Goal: Task Accomplishment & Management: Manage account settings

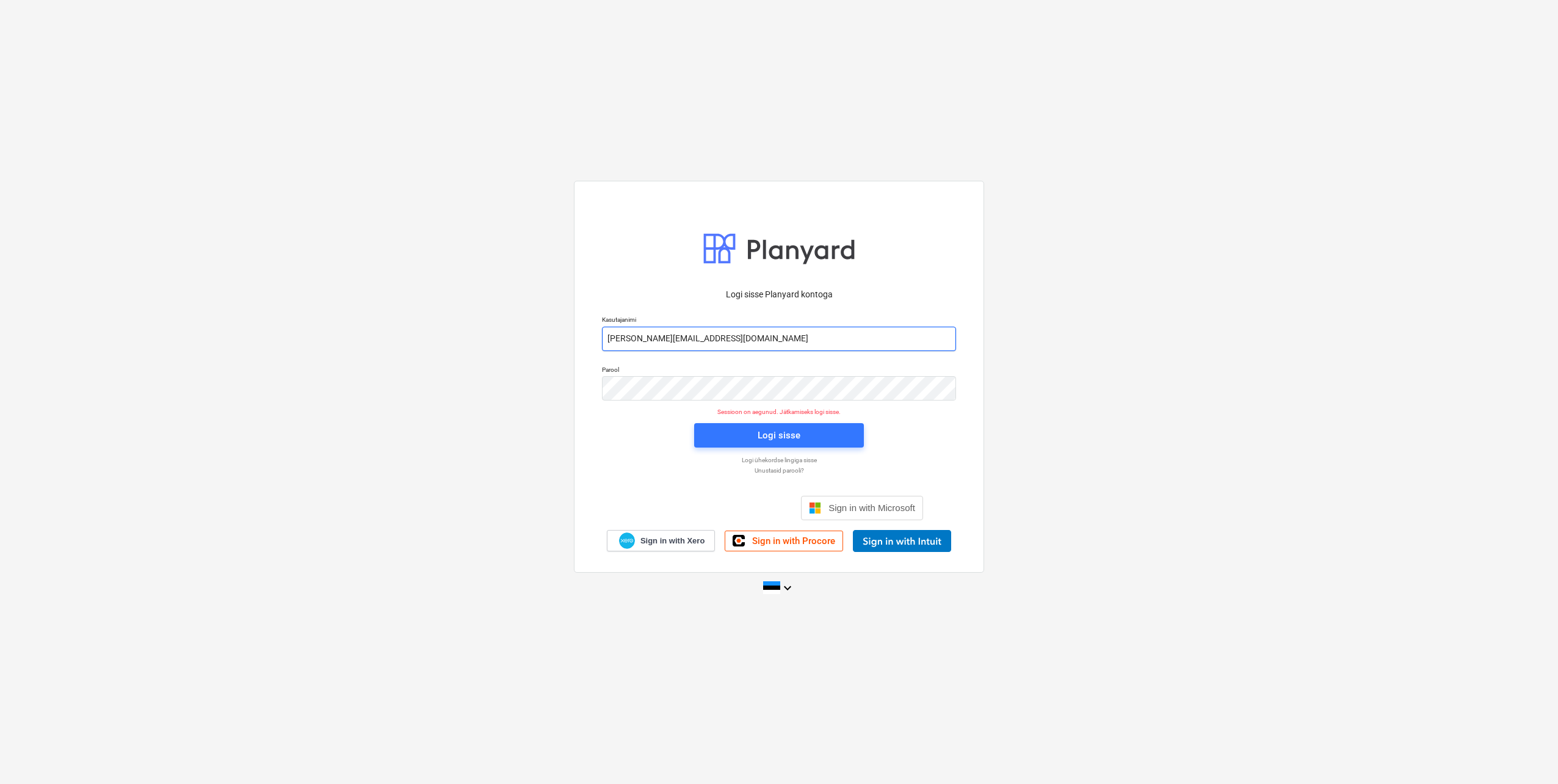
drag, startPoint x: 656, startPoint y: 339, endPoint x: 661, endPoint y: 346, distance: 8.6
click at [656, 339] on input "[PERSON_NAME][EMAIL_ADDRESS][DOMAIN_NAME]" at bounding box center [779, 339] width 354 height 24
type input "[EMAIL_ADDRESS][DOMAIN_NAME]"
click at [585, 396] on div "Logi sisse Planyard kontoga Kasutajanimi [EMAIL_ADDRESS][DOMAIN_NAME] Parool Se…" at bounding box center [779, 376] width 410 height 391
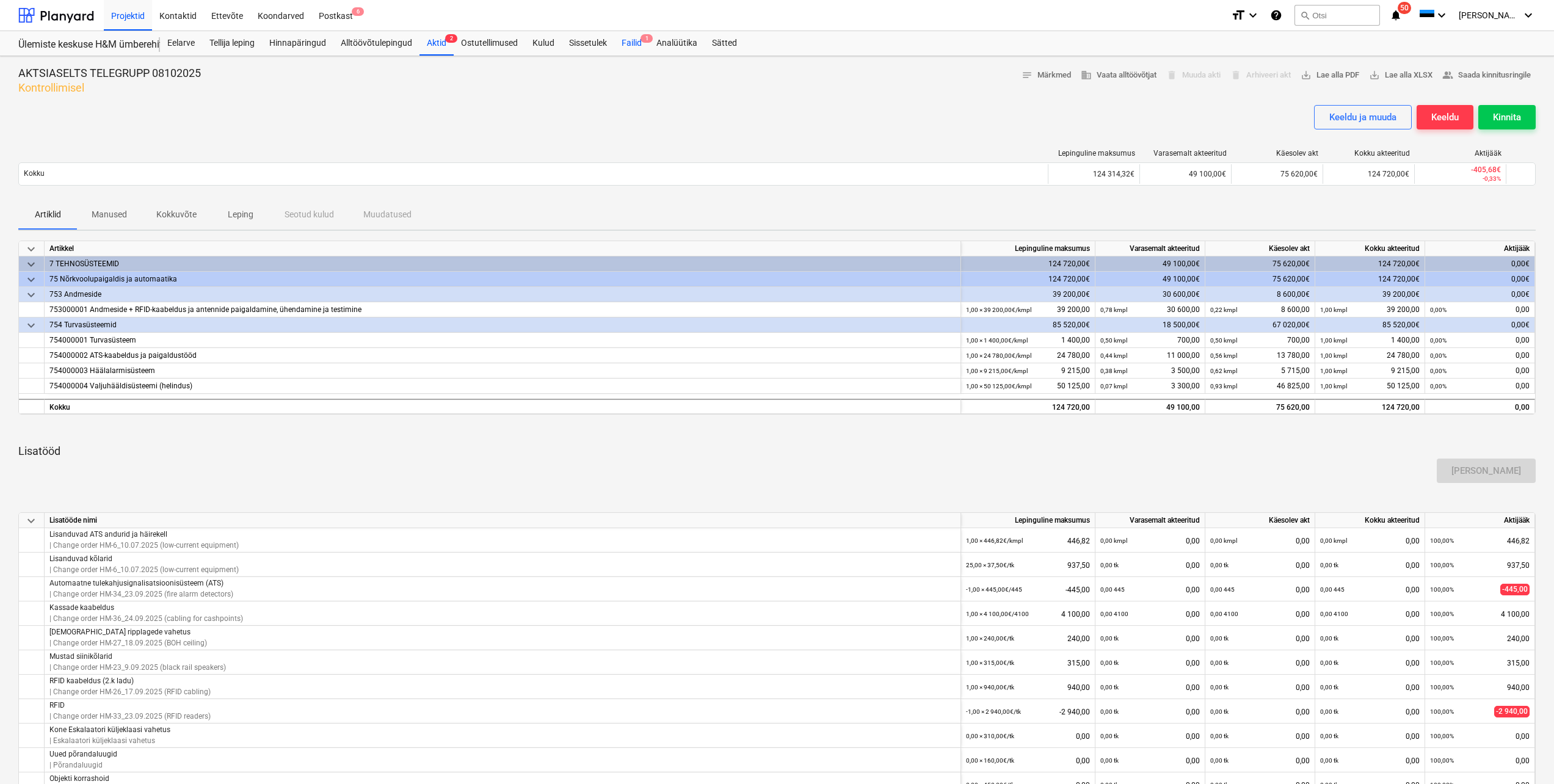
click at [633, 42] on div "Failid 1" at bounding box center [631, 43] width 35 height 24
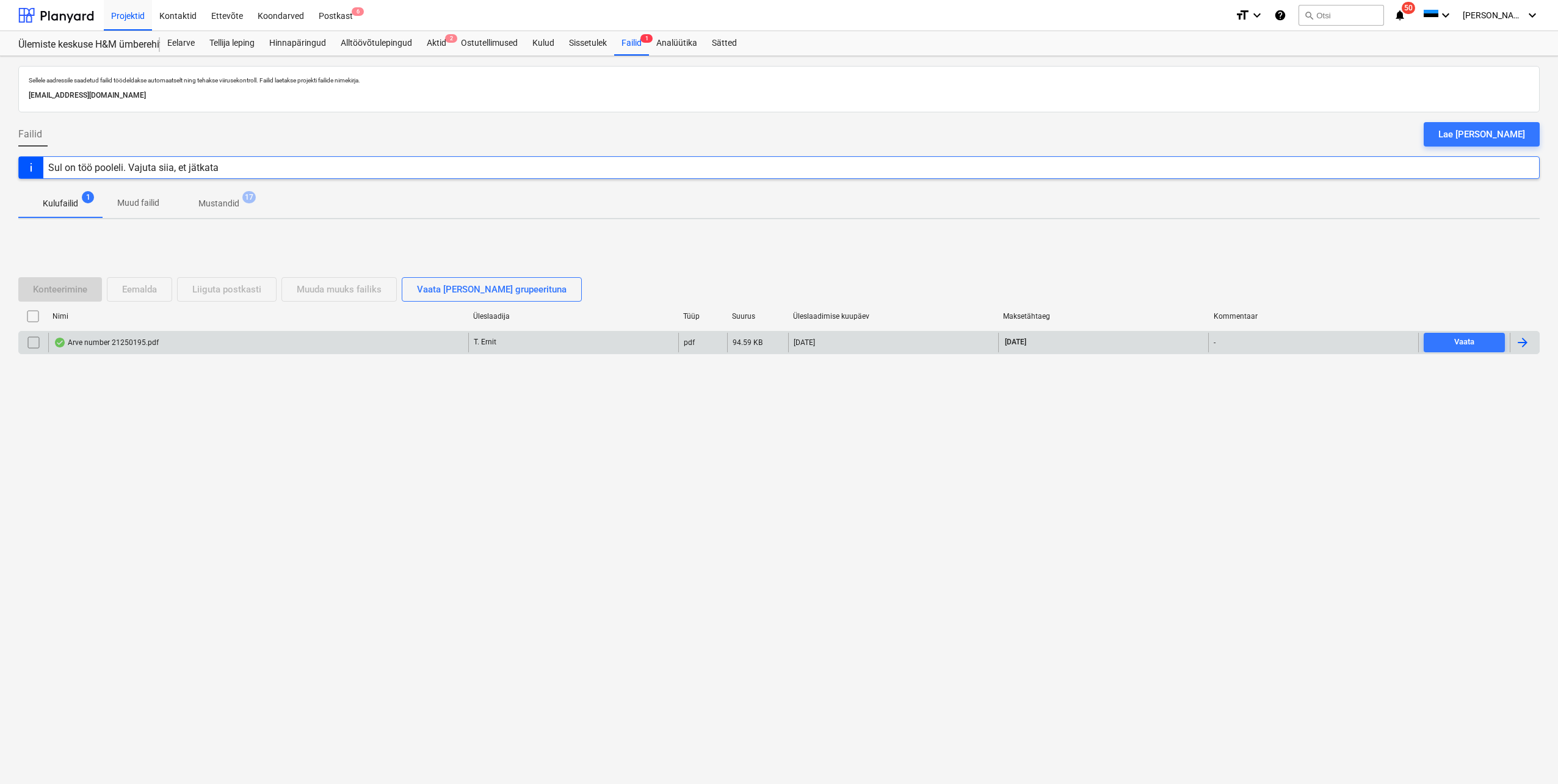
click at [90, 341] on div "Arve number 21250195.pdf" at bounding box center [106, 342] width 105 height 10
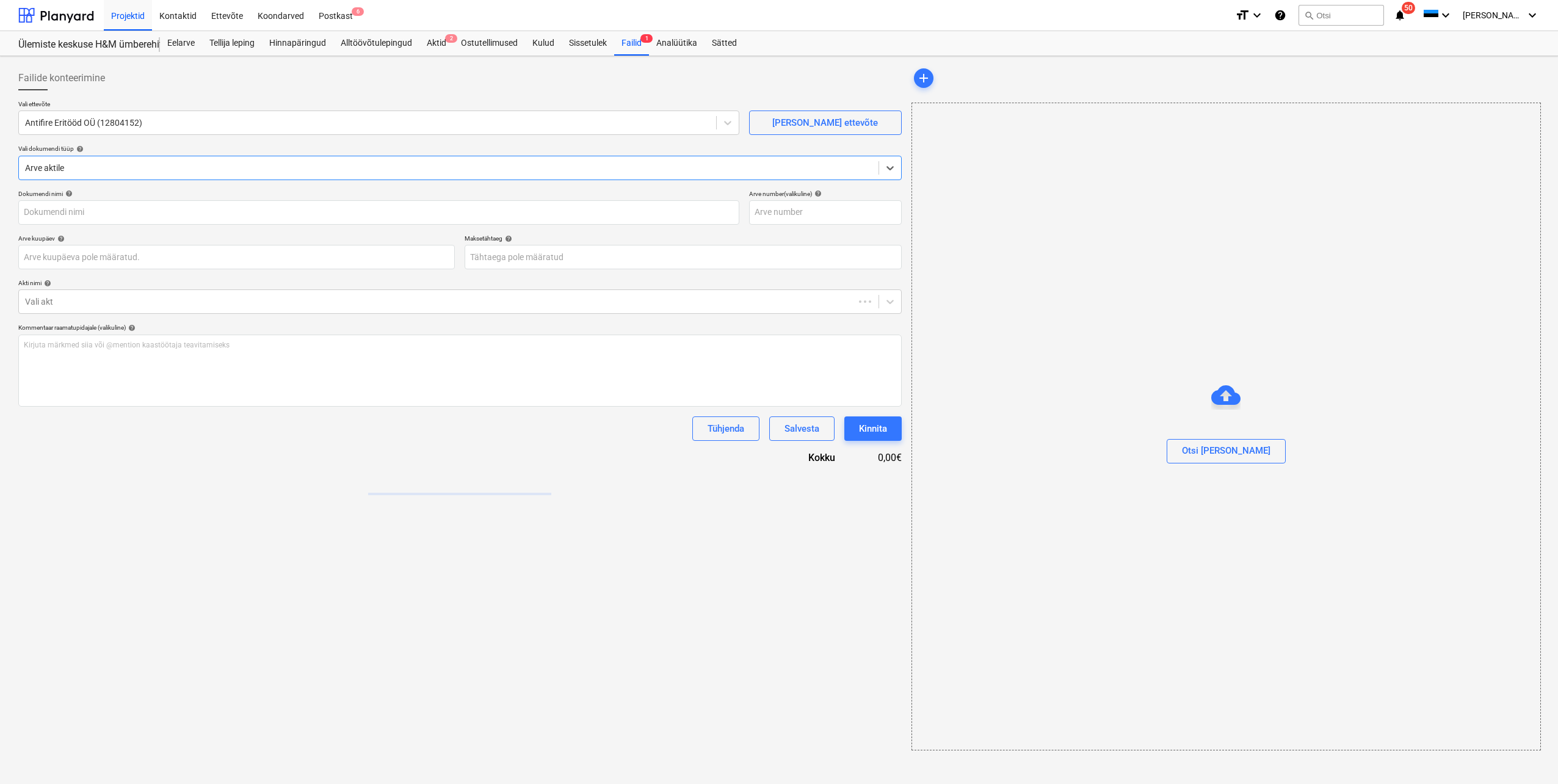
type input "21250195"
type input "[DATE]"
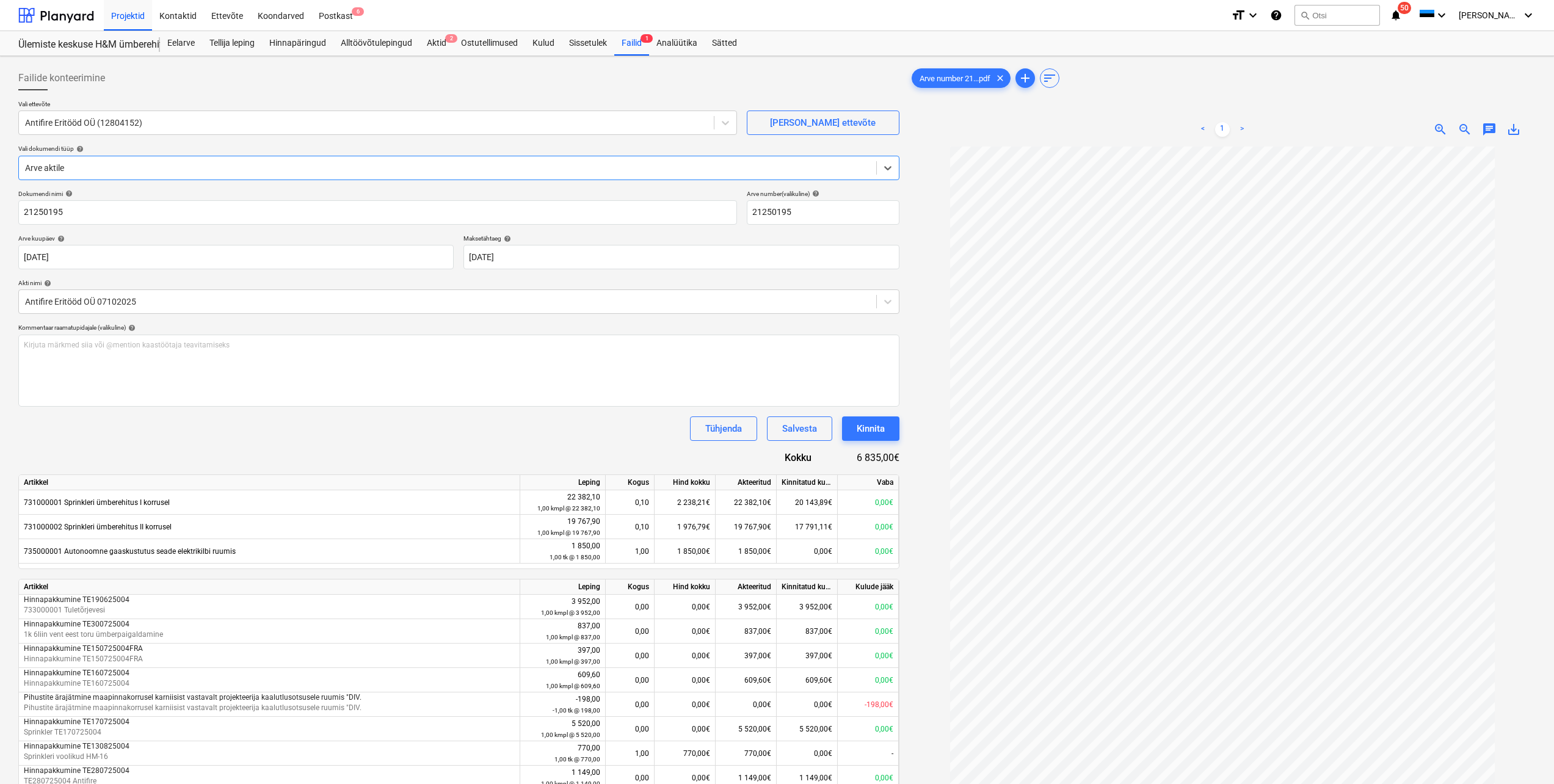
scroll to position [24, 0]
click at [439, 41] on div "Aktid 2" at bounding box center [437, 43] width 35 height 24
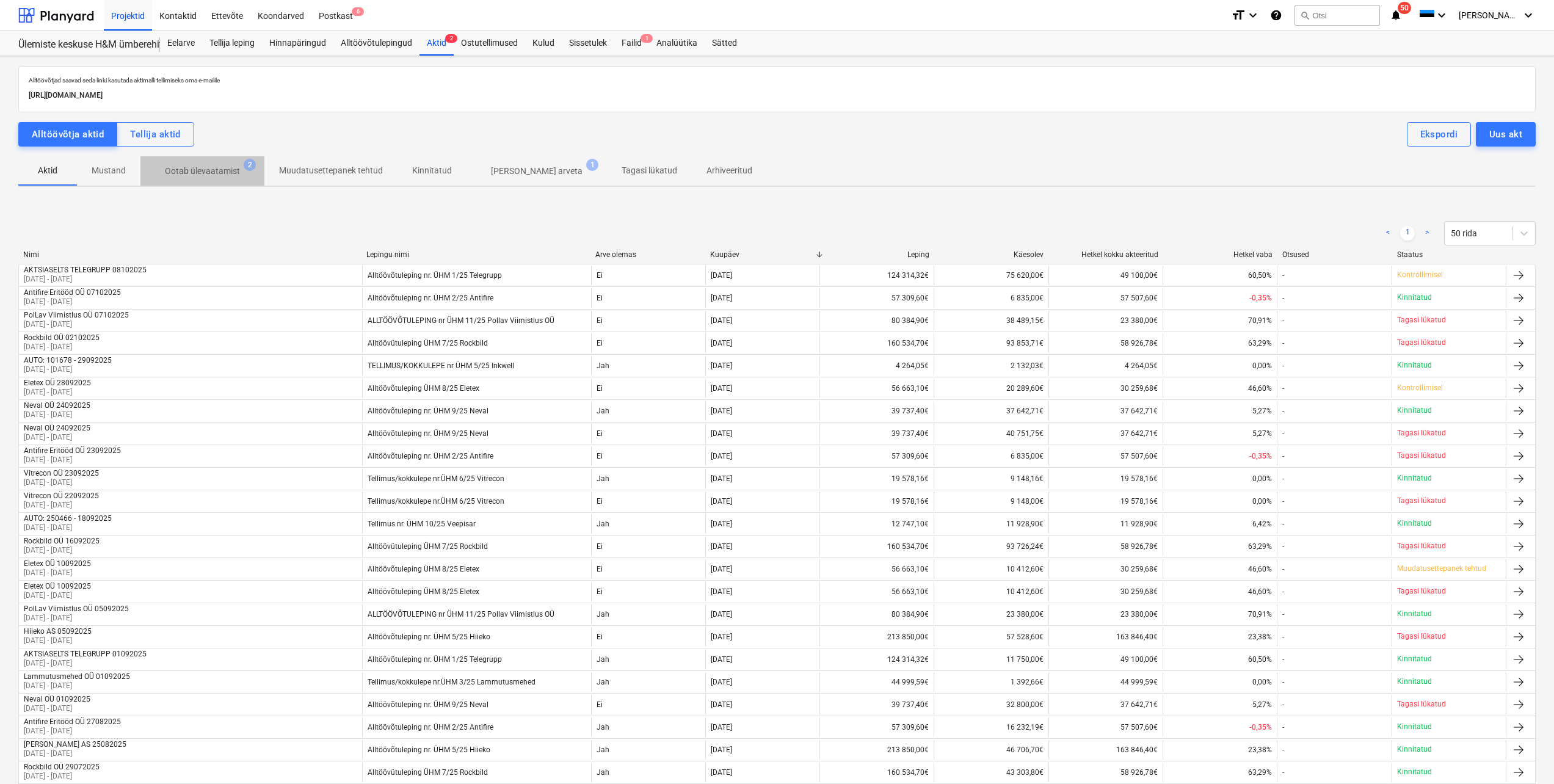
click at [211, 176] on p "Ootab ülevaatamist" at bounding box center [203, 171] width 75 height 13
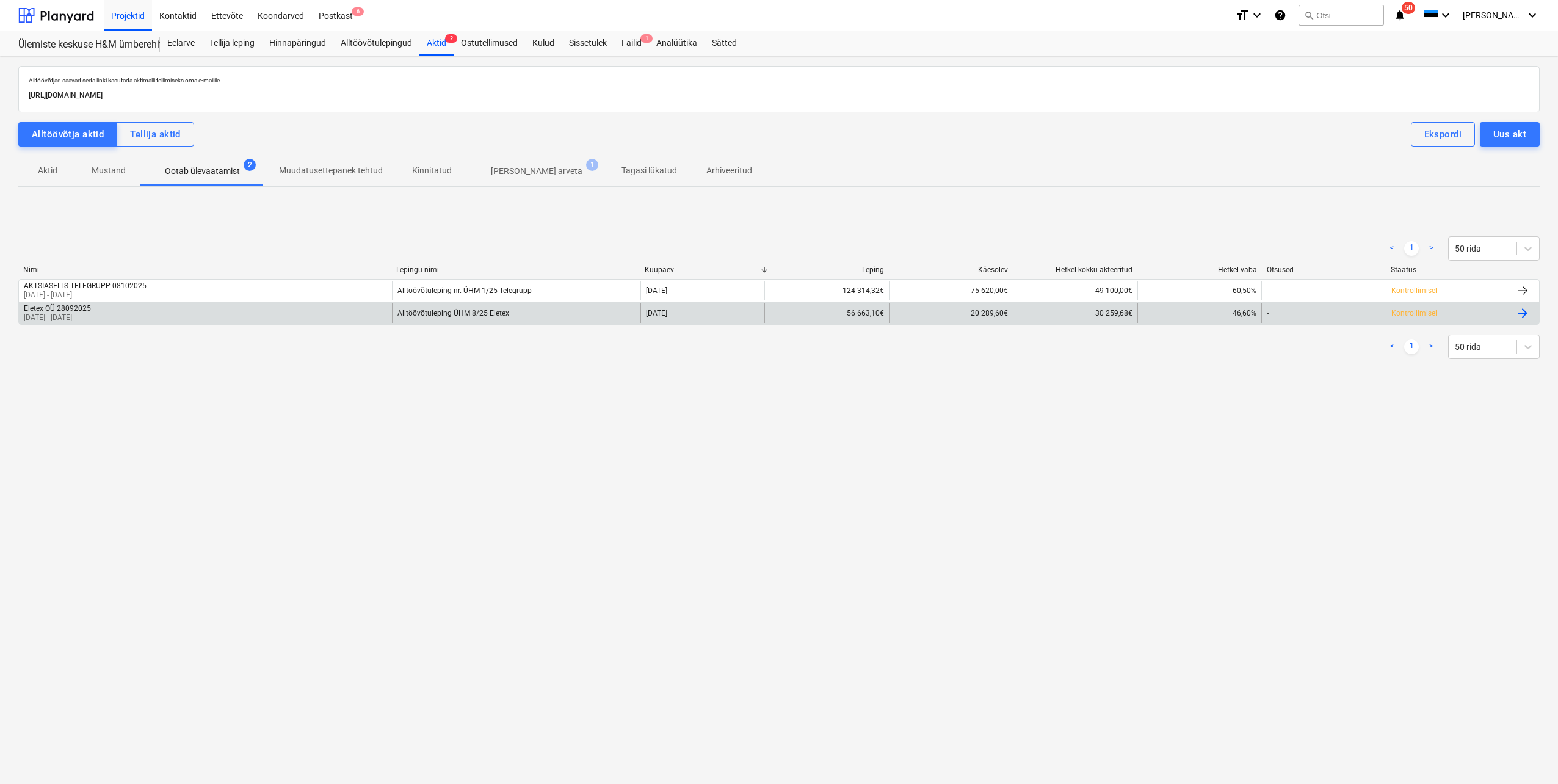
click at [164, 320] on div "Eletex OÜ 28092025 [DATE] - [DATE]" at bounding box center [205, 313] width 373 height 19
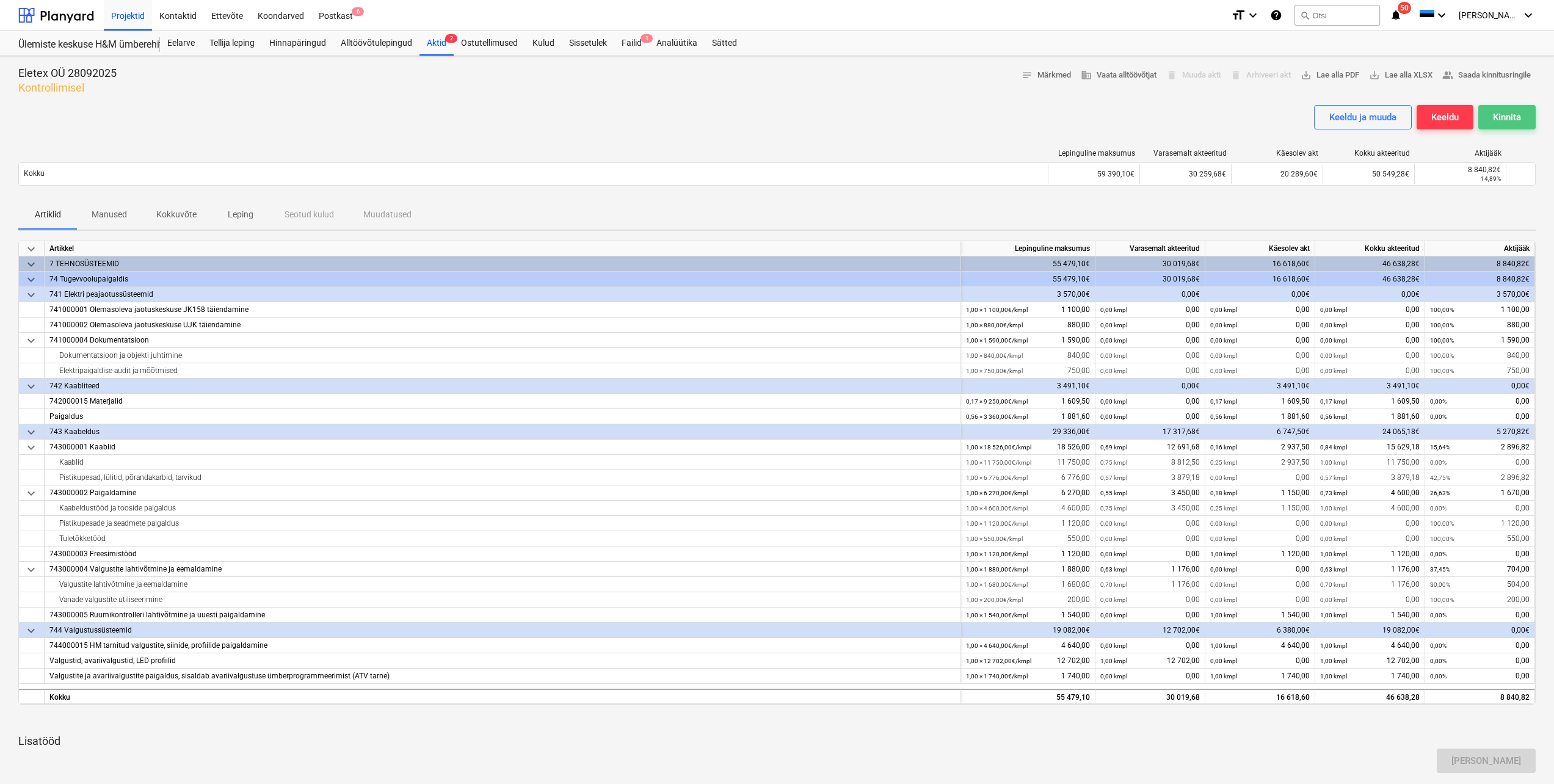
click at [1507, 114] on div "Kinnita" at bounding box center [1507, 117] width 28 height 16
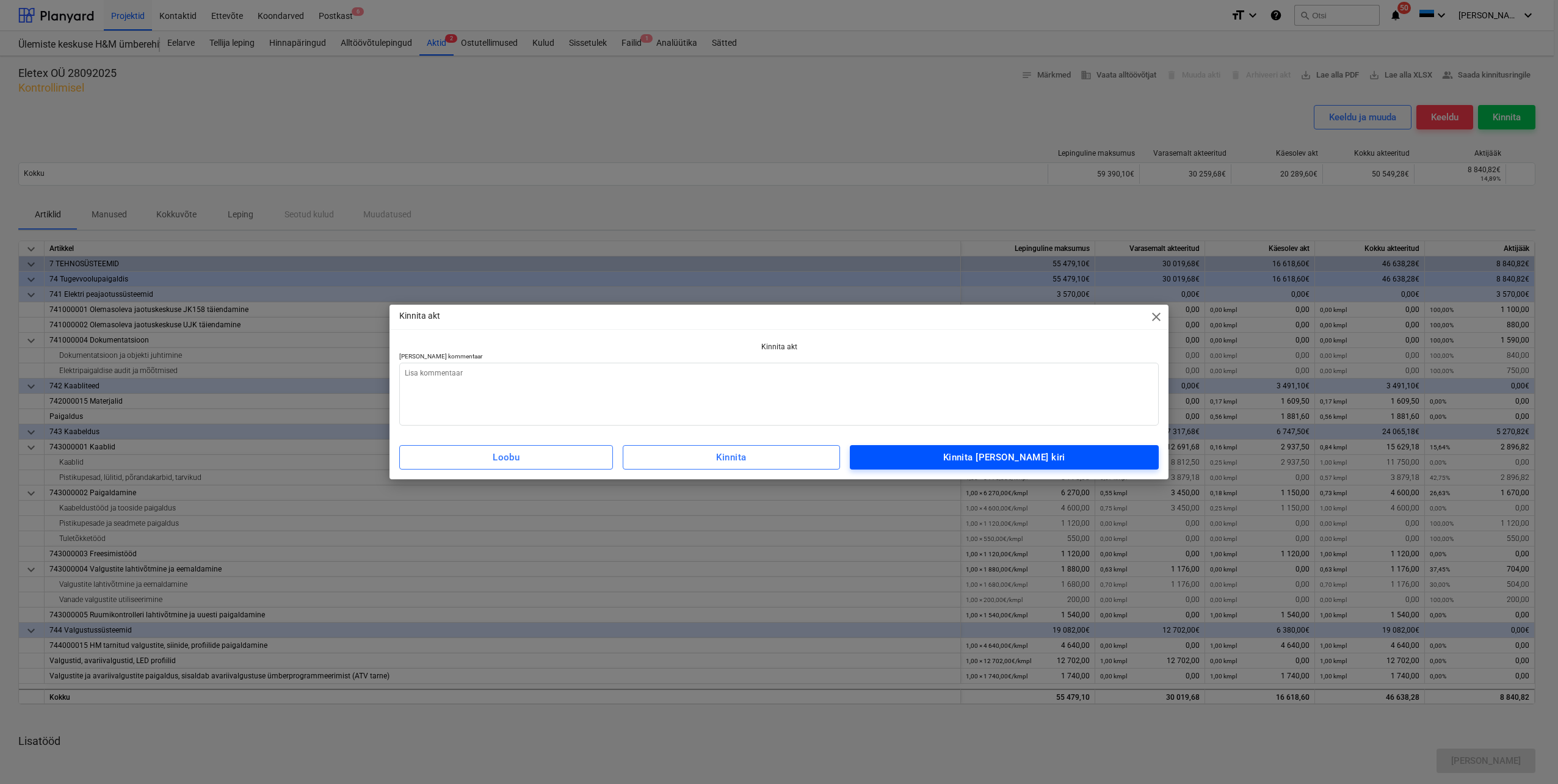
click at [990, 459] on div "Kinnita [PERSON_NAME] kiri" at bounding box center [1004, 457] width 122 height 16
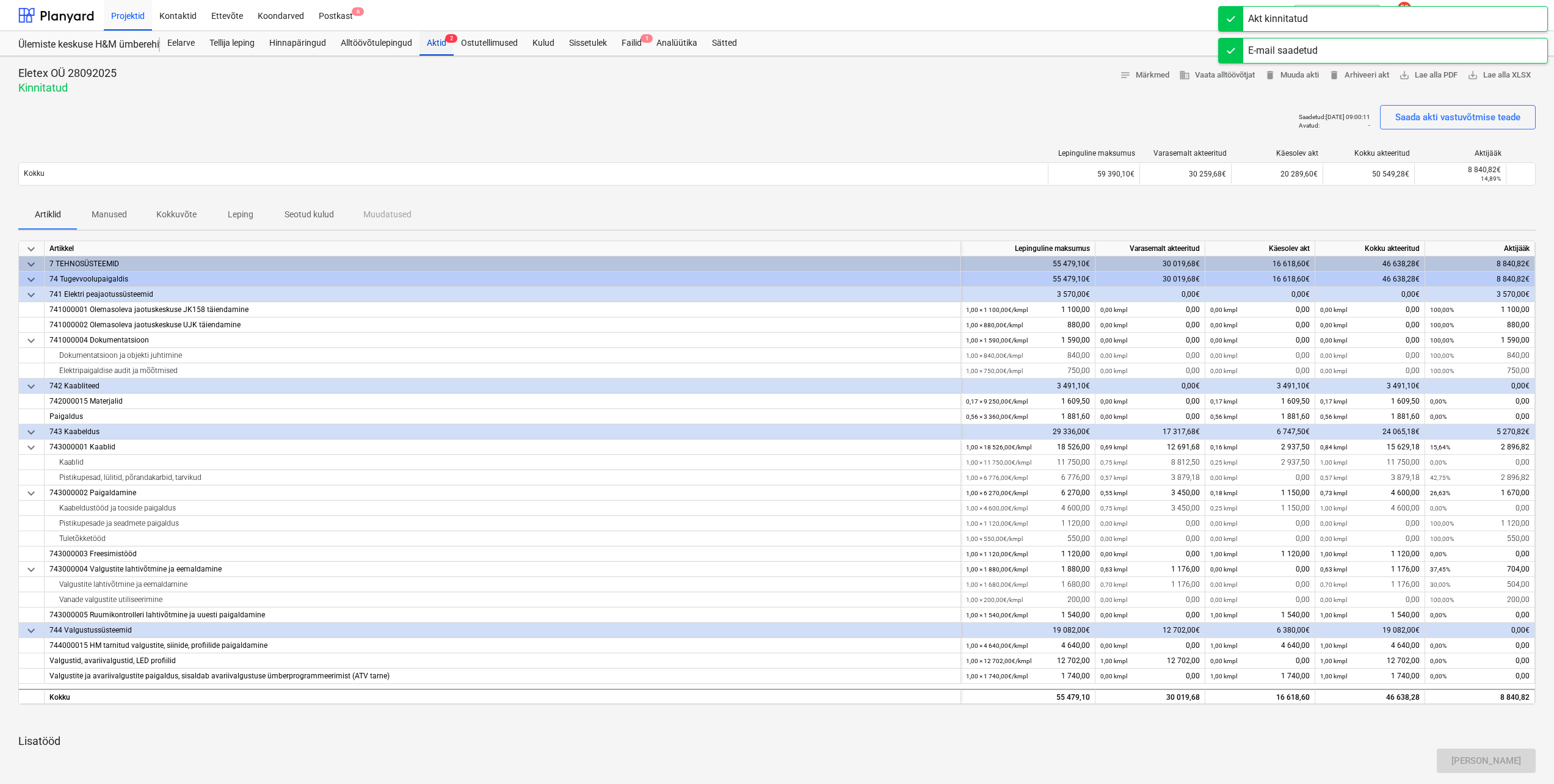
click at [440, 48] on div "Aktid 2" at bounding box center [437, 43] width 35 height 24
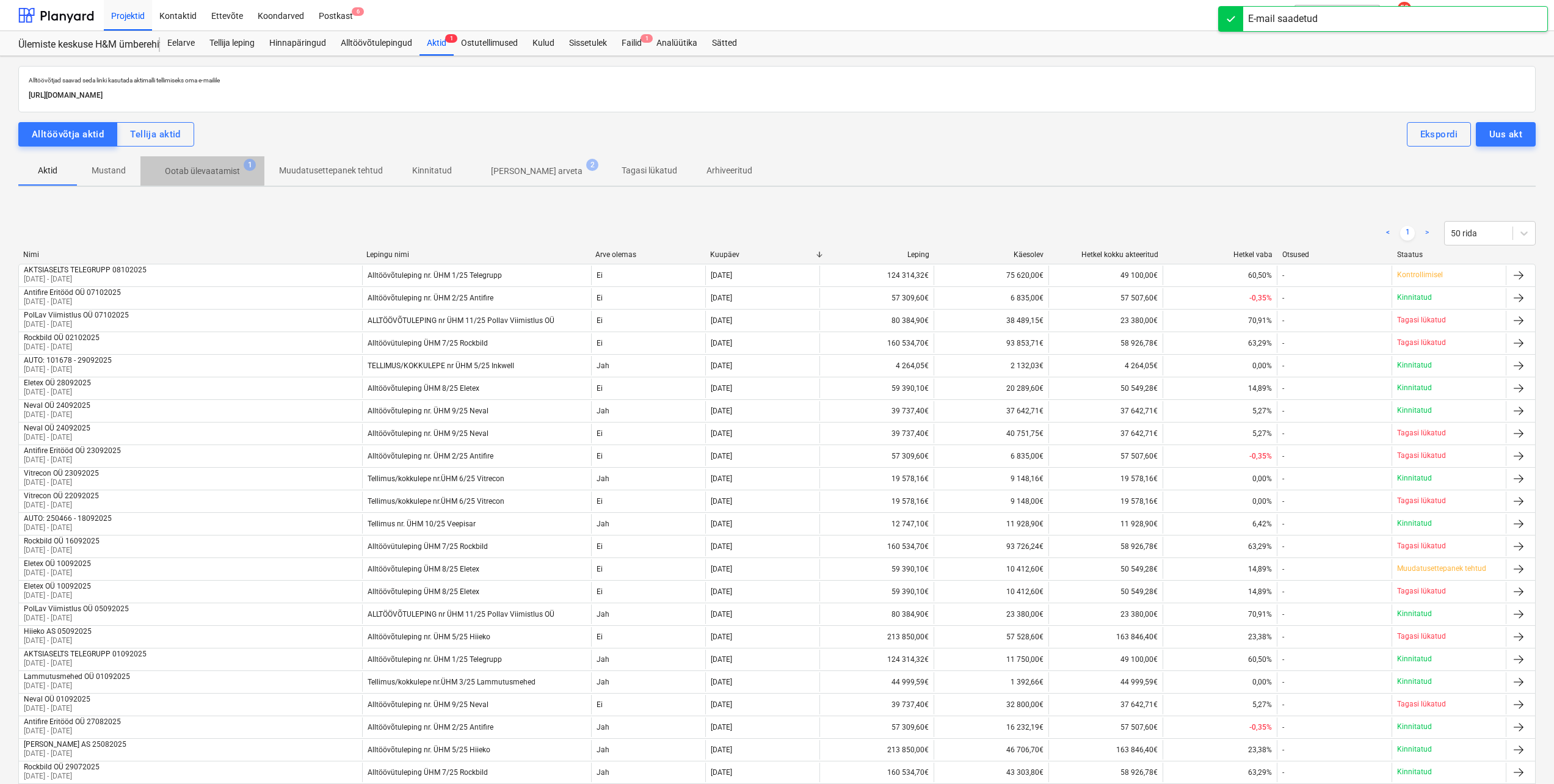
click at [200, 169] on p "Ootab ülevaatamist" at bounding box center [203, 171] width 75 height 13
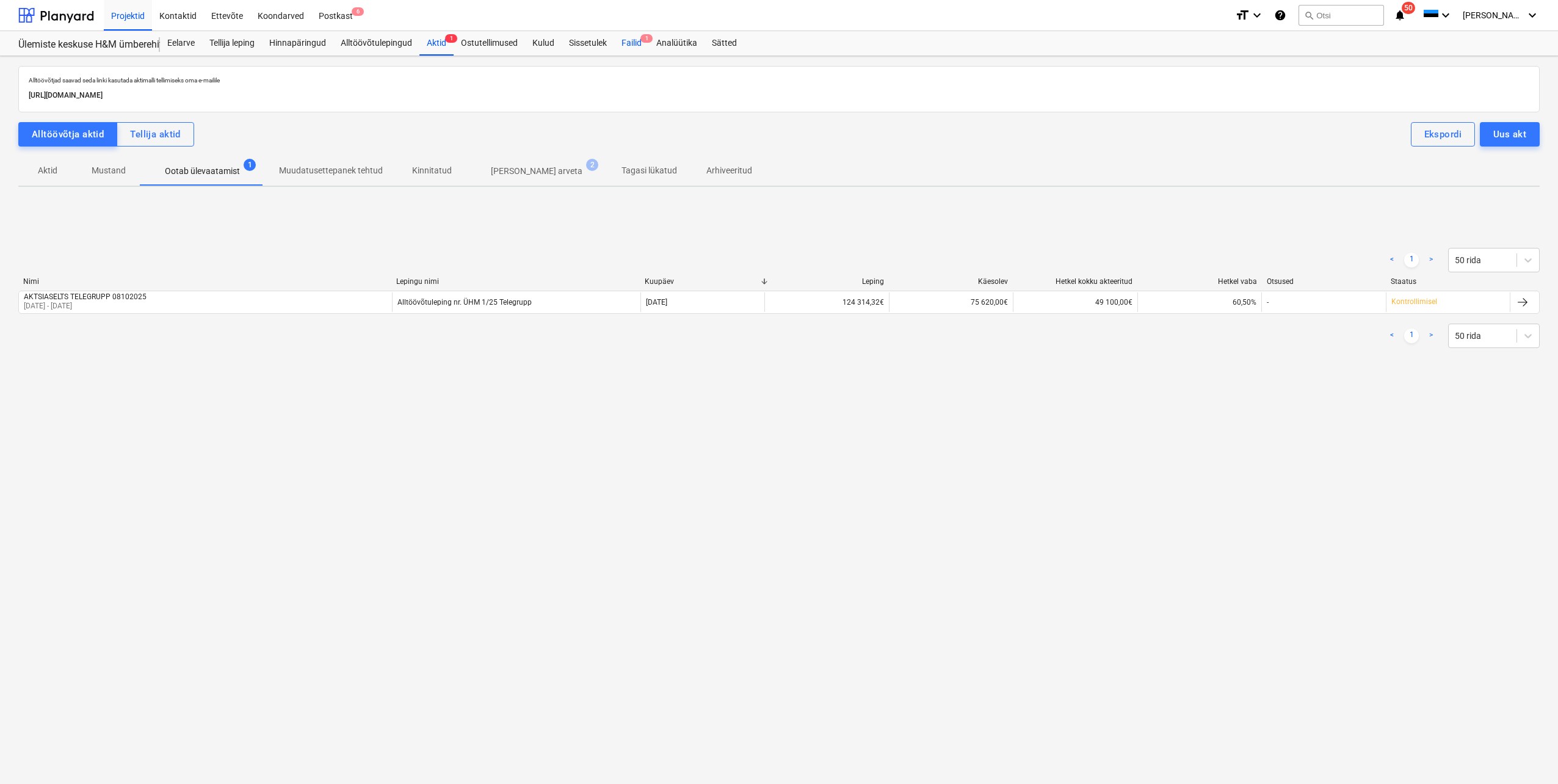
click at [641, 47] on div "Failid 1" at bounding box center [631, 43] width 34 height 24
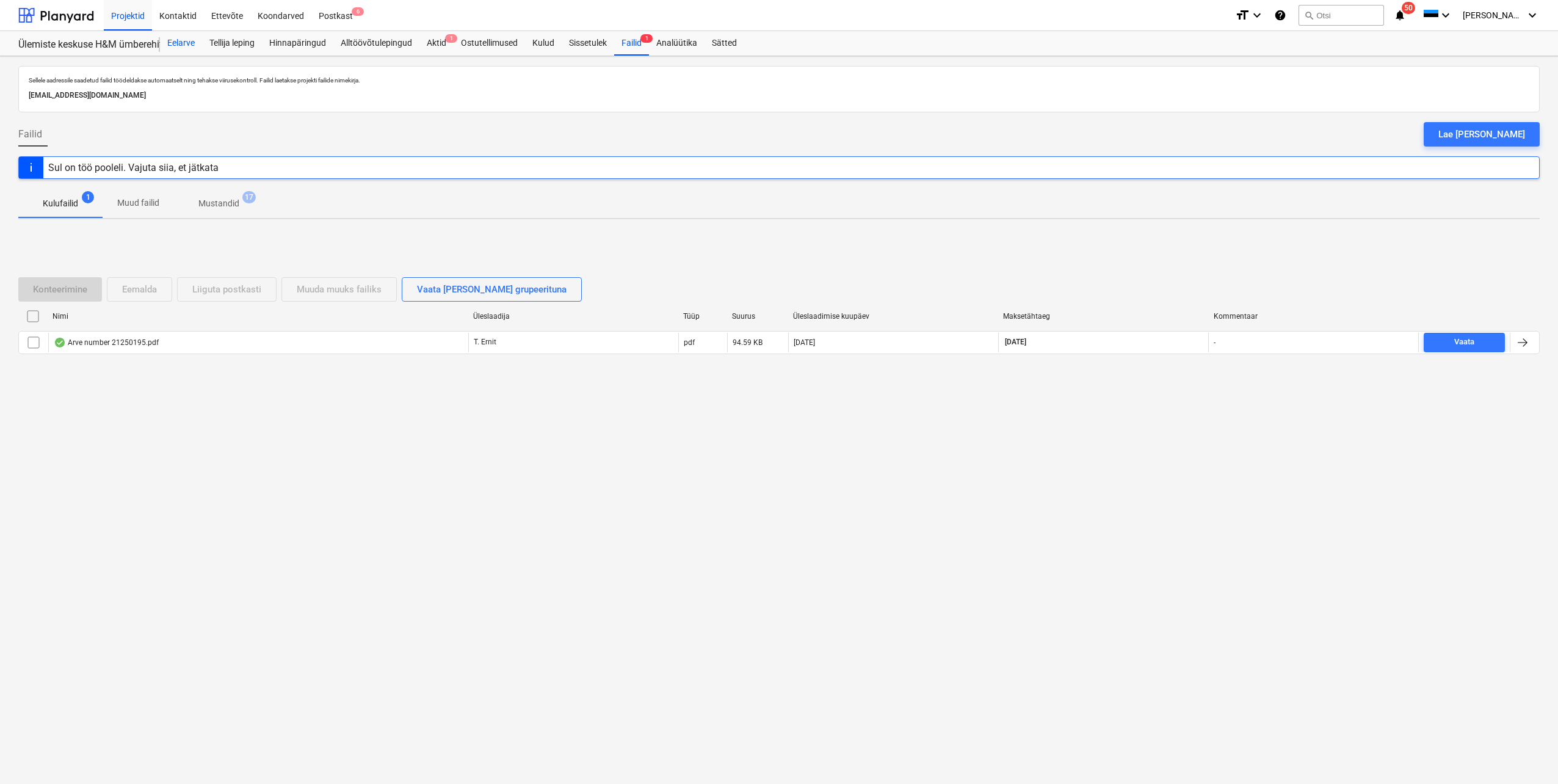
click at [179, 43] on div "Eelarve" at bounding box center [181, 43] width 42 height 24
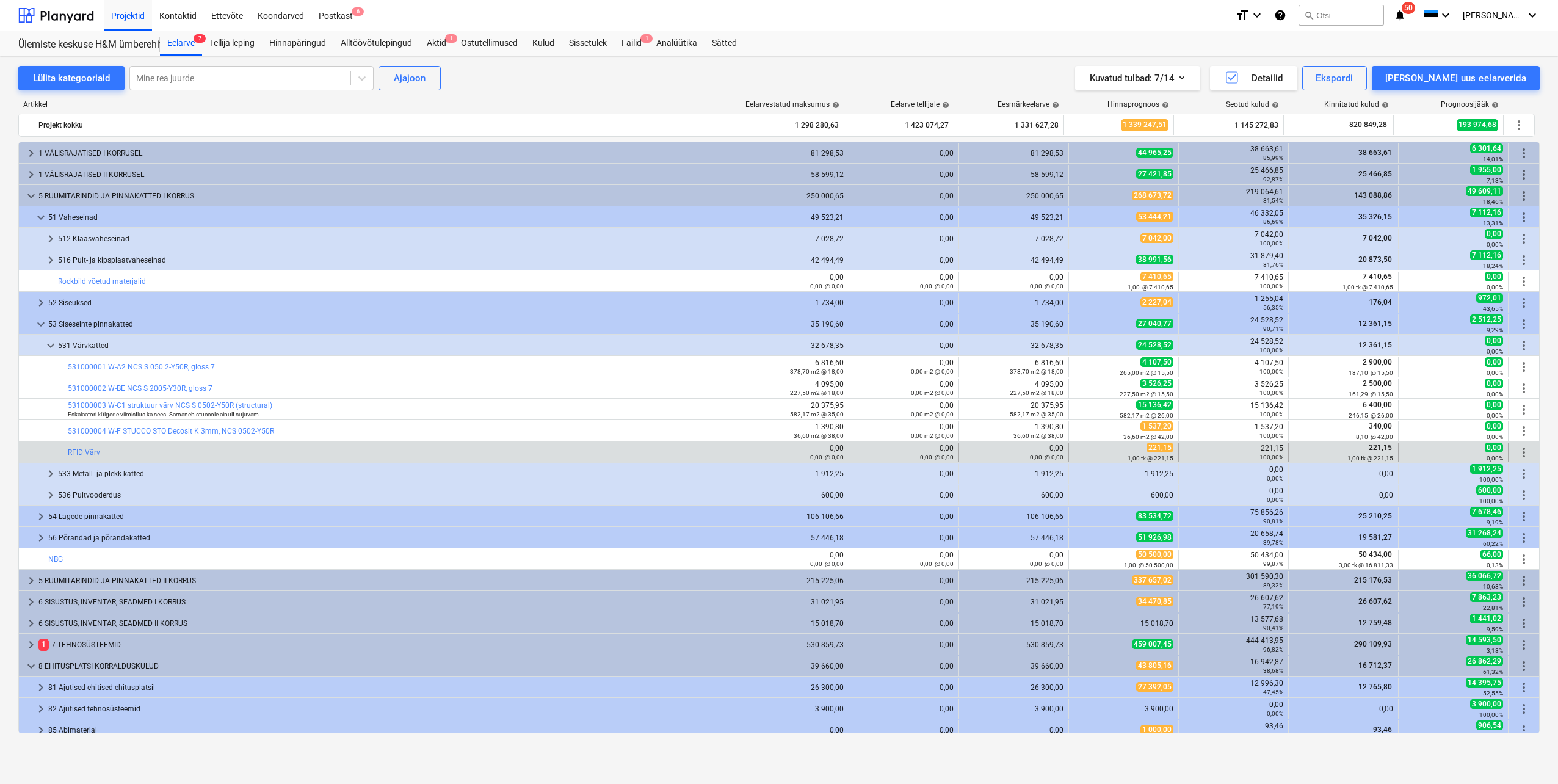
click at [87, 447] on div "bar_chart RFID Värv" at bounding box center [401, 452] width 666 height 19
click at [87, 451] on link "RFID Värv" at bounding box center [84, 452] width 33 height 9
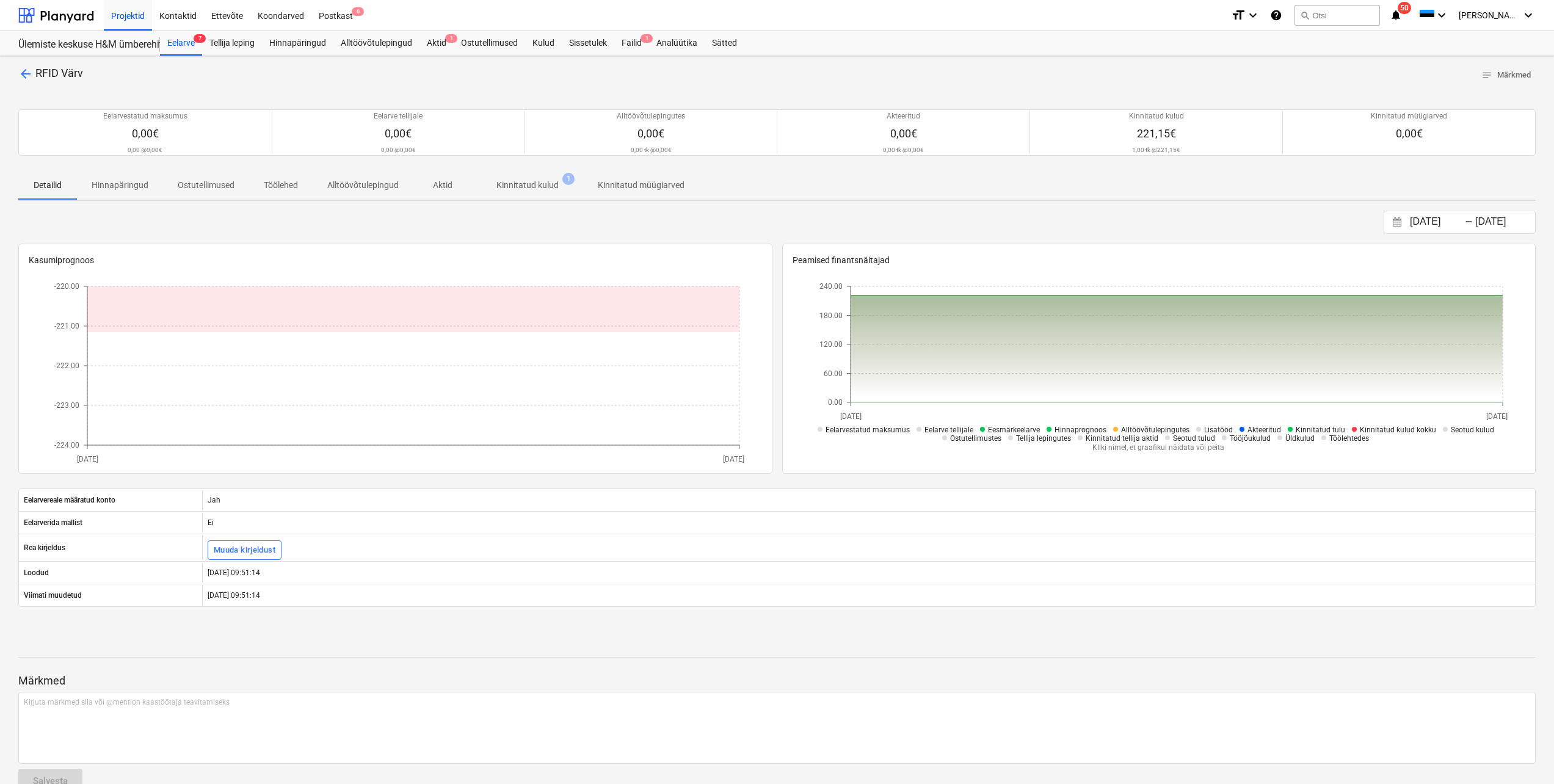
click at [529, 184] on p "Kinnitatud kulud" at bounding box center [527, 185] width 62 height 13
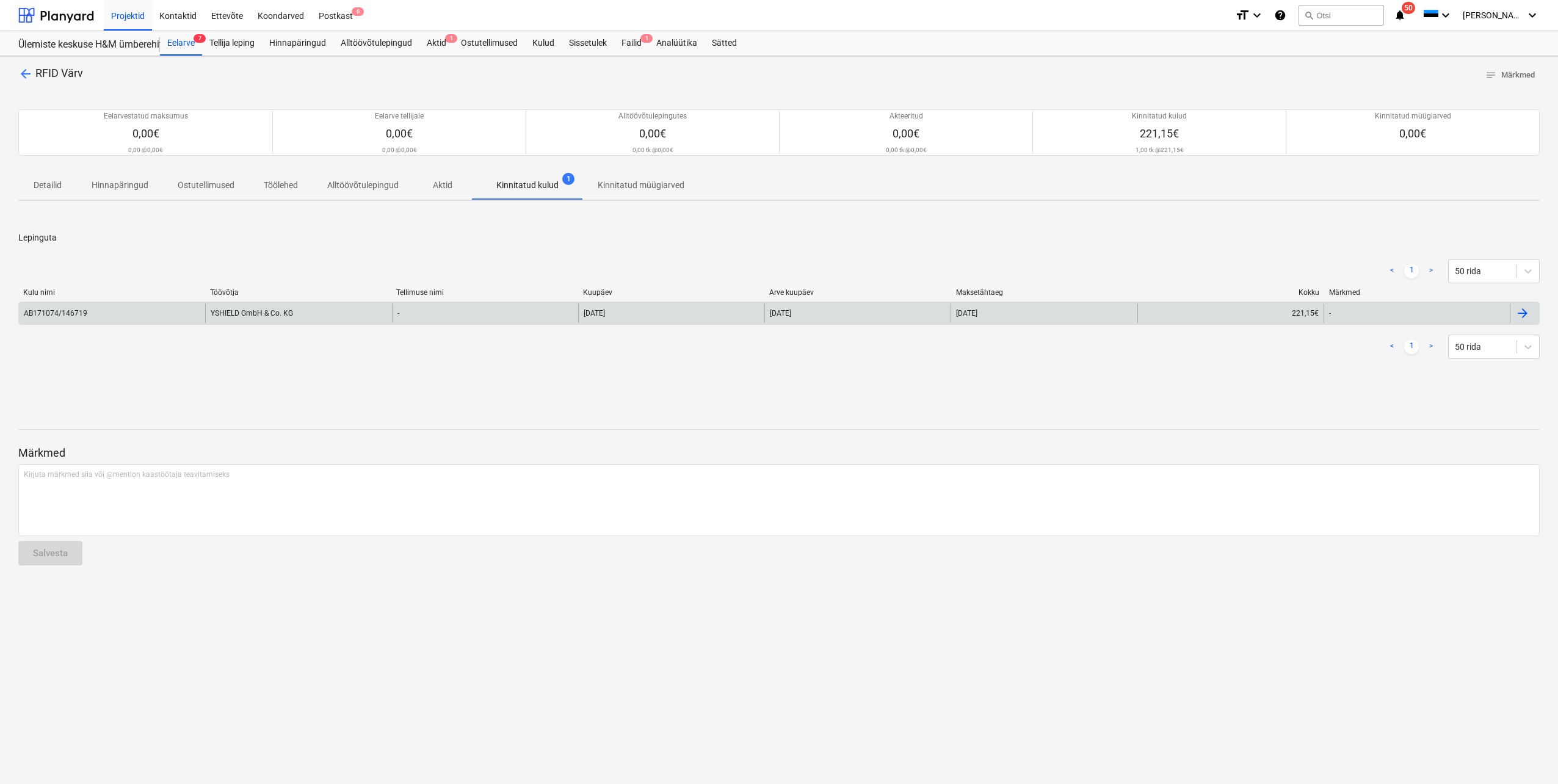
click at [93, 318] on div "AB171074/146719" at bounding box center [112, 313] width 186 height 19
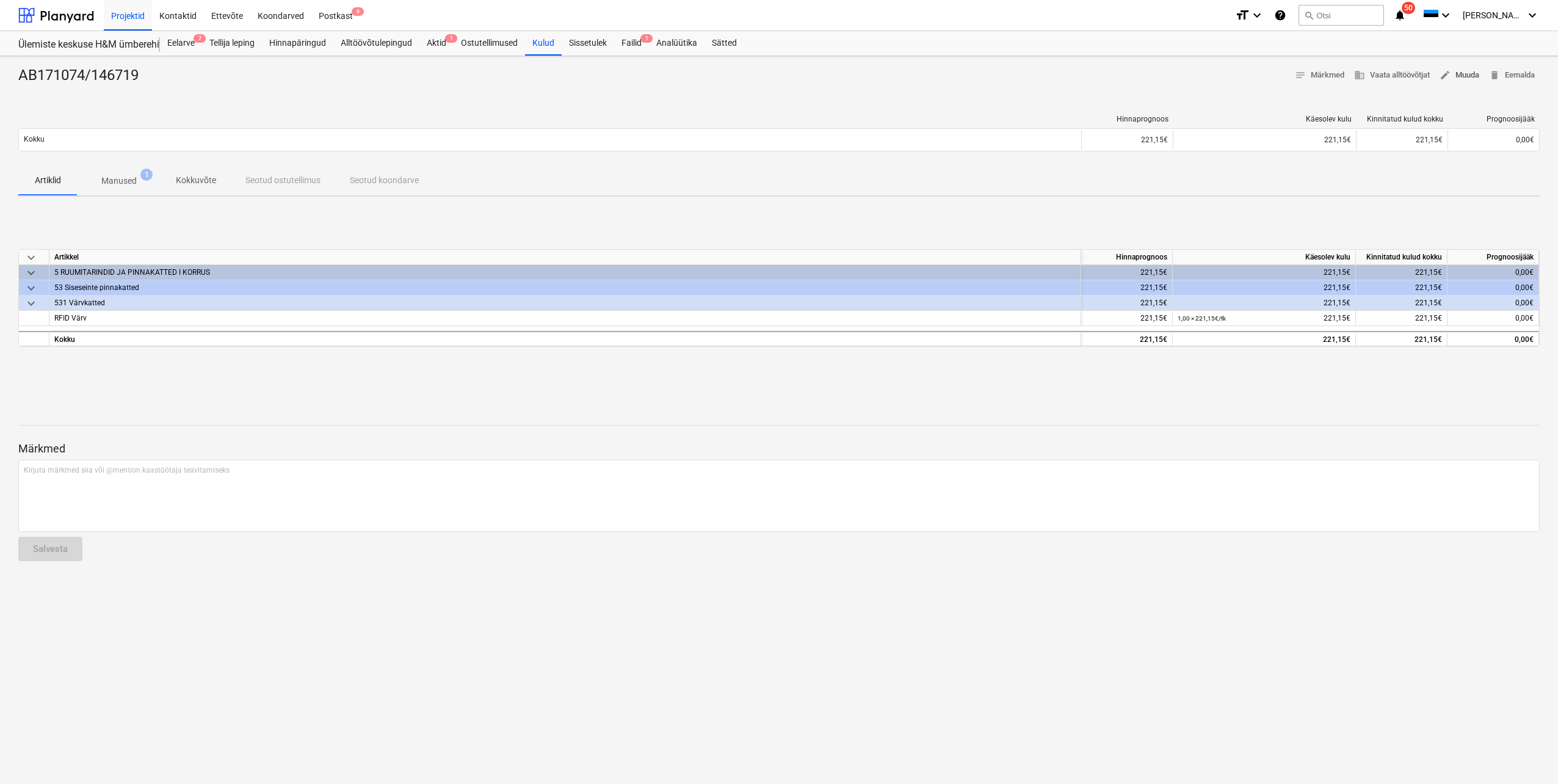
click at [1461, 75] on span "edit Muuda" at bounding box center [1459, 75] width 40 height 14
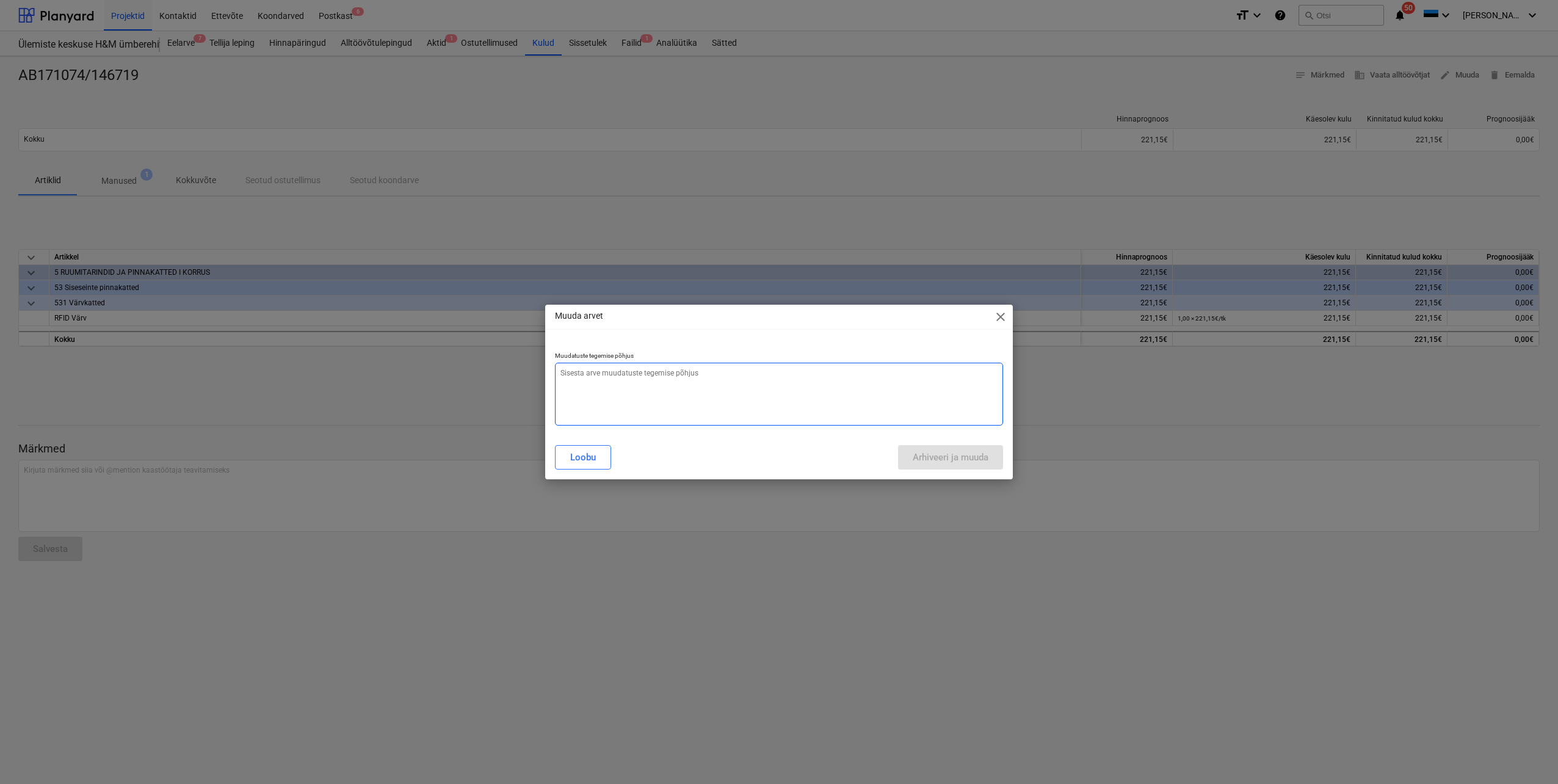
click at [675, 375] on textarea at bounding box center [779, 394] width 448 height 63
type textarea "x"
type textarea "S"
type textarea "x"
type textarea "Si"
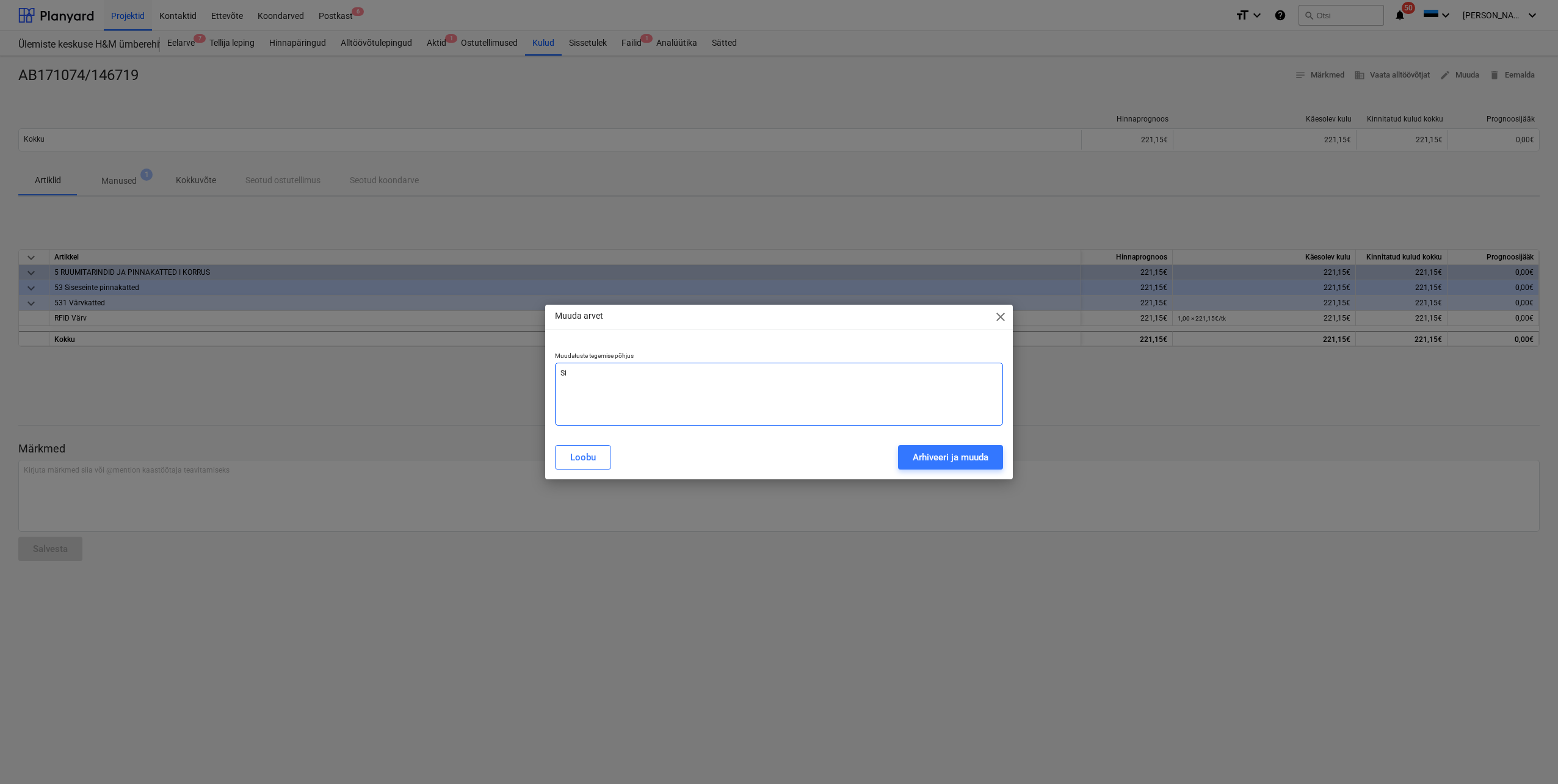
type textarea "x"
type textarea "Sis"
type textarea "x"
type textarea "Sise"
type textarea "x"
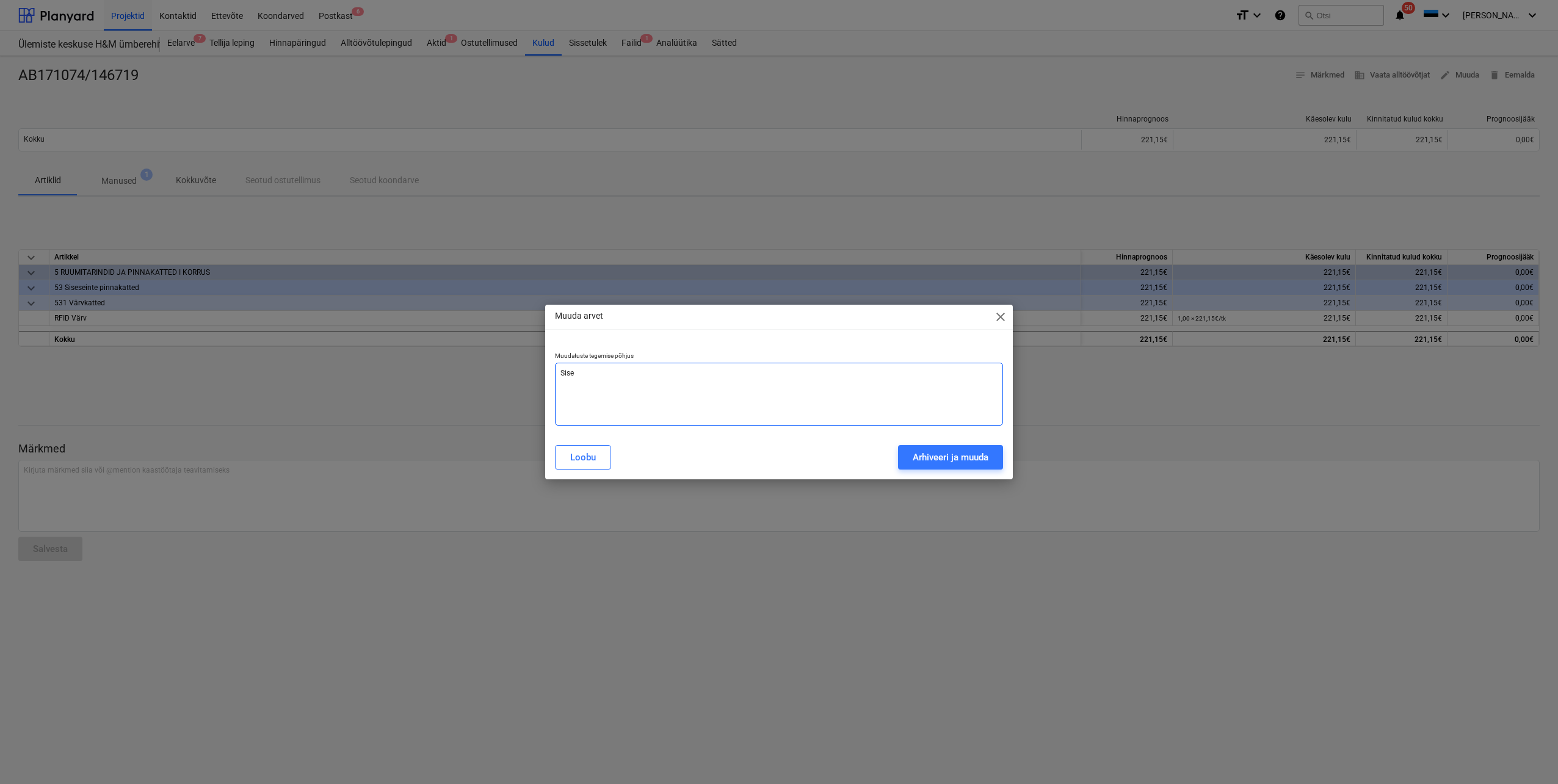
type textarea "Sises"
type textarea "x"
type textarea "Sisest"
type textarea "x"
type textarea "Sisesta"
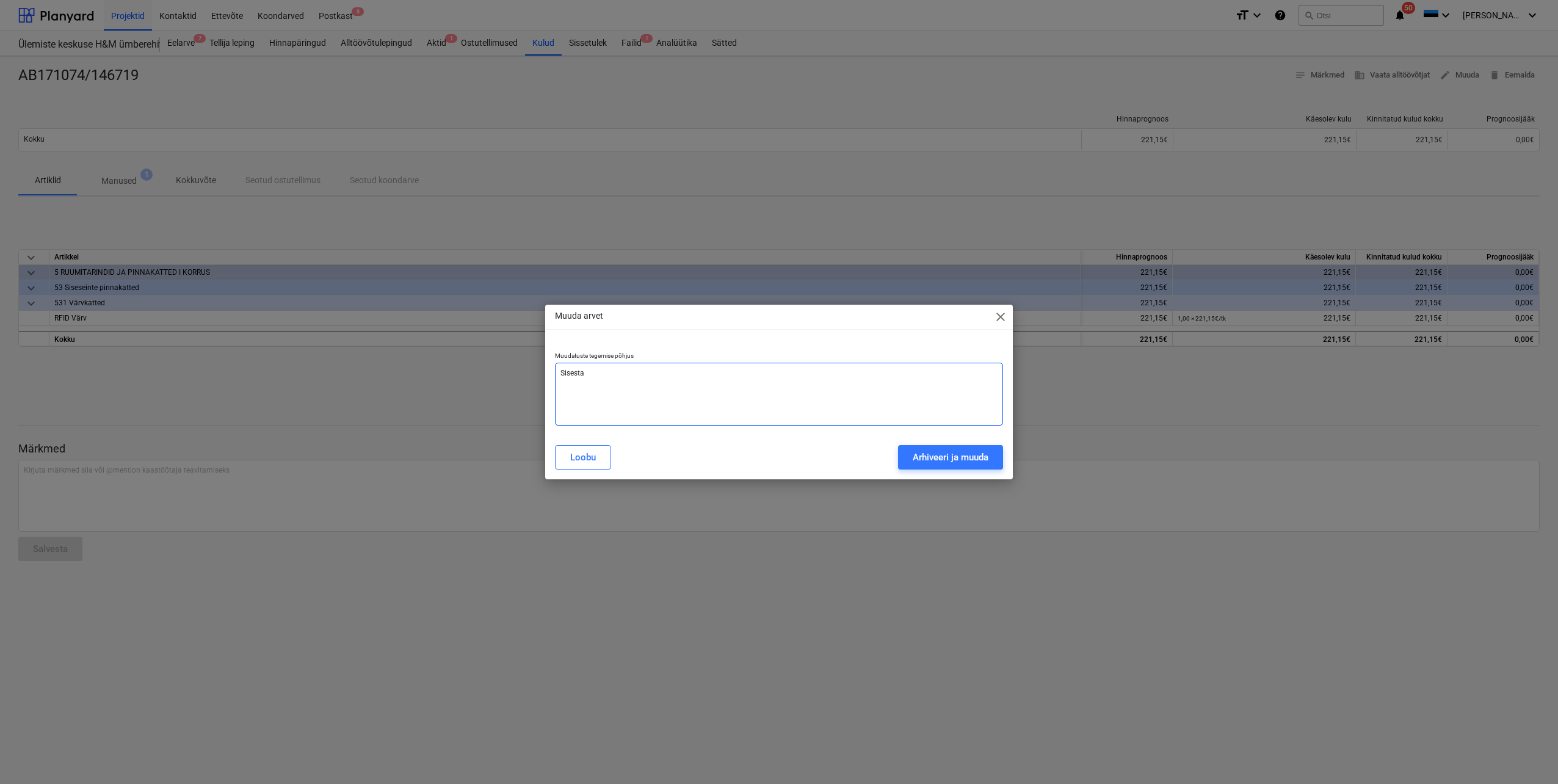
type textarea "x"
type textarea "Sisestat"
type textarea "x"
type textarea "Sisestatu"
type textarea "x"
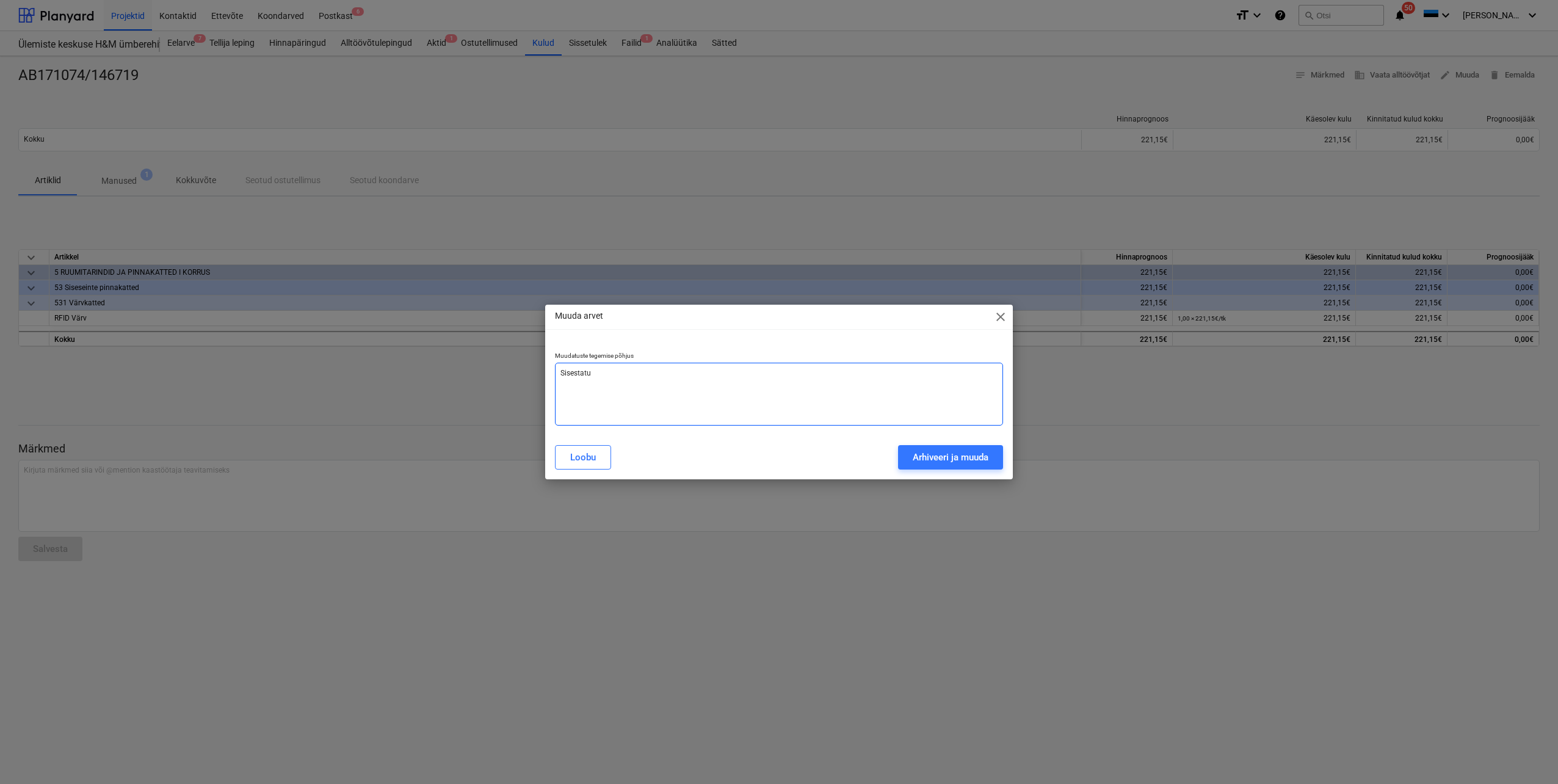
type textarea "Sisestatud"
type textarea "x"
type textarea "Sisestatud"
type textarea "x"
type textarea "Sisestatud v"
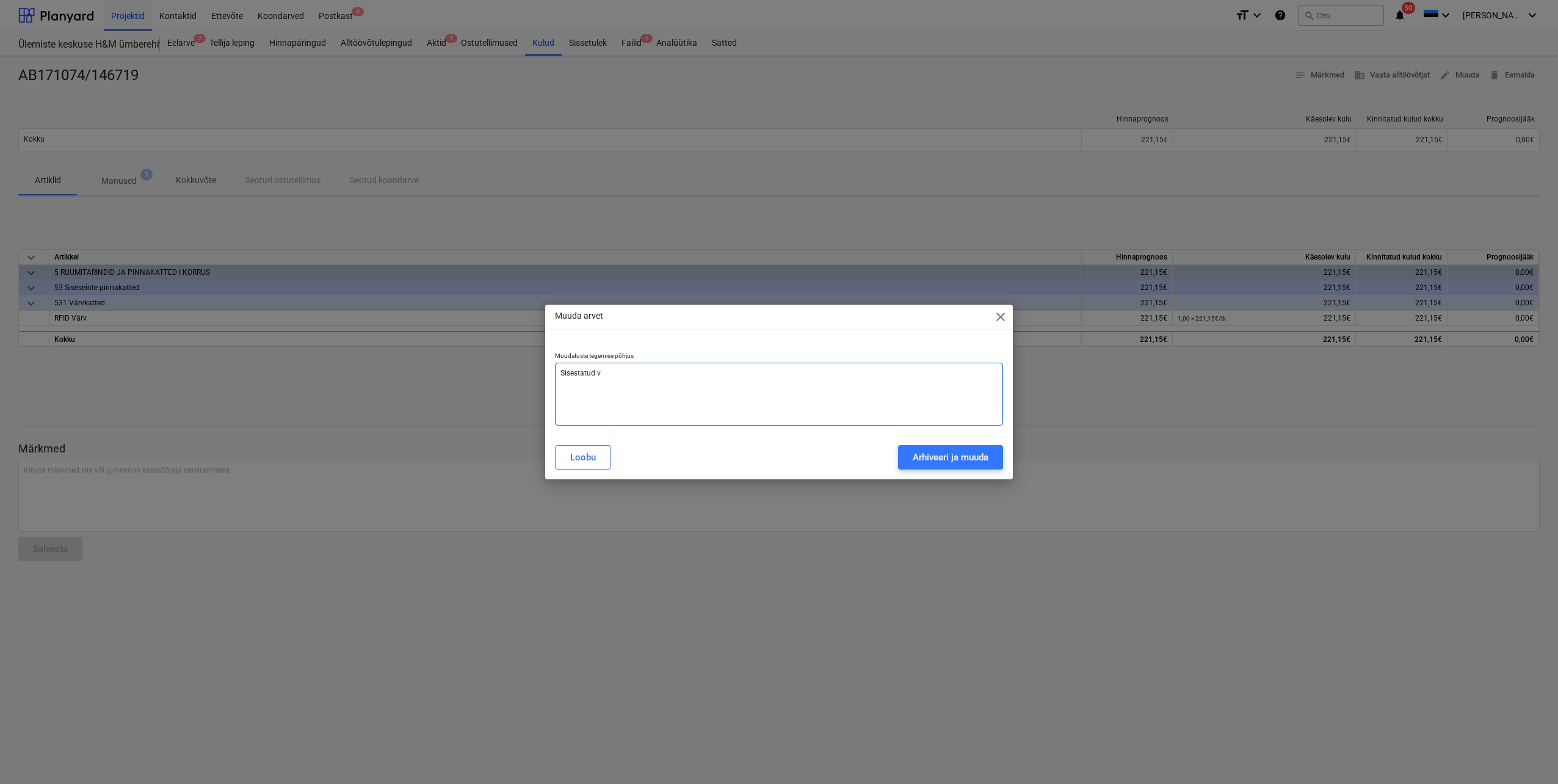
type textarea "x"
type textarea "Sisestatud va"
type textarea "x"
type textarea "Sisestatud val"
type textarea "x"
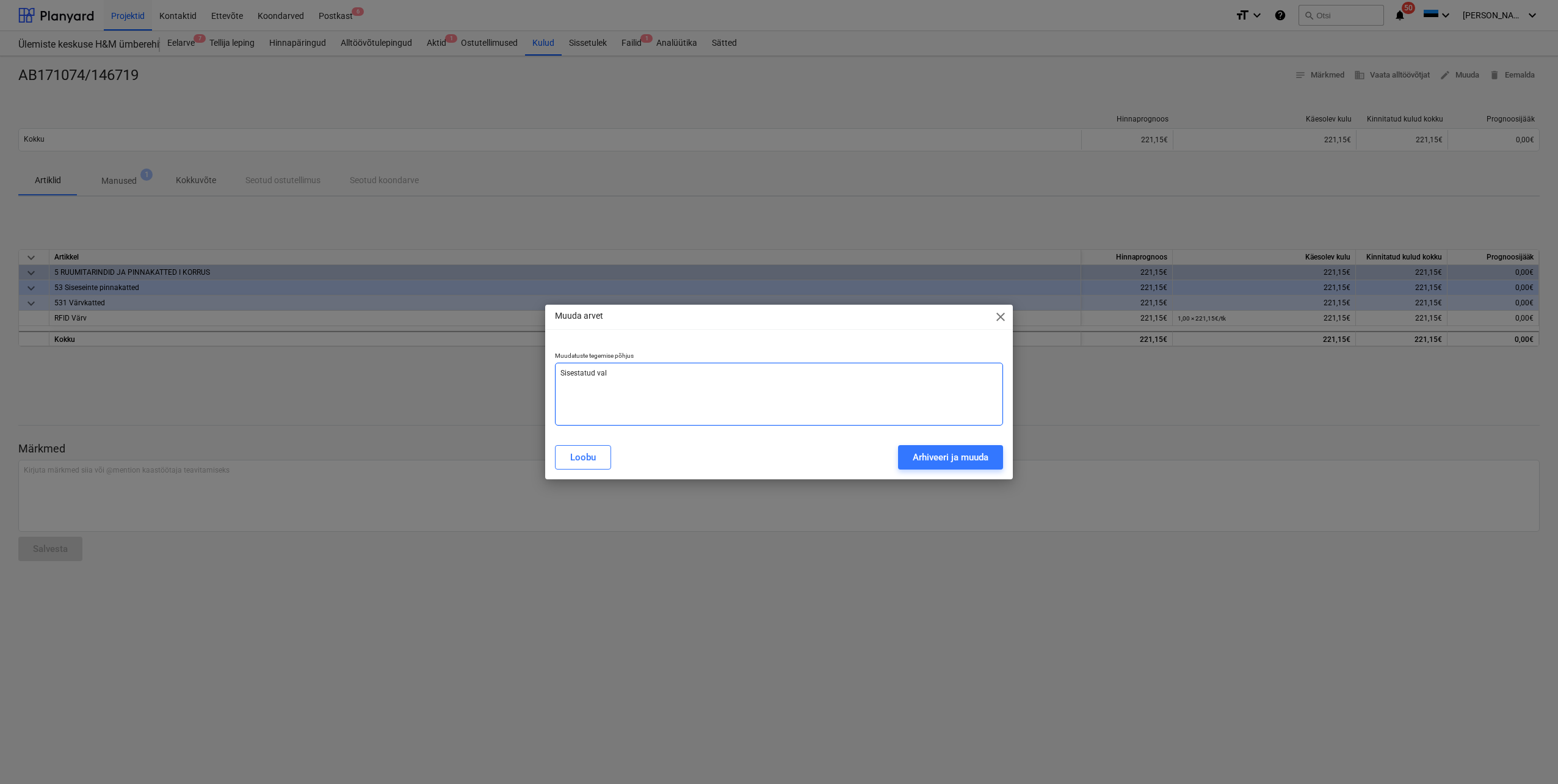
type textarea "Sisestatud vale"
type textarea "x"
type textarea "Sisestatud vale"
type textarea "x"
type textarea "Sisestatud vale s"
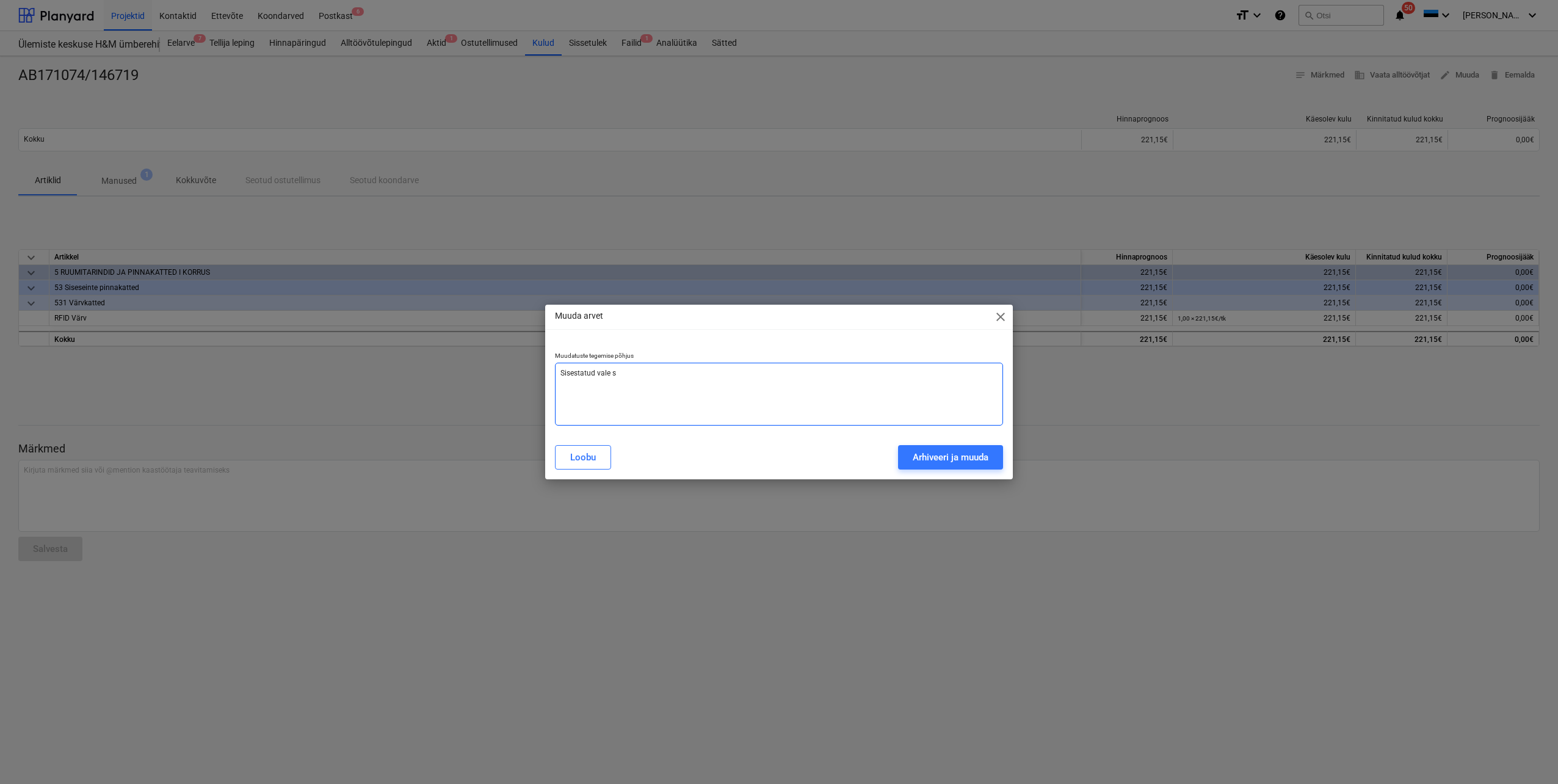
type textarea "x"
type textarea "Sisestatud vale su"
type textarea "x"
type textarea "Sisestatud vale sum"
type textarea "x"
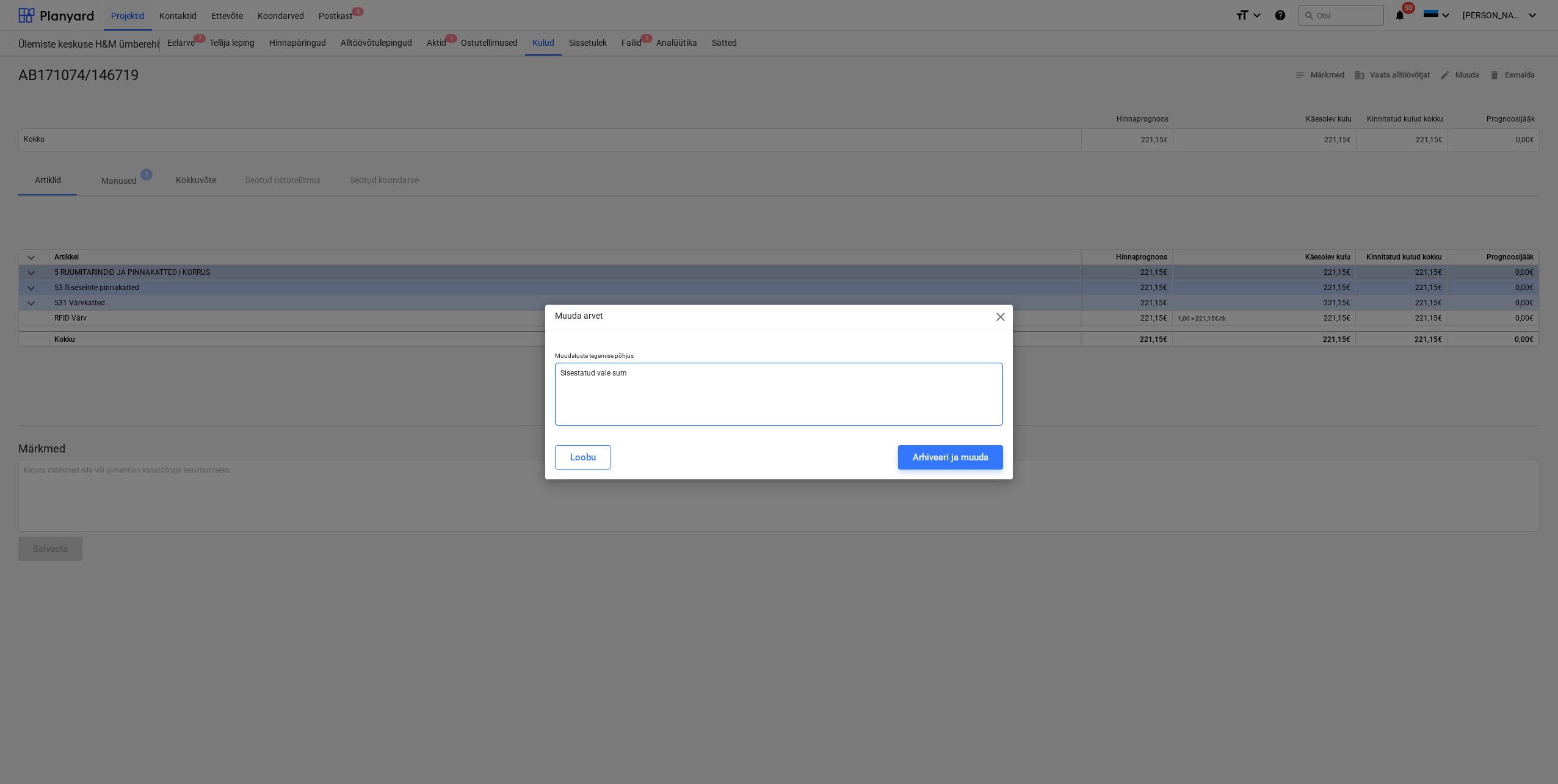
type textarea "Sisestatud vale summ"
type textarea "x"
type textarea "Sisestatud vale summa"
type textarea "x"
type textarea "Sisestatud vale summa"
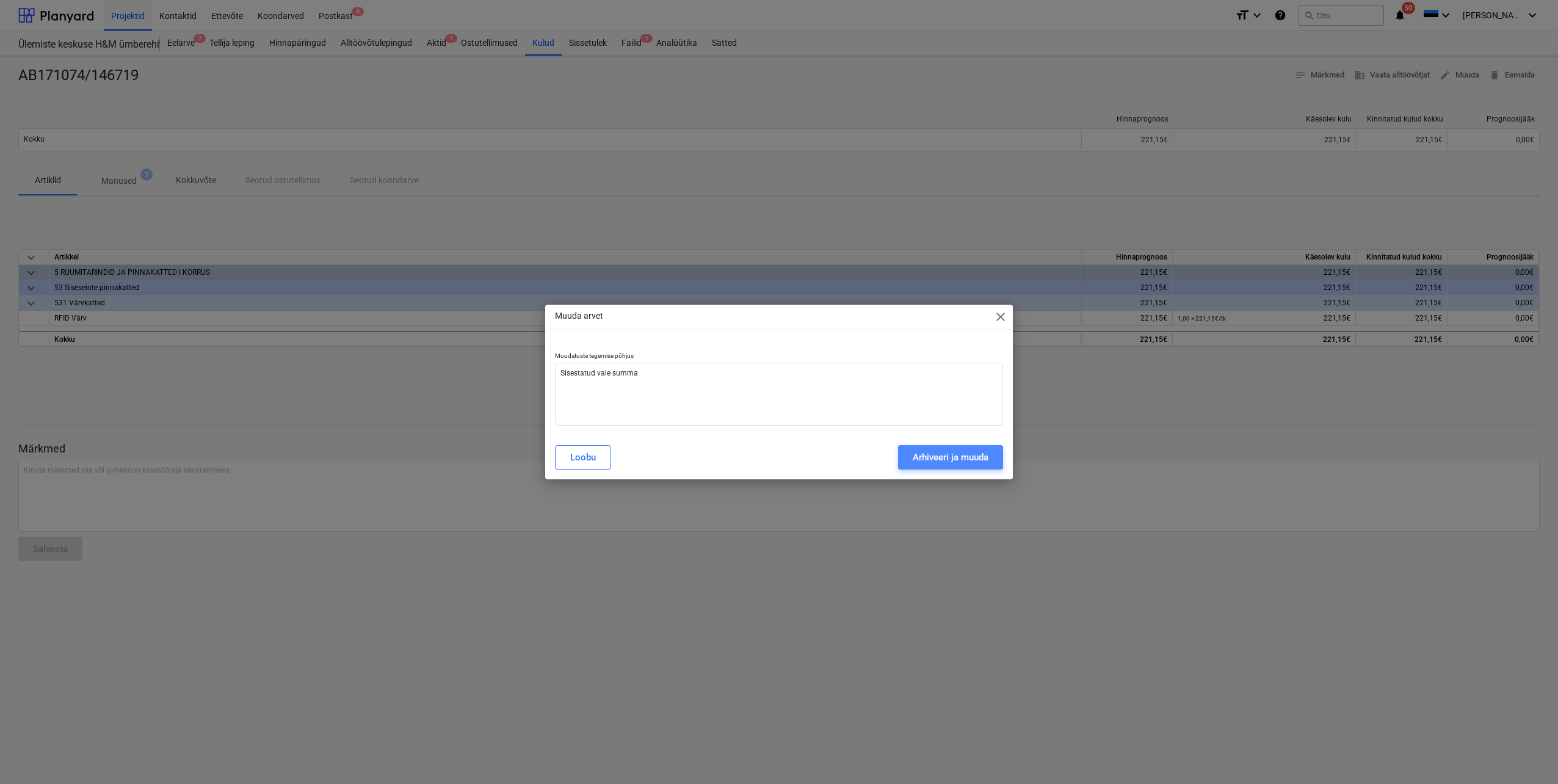
click at [954, 459] on div "Arhiveeri ja muuda" at bounding box center [950, 457] width 76 height 16
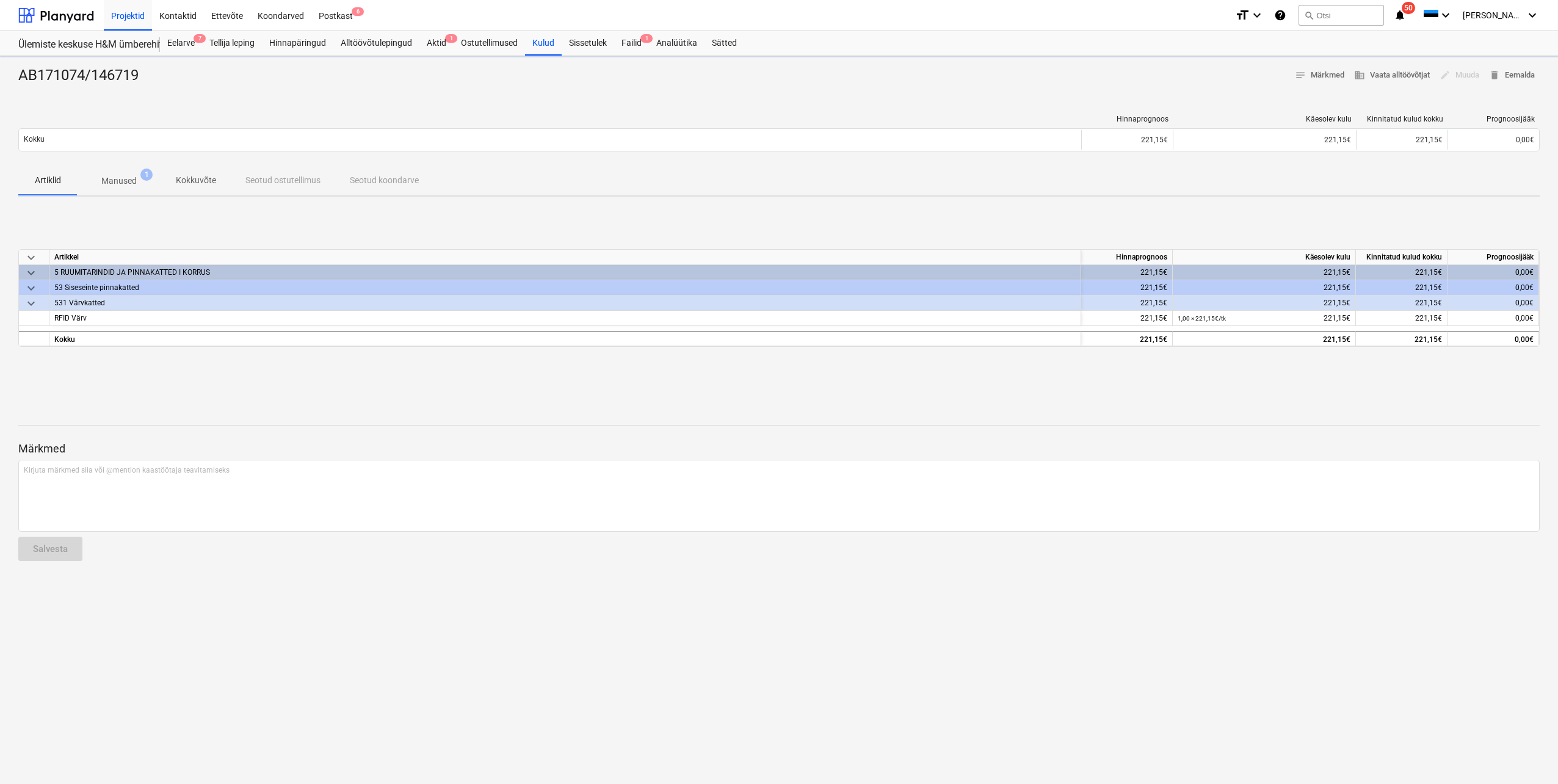
type textarea "x"
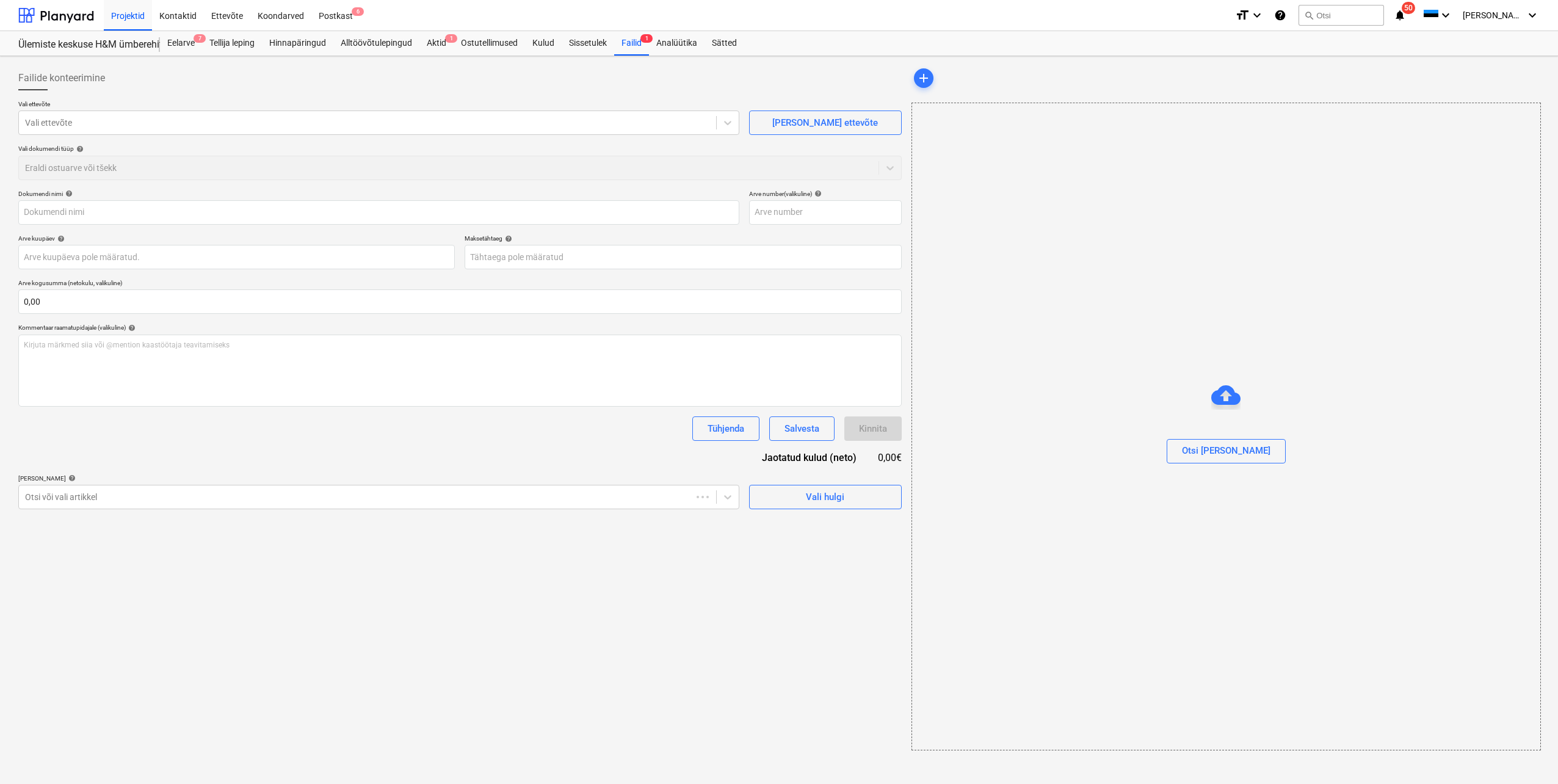
type input "AB171074/146719"
type input "[DATE]"
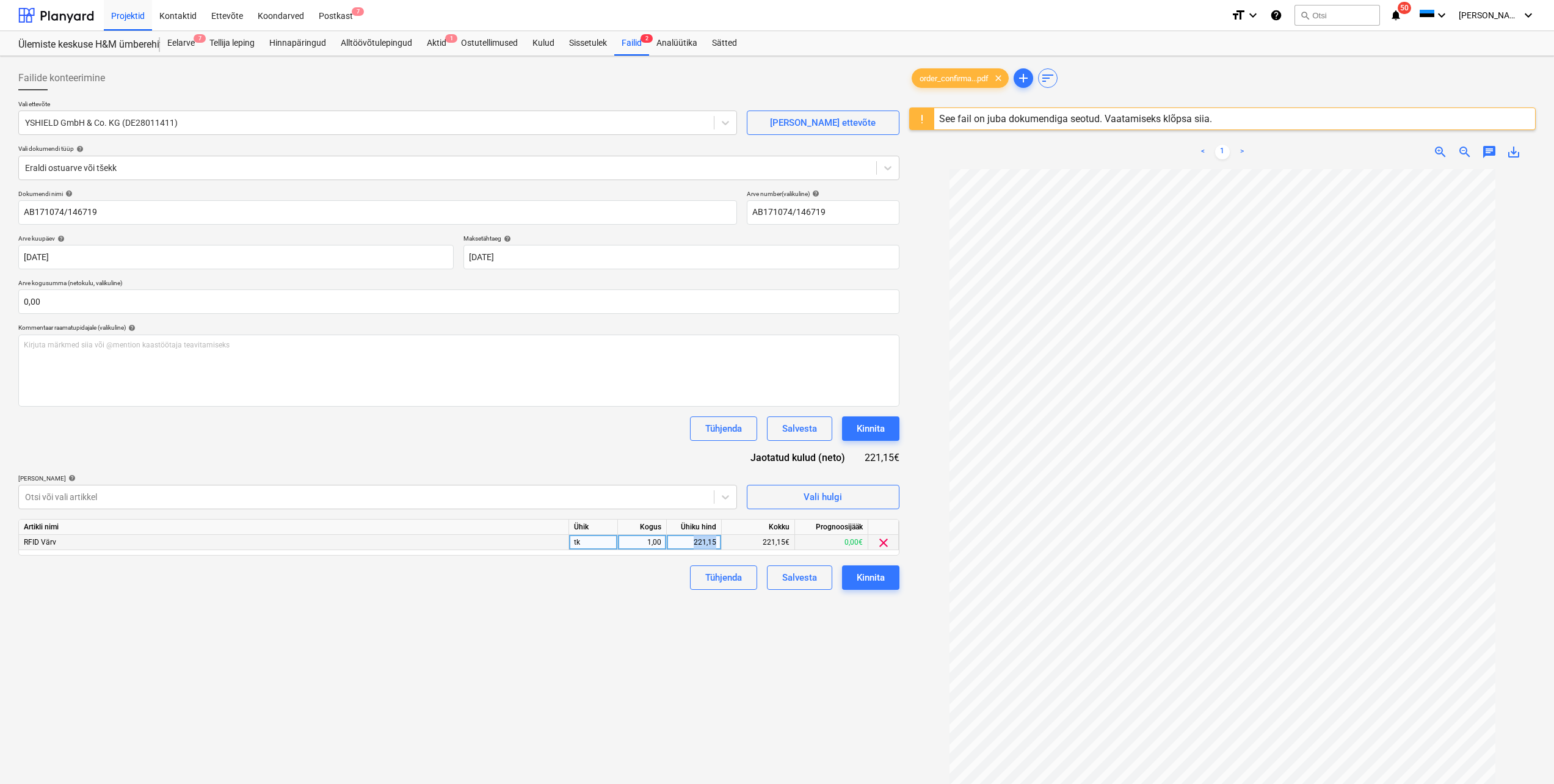
drag, startPoint x: 720, startPoint y: 539, endPoint x: 691, endPoint y: 543, distance: 29.3
click at [691, 543] on div "221,15" at bounding box center [695, 543] width 55 height 15
type input "297,94"
click at [769, 662] on div "Failide konteerimine Vali ettevõte YSHIELD GmbH & Co. KG (DE28011411) [PERSON_N…" at bounding box center [459, 492] width 891 height 862
click at [95, 304] on input "text" at bounding box center [459, 301] width 881 height 24
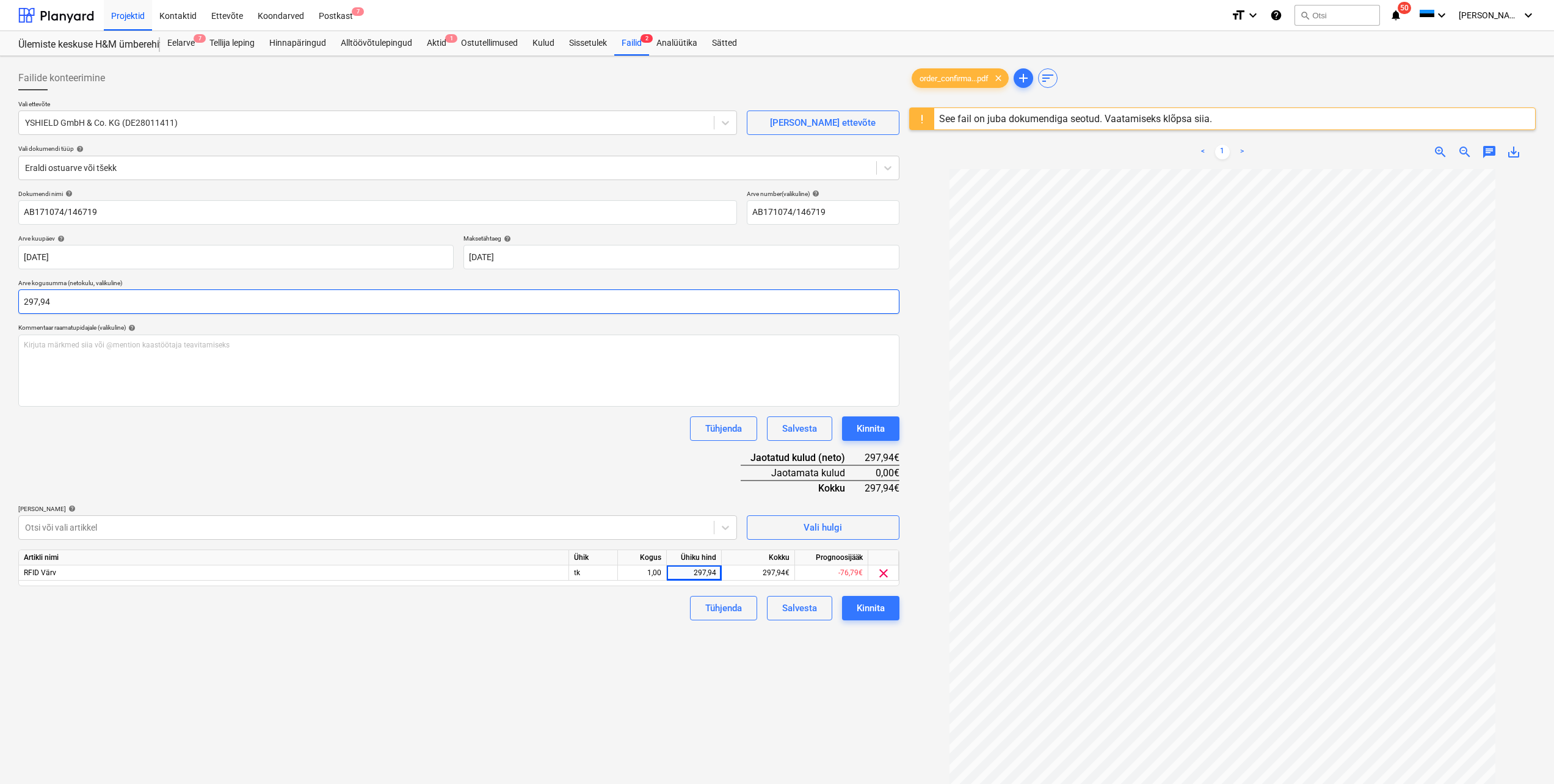
type input "297,94"
click at [415, 652] on div "Failide konteerimine Vali ettevõte YSHIELD GmbH & Co. KG (DE28011411) [PERSON_N…" at bounding box center [459, 492] width 891 height 862
click at [877, 612] on div "Kinnita" at bounding box center [871, 608] width 28 height 16
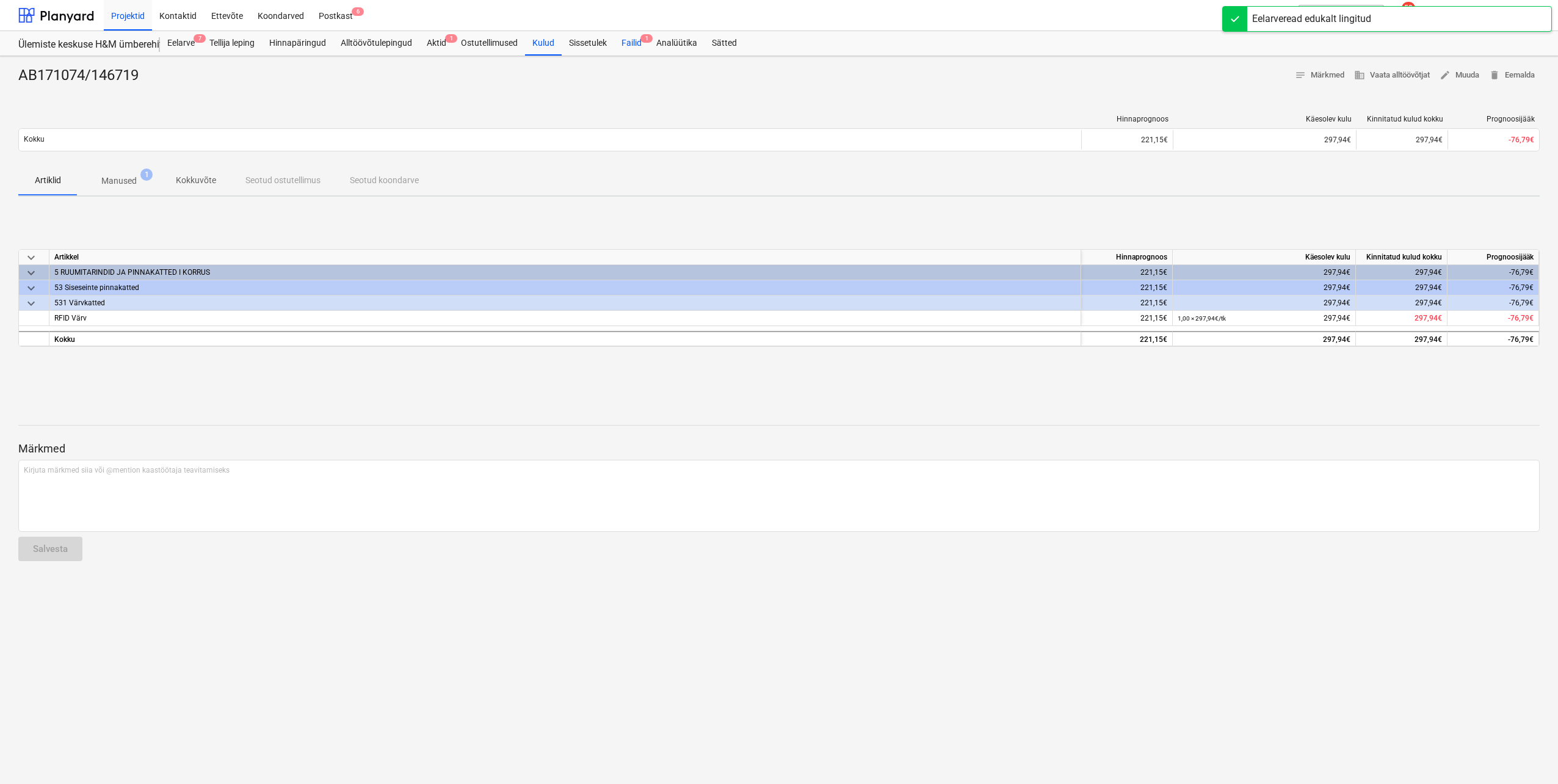
click at [635, 46] on div "Failid 1" at bounding box center [631, 43] width 34 height 24
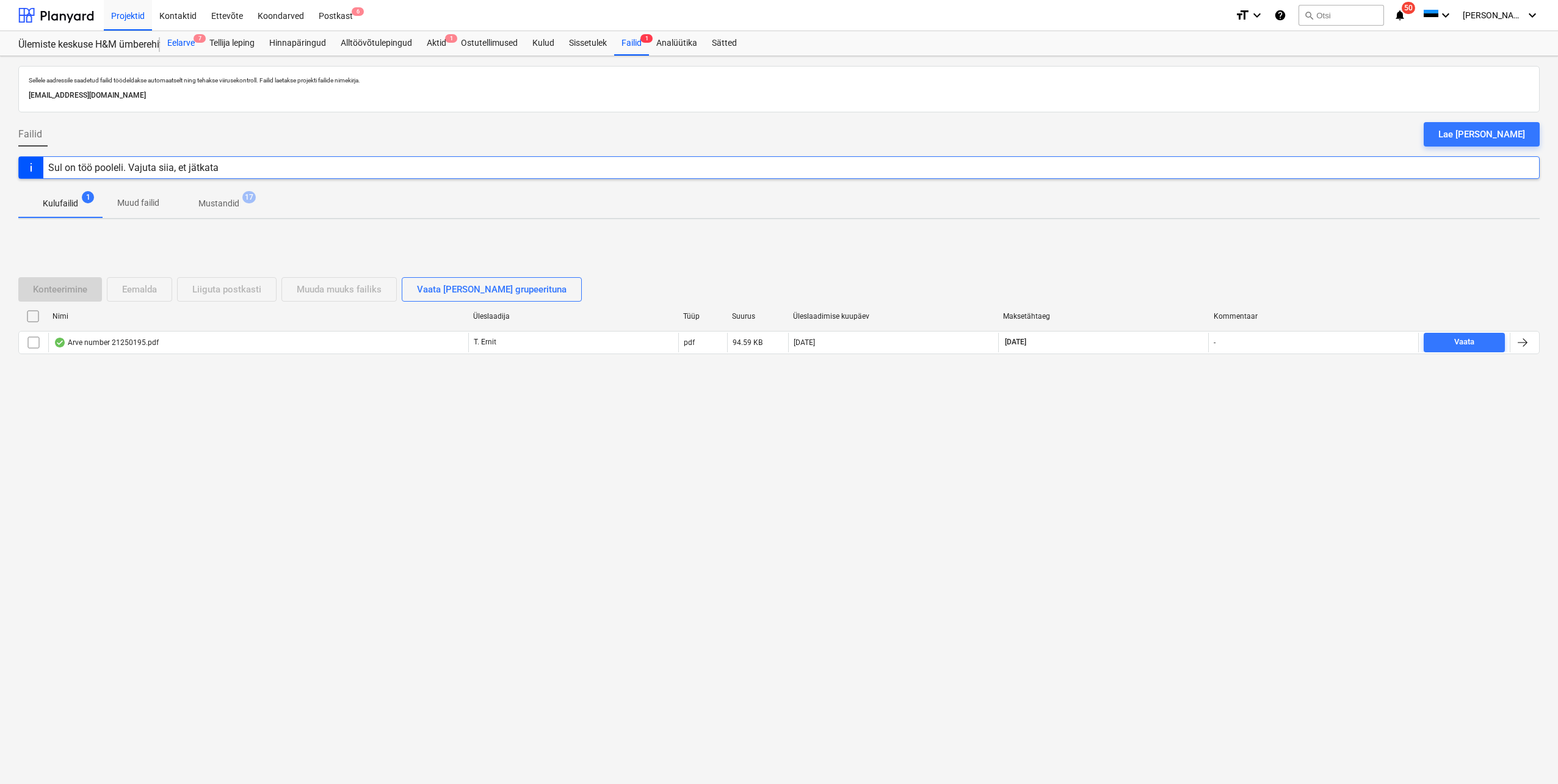
click at [183, 46] on div "Eelarve 7" at bounding box center [181, 43] width 42 height 24
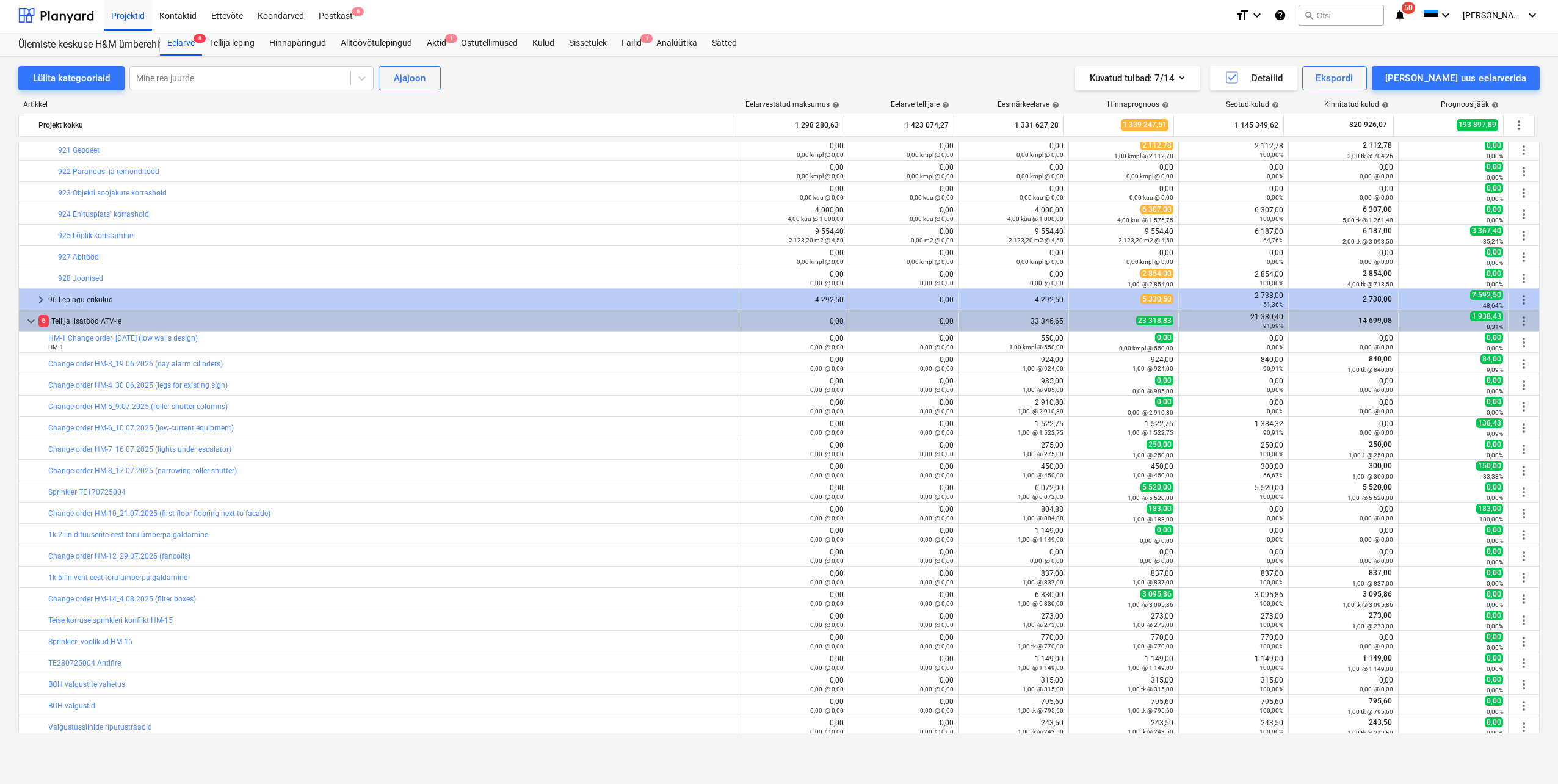
scroll to position [427, 0]
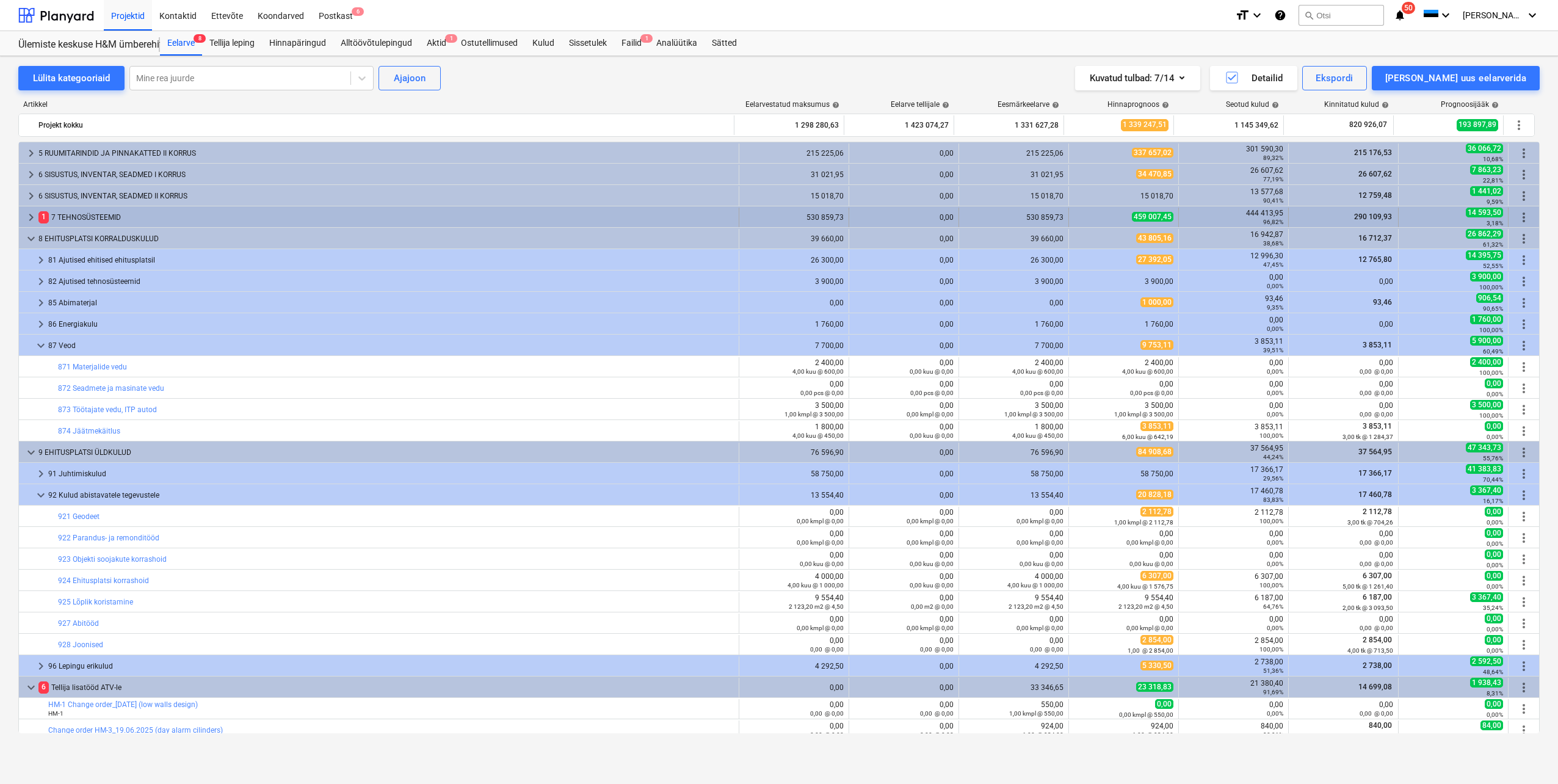
click at [29, 219] on span "keyboard_arrow_right" at bounding box center [31, 217] width 14 height 14
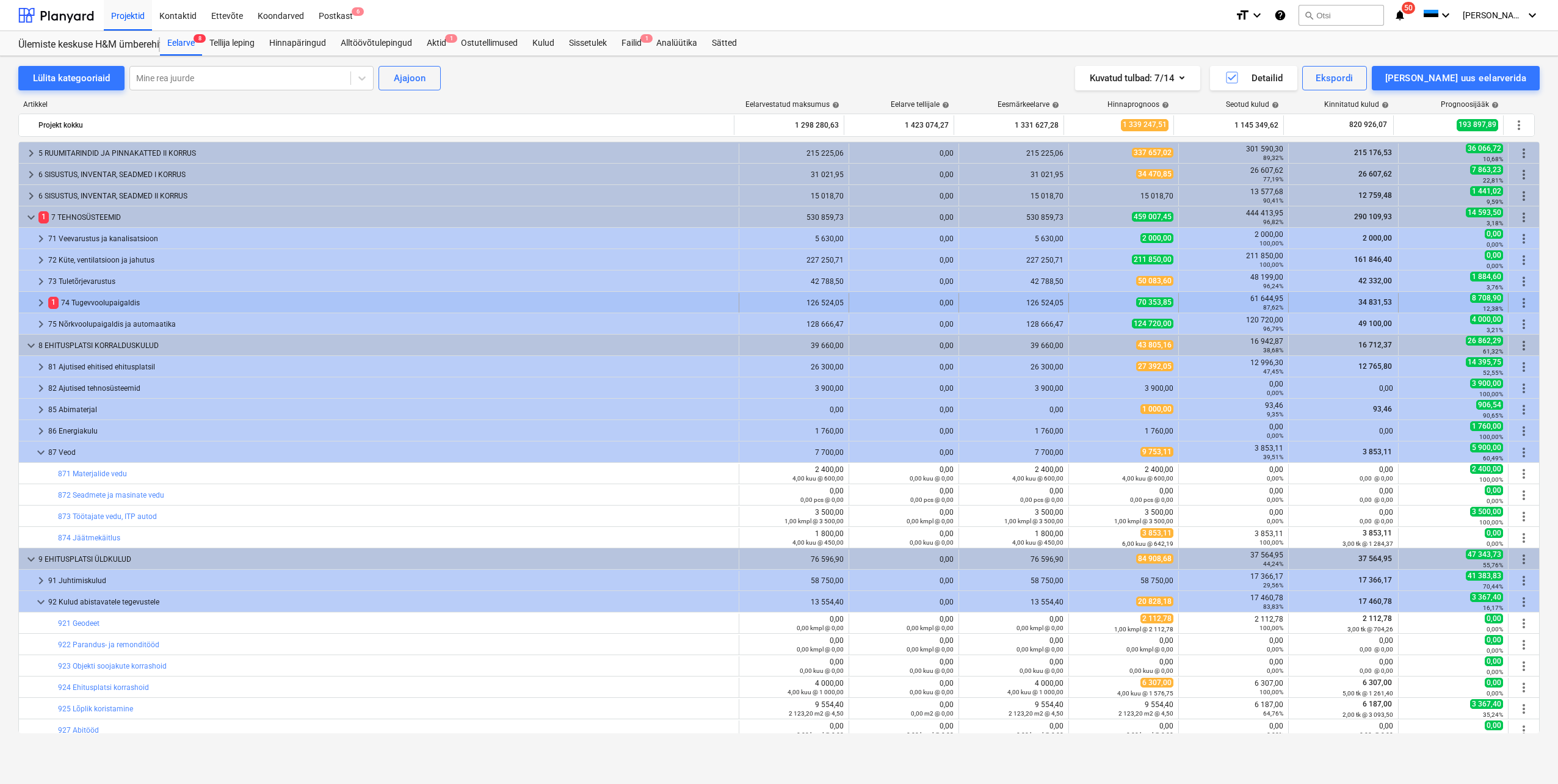
click at [38, 302] on span "keyboard_arrow_right" at bounding box center [41, 302] width 14 height 14
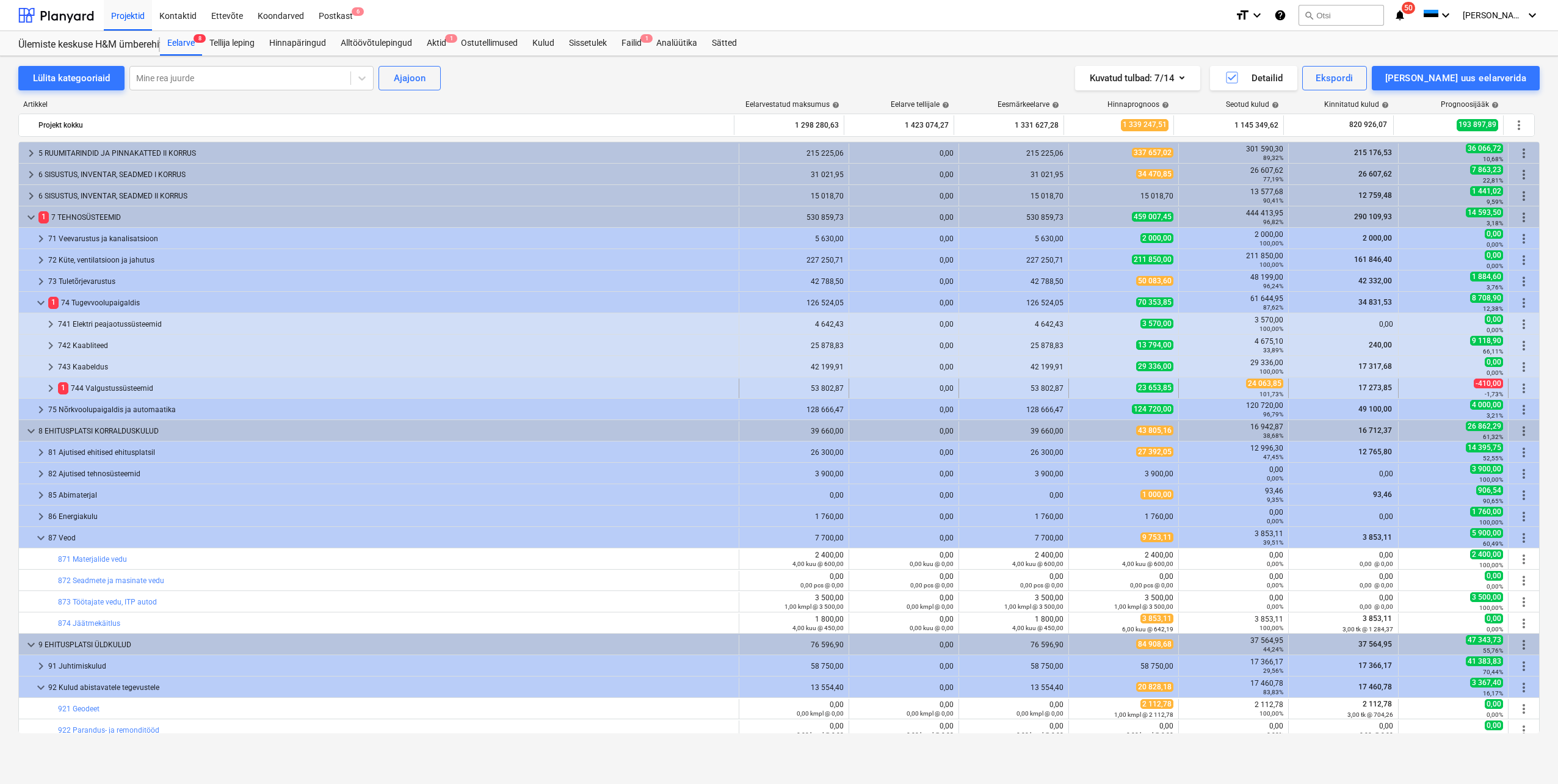
click at [48, 389] on span "keyboard_arrow_right" at bounding box center [50, 388] width 14 height 14
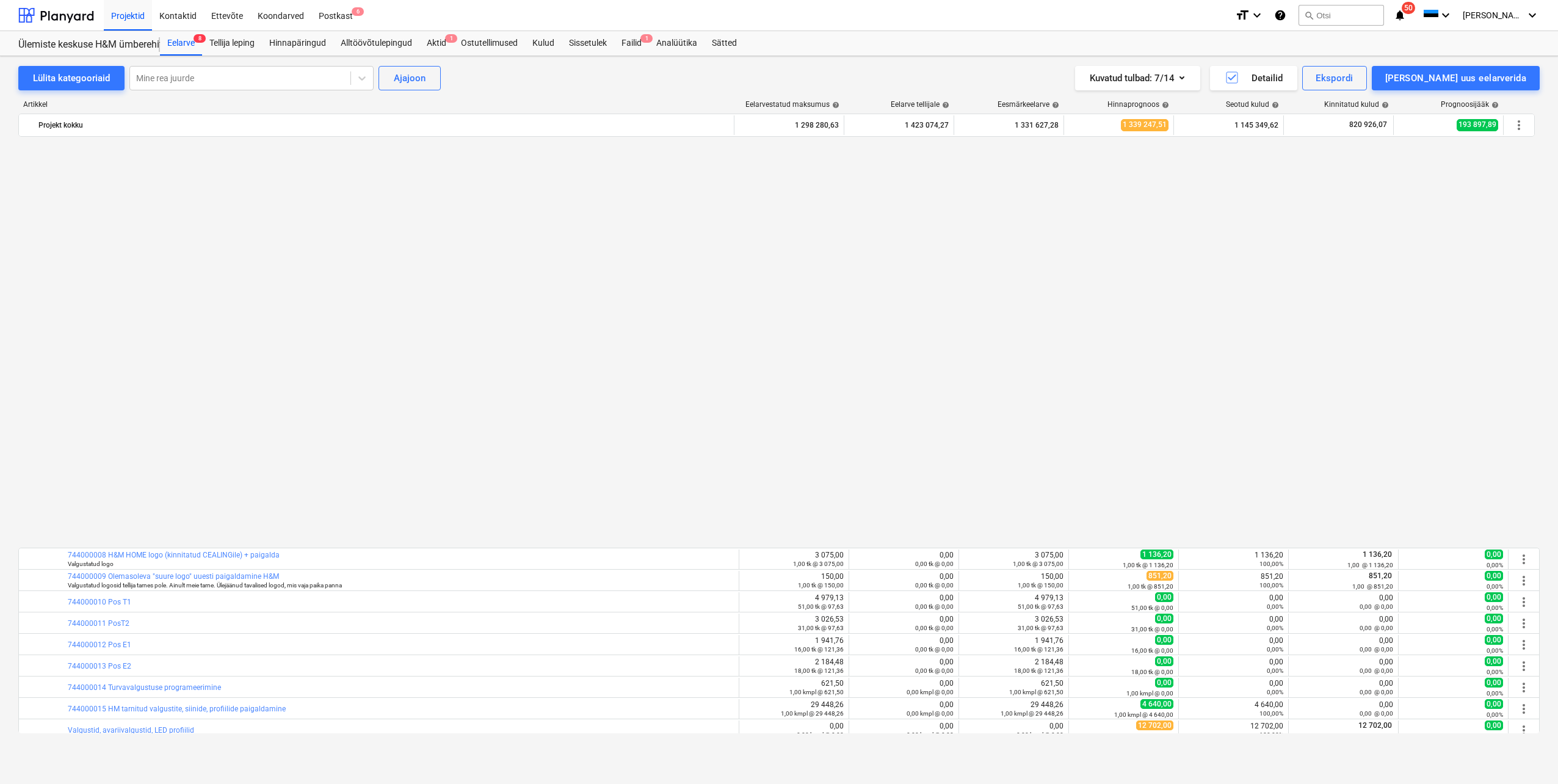
scroll to position [855, 0]
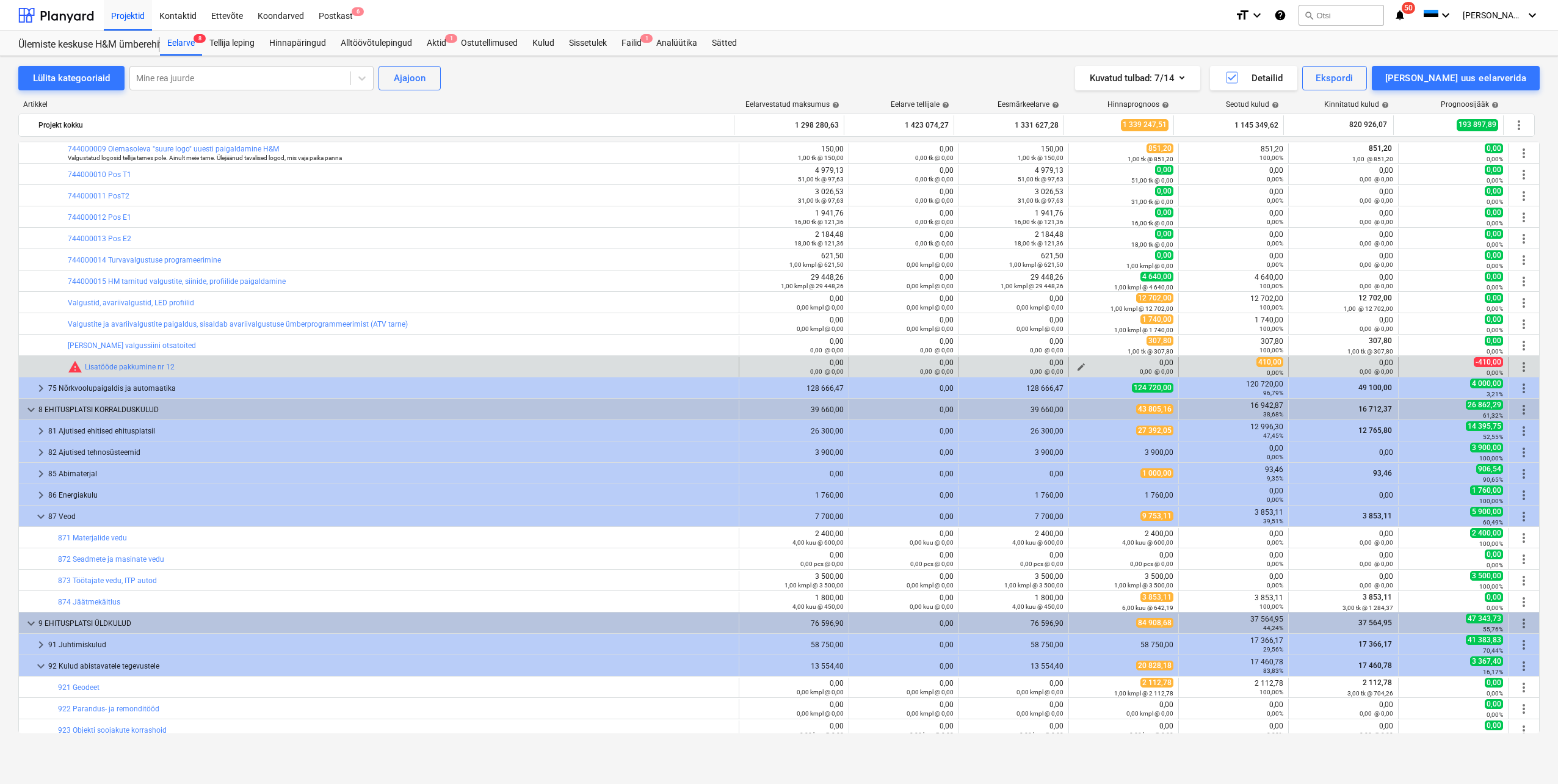
click at [1077, 366] on span "edit" at bounding box center [1081, 367] width 10 height 10
type textarea "x"
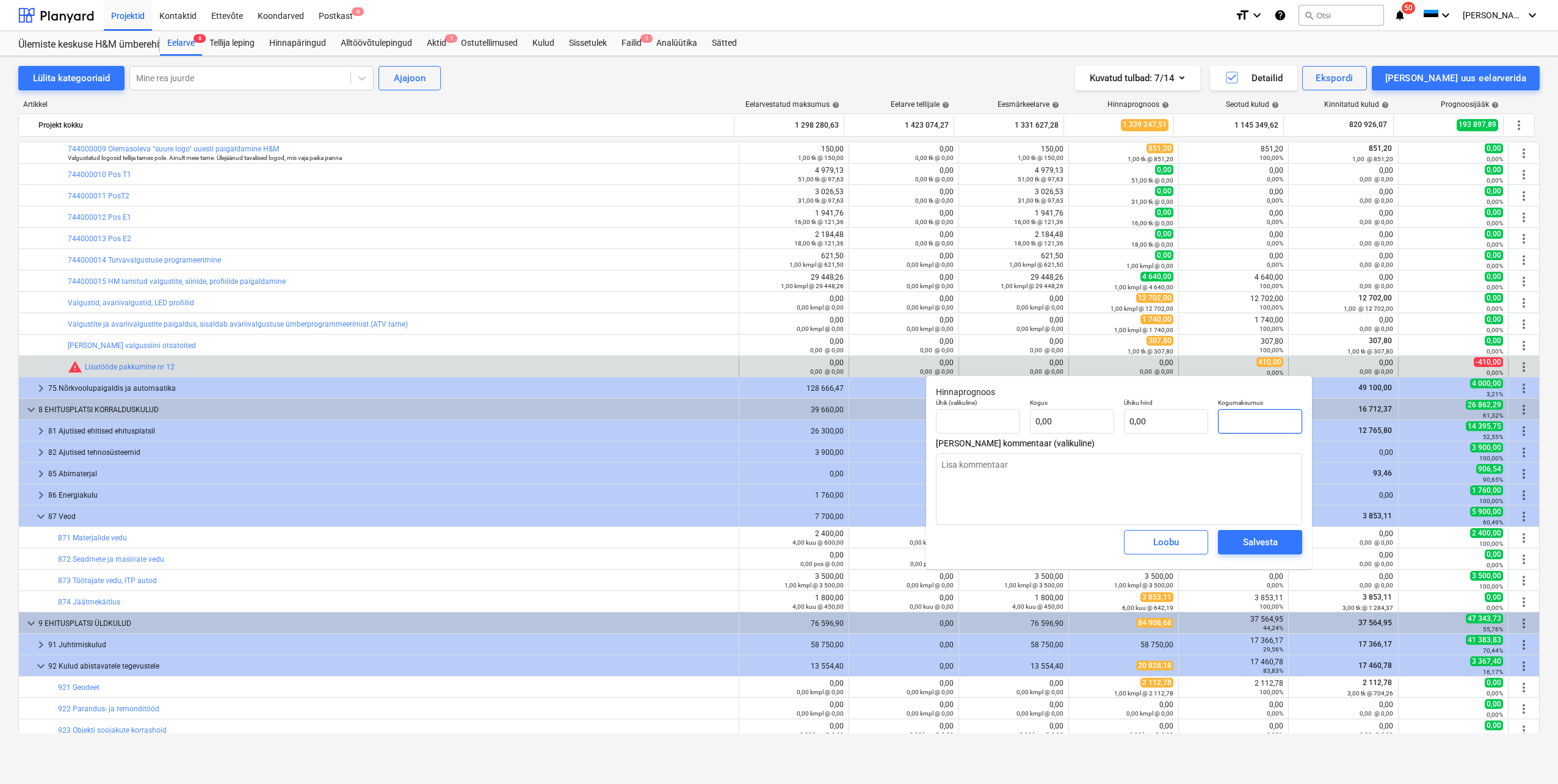
click at [1249, 418] on input "text" at bounding box center [1260, 421] width 84 height 24
type textarea "x"
type input "tk"
type input "4"
type input "1,00"
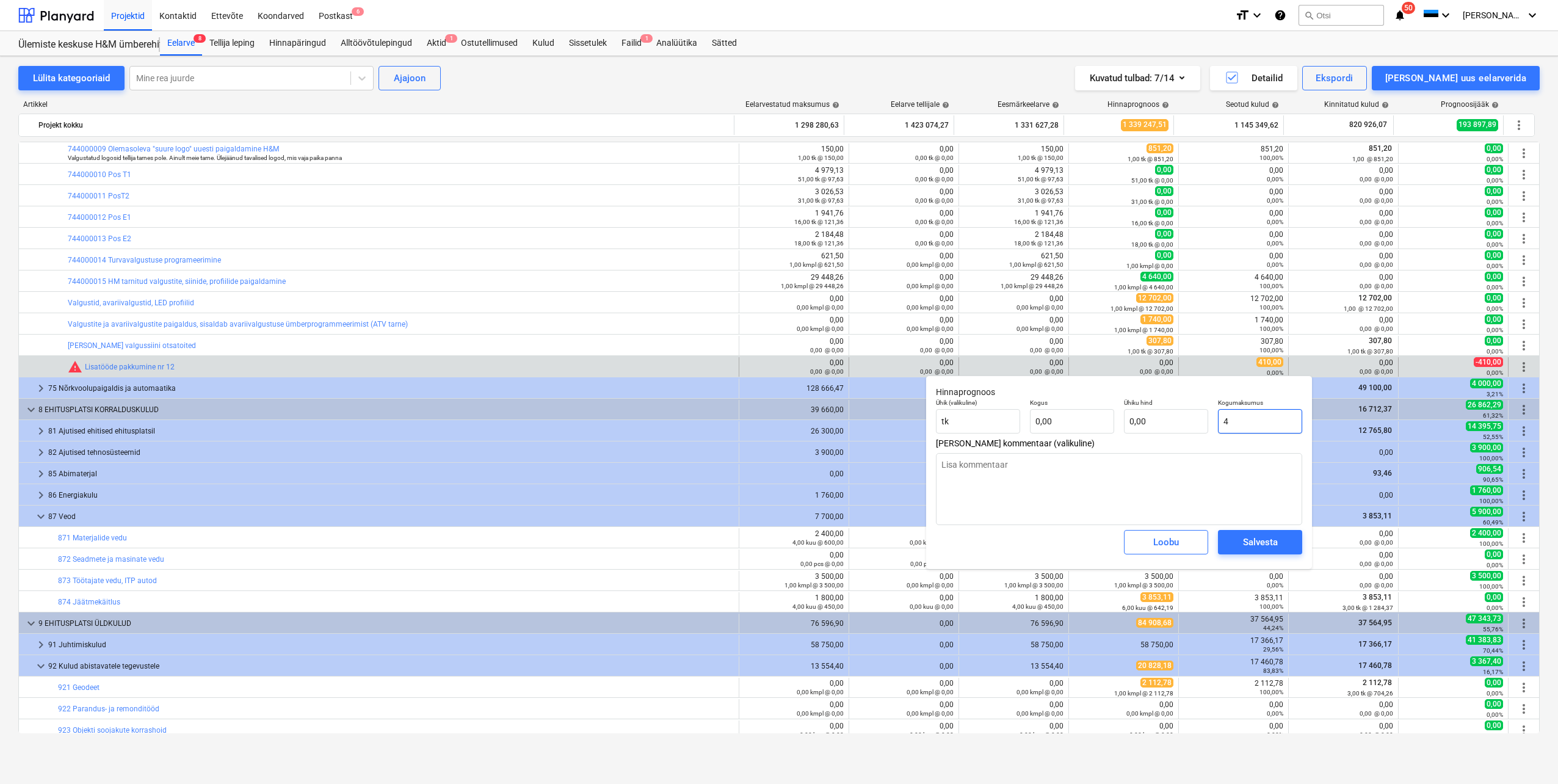
type input "4,00"
type textarea "x"
type input "41"
type input "41,00"
type textarea "x"
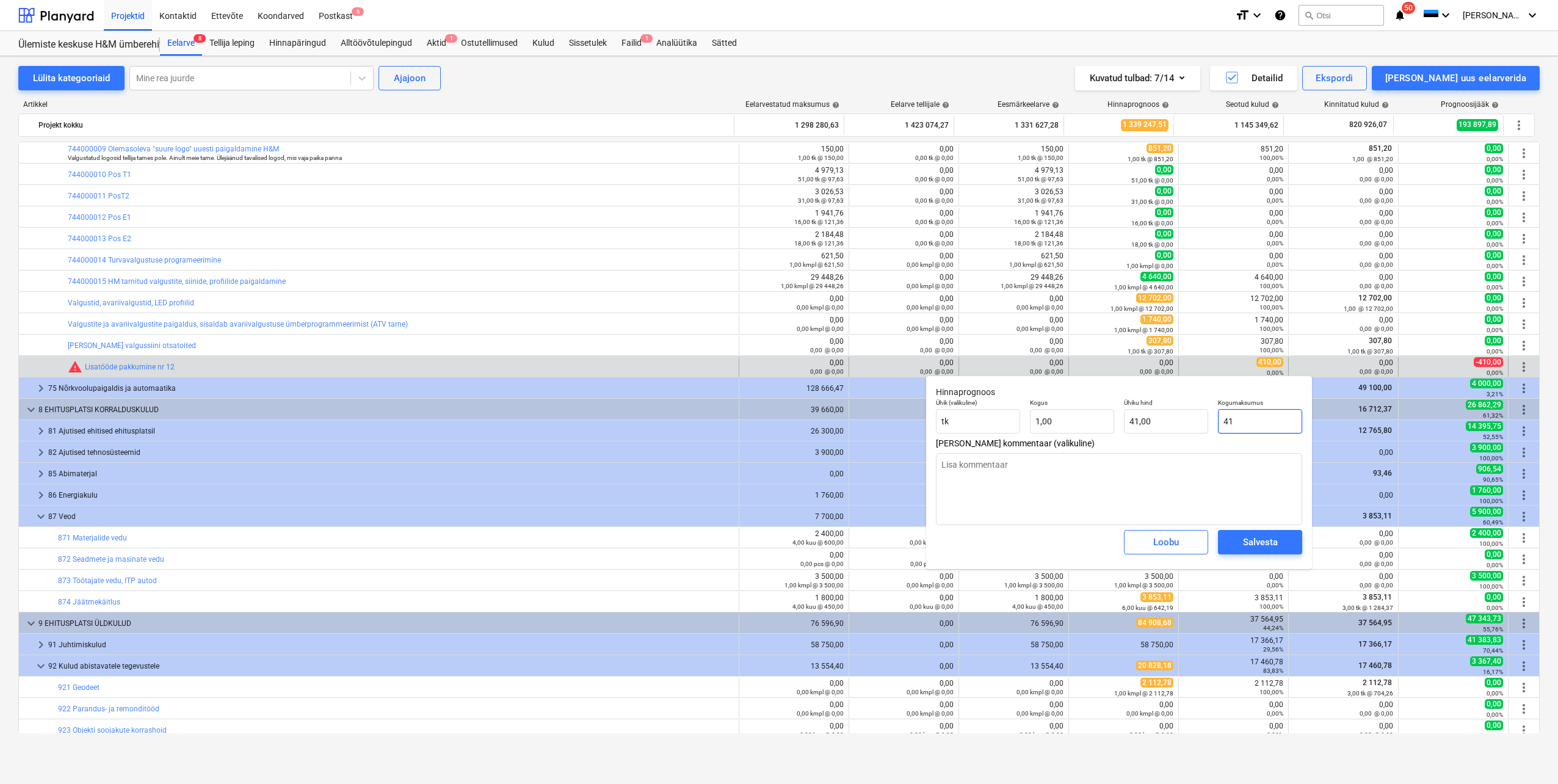
type input "419"
type input "419,00"
type textarea "x"
type input "41"
type input "41,00"
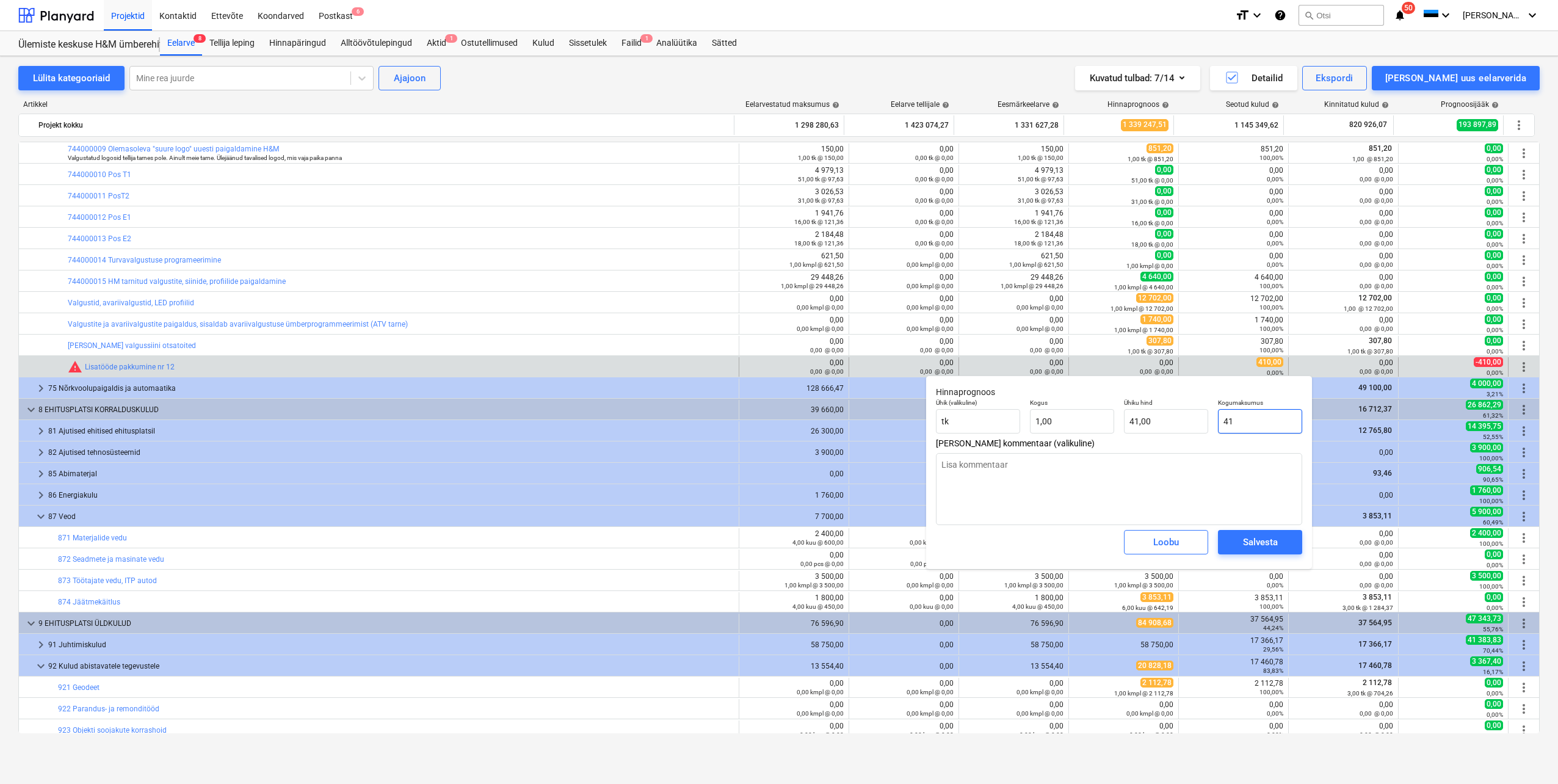
type textarea "x"
type input "410"
type input "410,00"
type input "410"
type textarea "x"
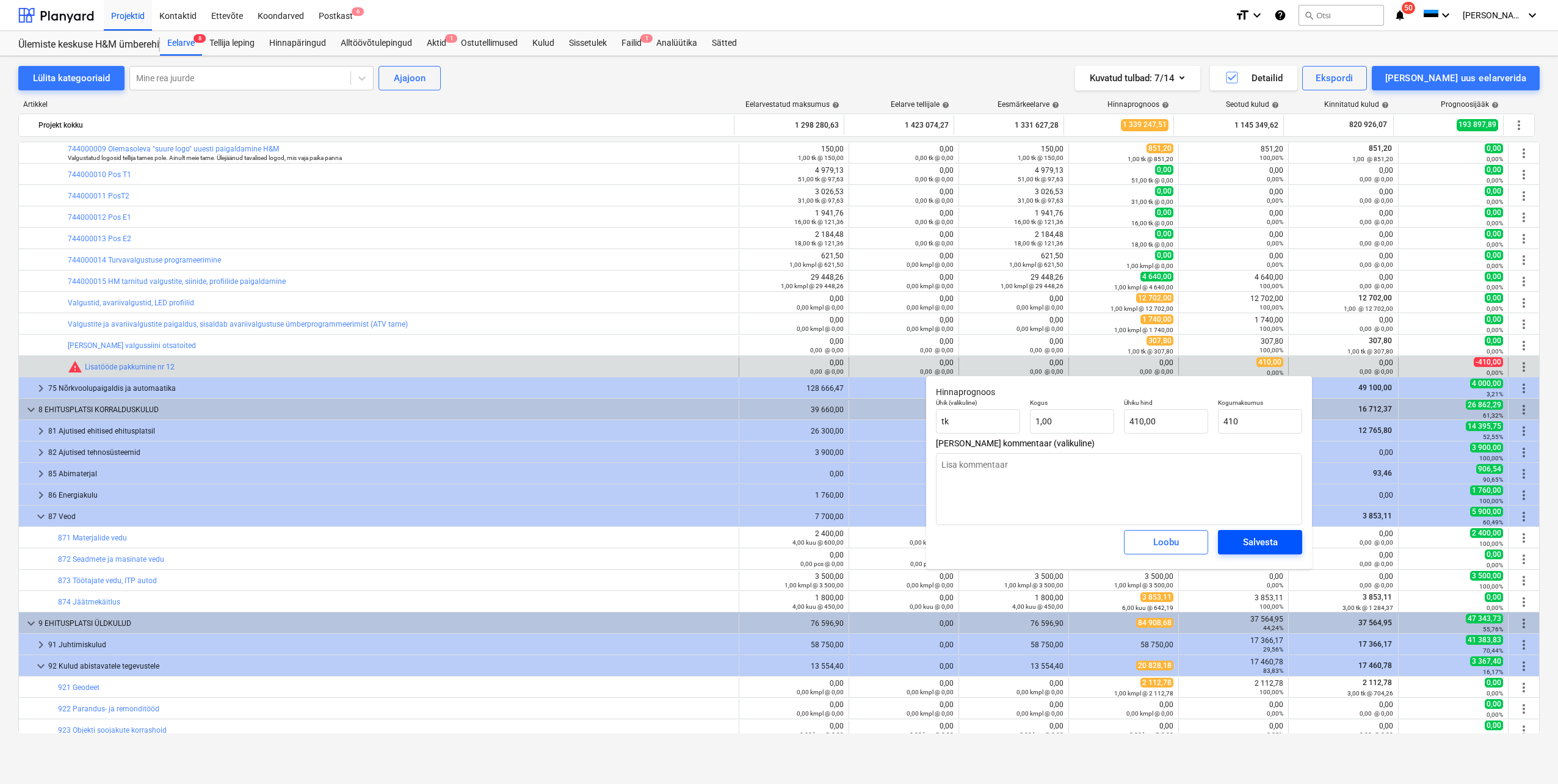
type input "410,00"
click at [1252, 543] on div "Salvesta" at bounding box center [1260, 542] width 34 height 16
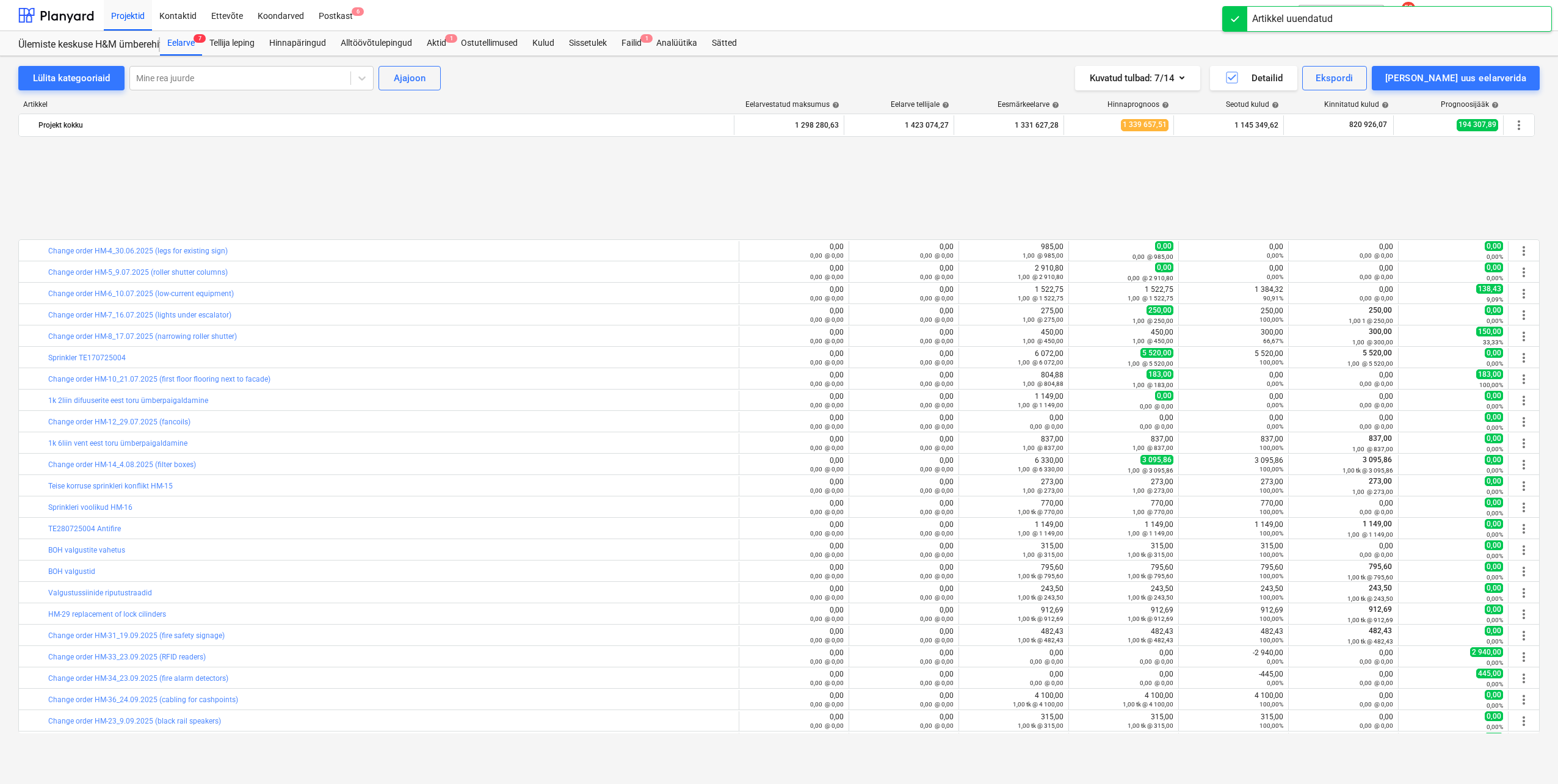
scroll to position [1953, 0]
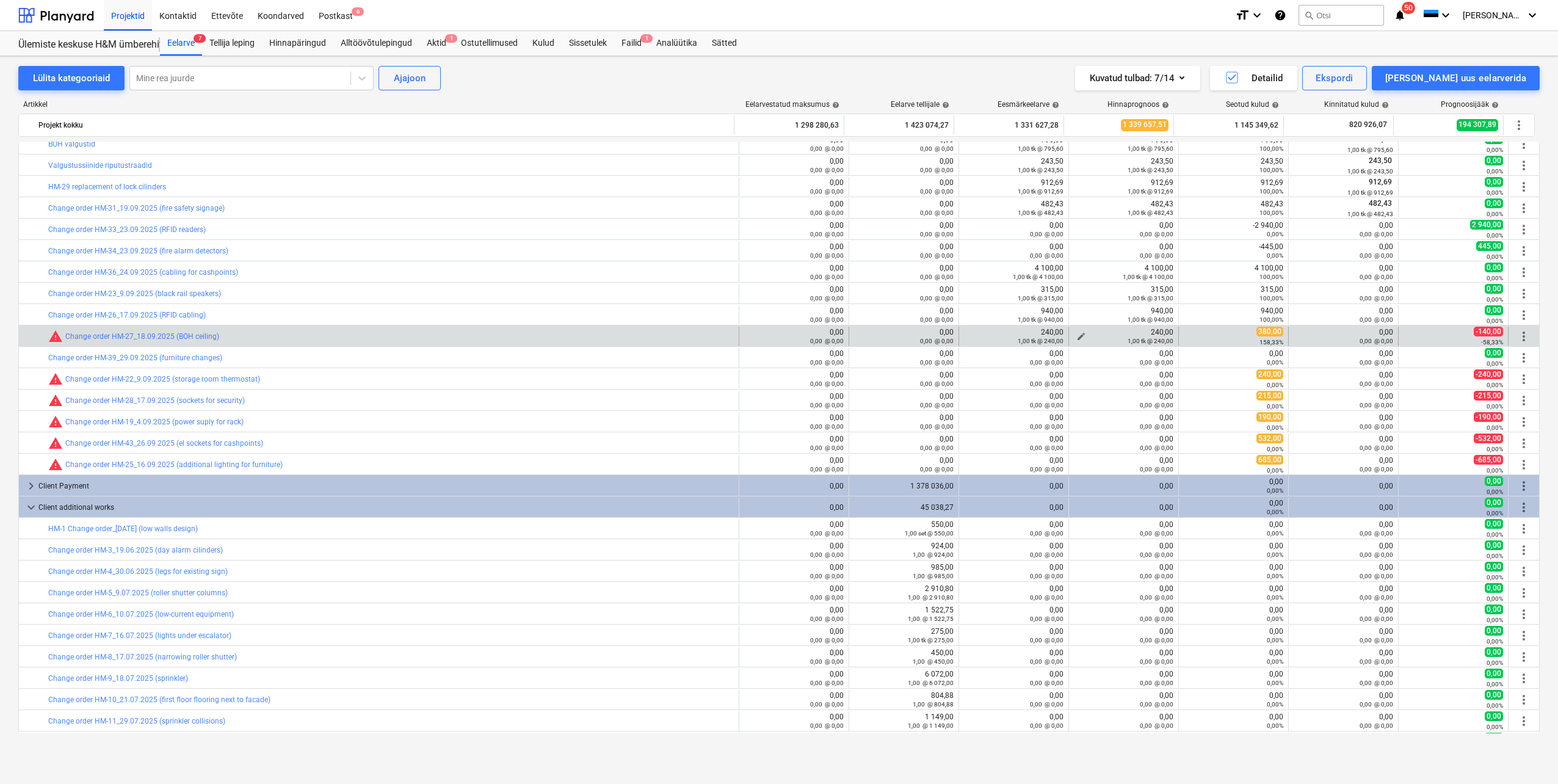
click at [1076, 334] on span "edit" at bounding box center [1081, 336] width 10 height 10
type textarea "x"
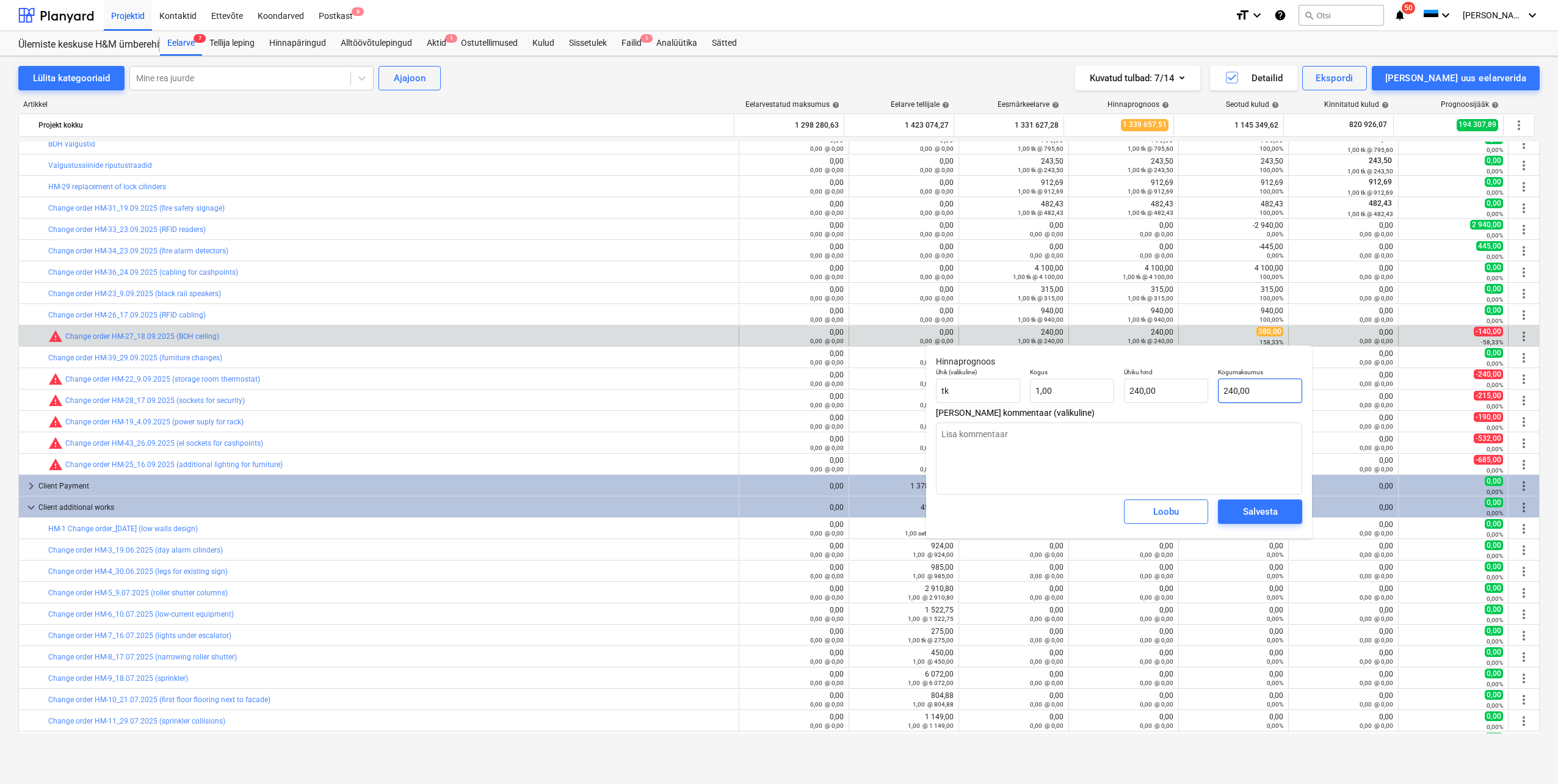
type input "240"
drag, startPoint x: 1275, startPoint y: 386, endPoint x: 1209, endPoint y: 386, distance: 66.0
click at [1209, 386] on div "Ühik (valikuline) [PERSON_NAME] 1,00 Ühiku hind 240,00 Kogumaksumus 240" at bounding box center [1119, 385] width 376 height 45
type textarea "x"
type input "3"
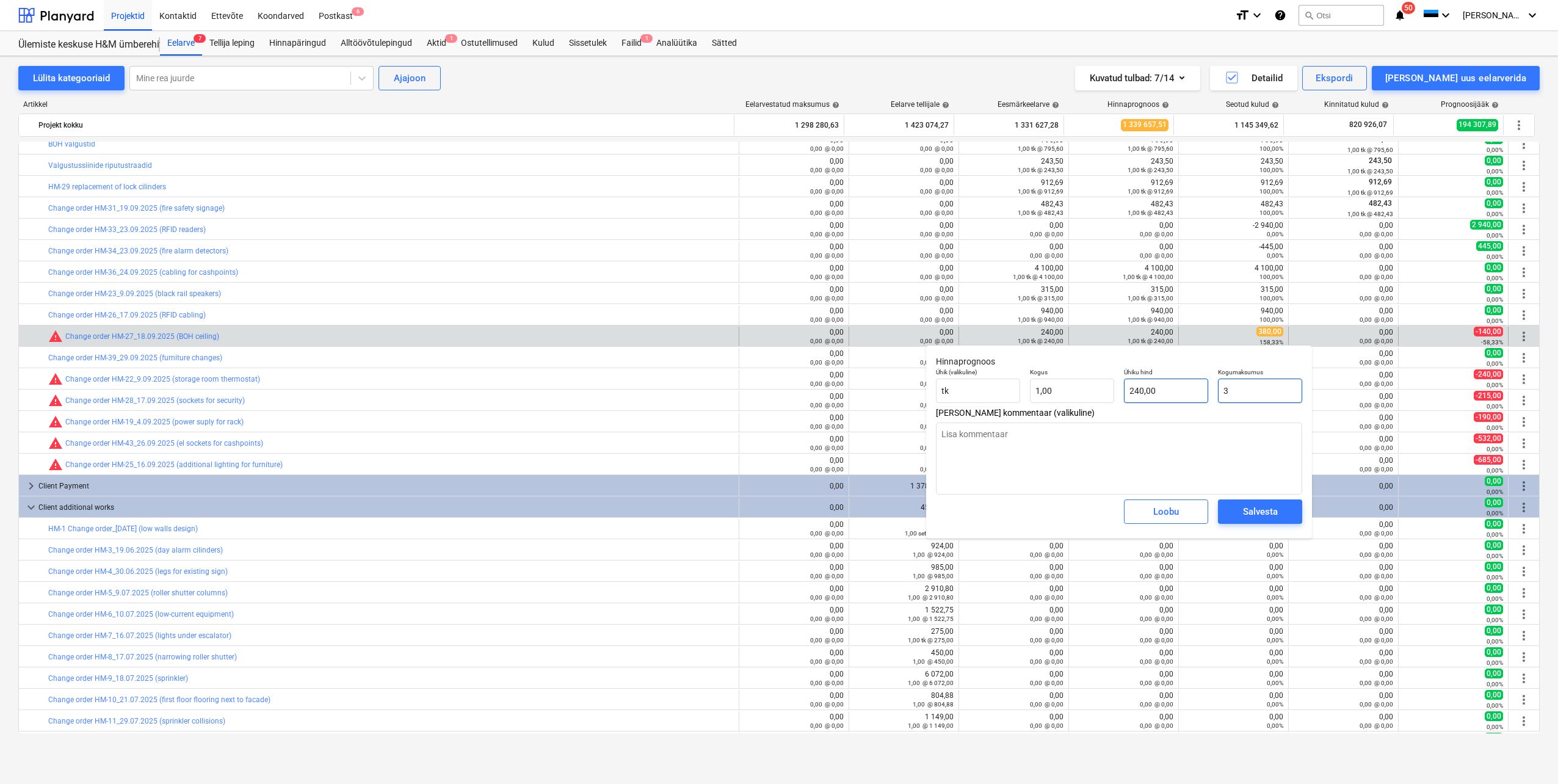
type input "3,00"
type textarea "x"
type input "38"
type input "38,00"
type textarea "x"
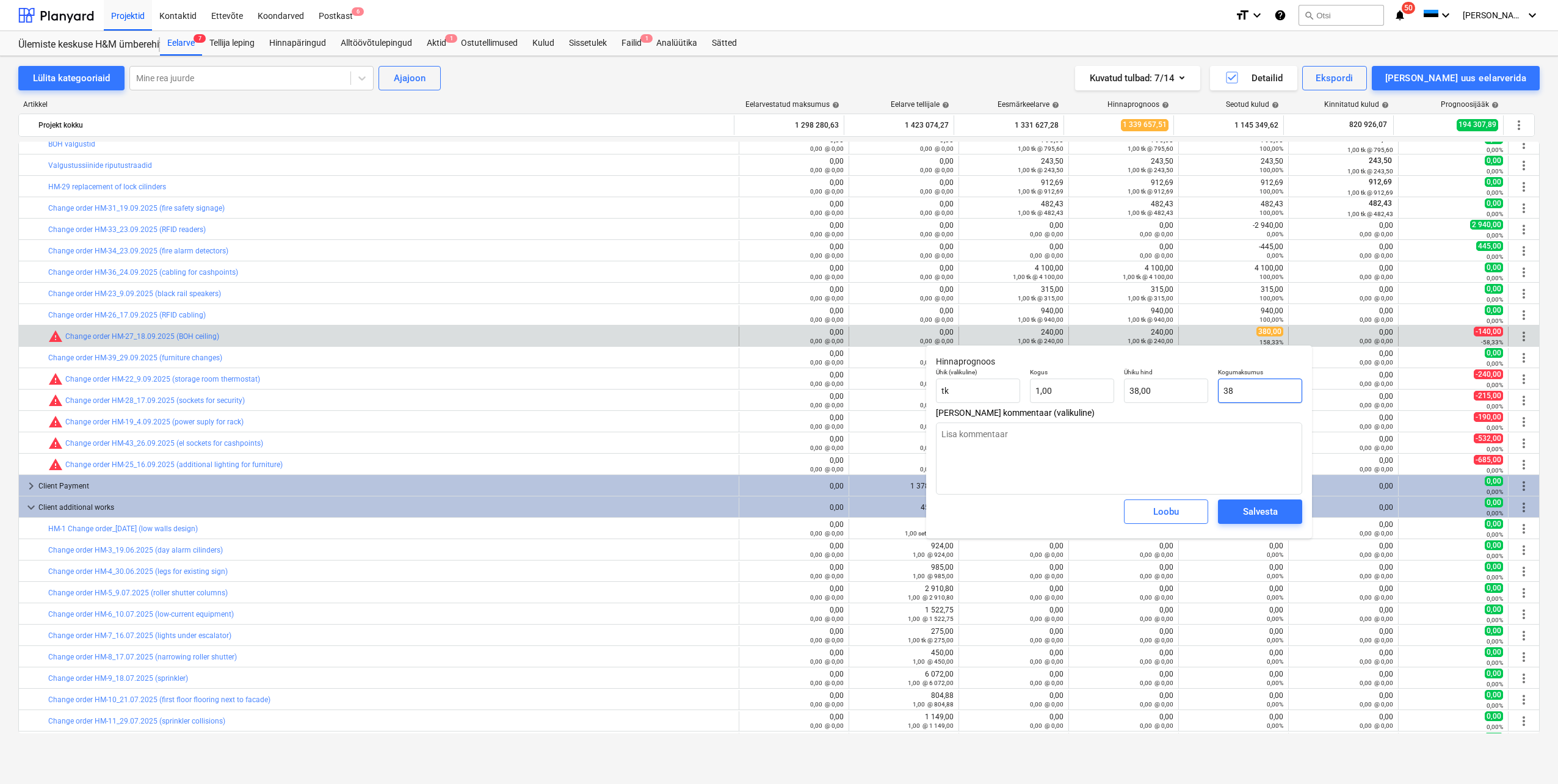
type input "380"
type input "380,00"
type input "380"
type textarea "x"
type input "380,00"
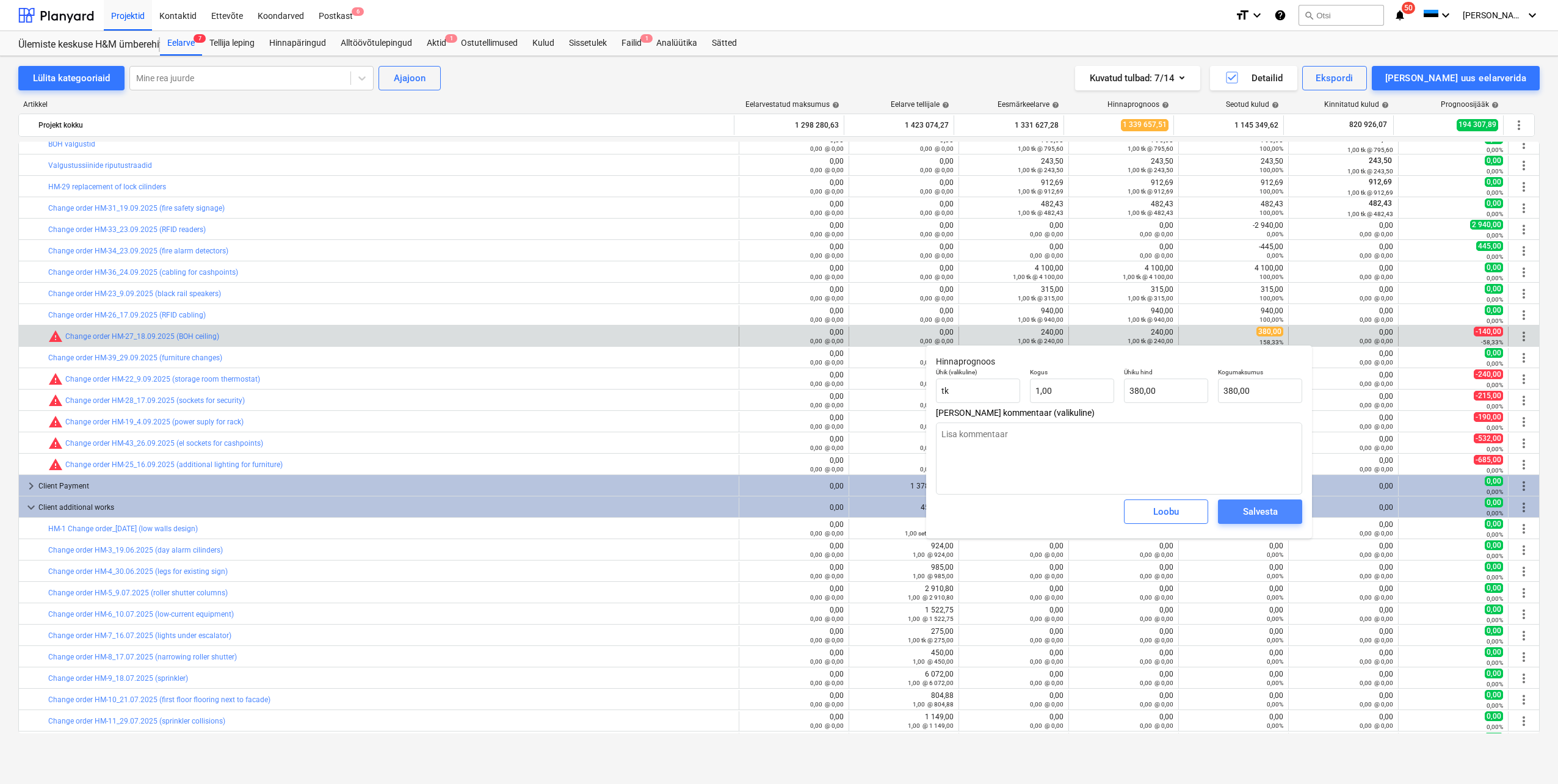
click at [1251, 516] on div "Salvesta" at bounding box center [1260, 511] width 34 height 16
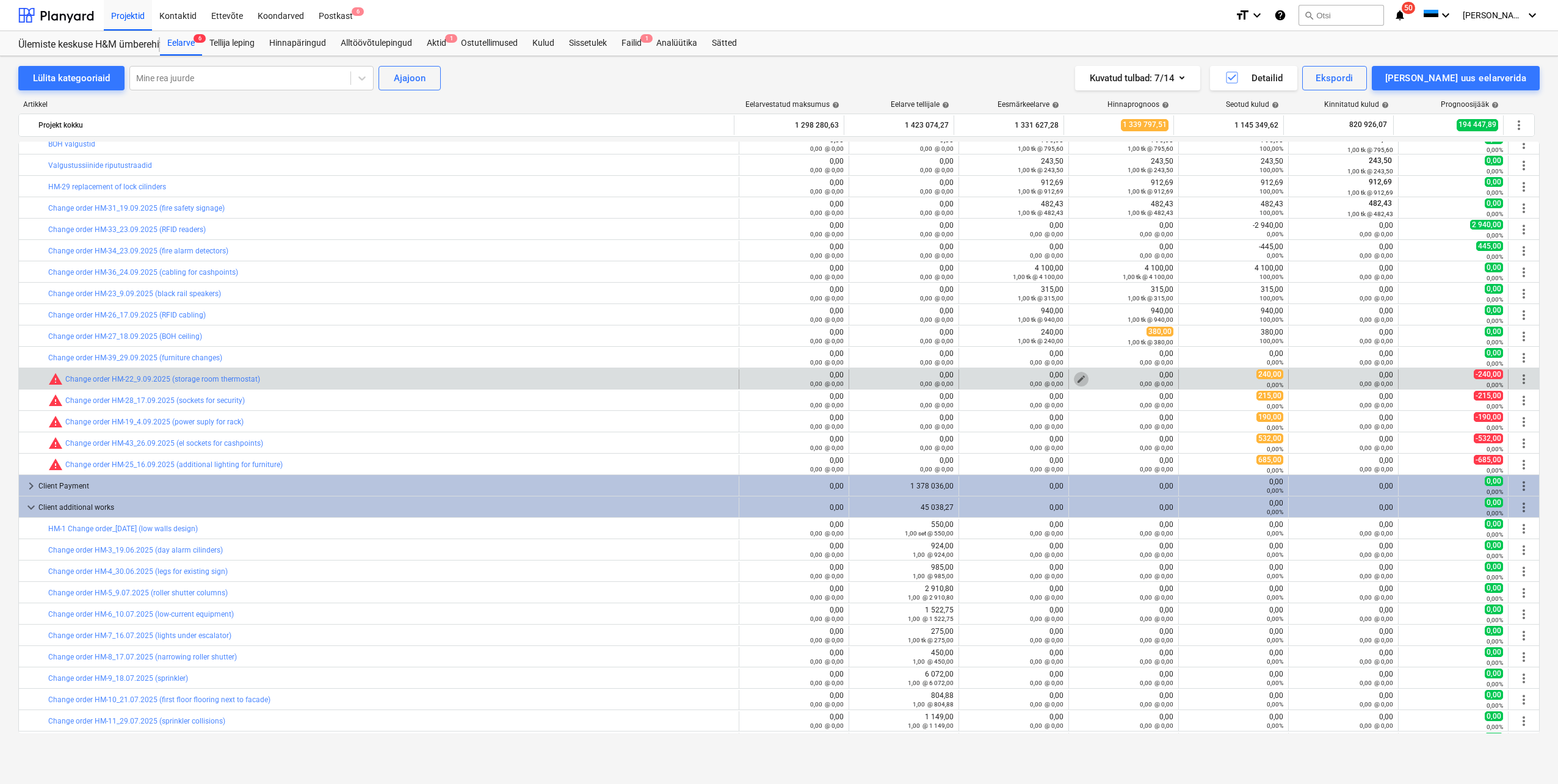
click at [1076, 378] on span "edit" at bounding box center [1081, 379] width 10 height 10
type textarea "x"
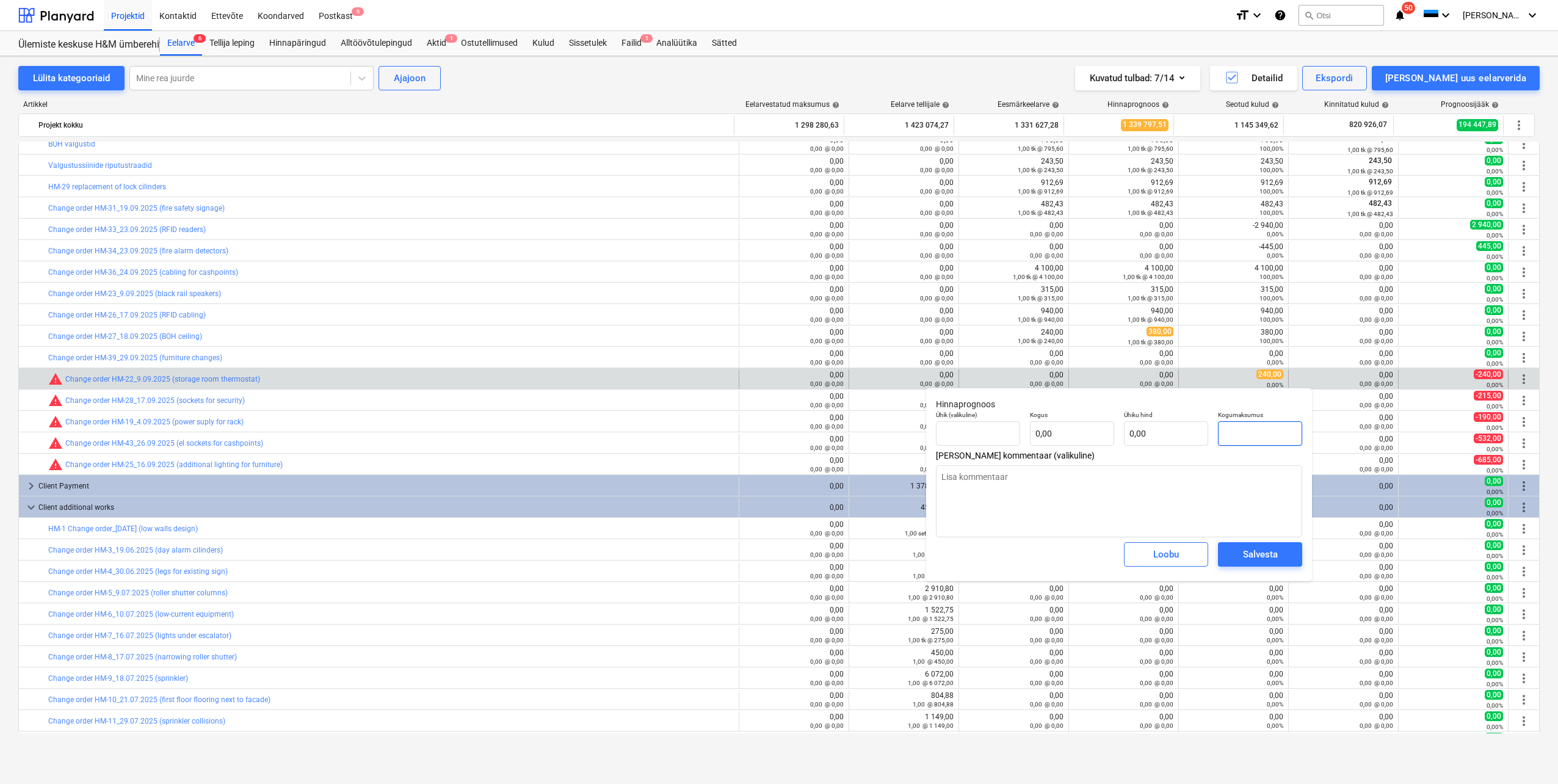
click at [1258, 437] on input "text" at bounding box center [1260, 433] width 84 height 24
type textarea "x"
type input "tk"
type input "2"
type input "1,00"
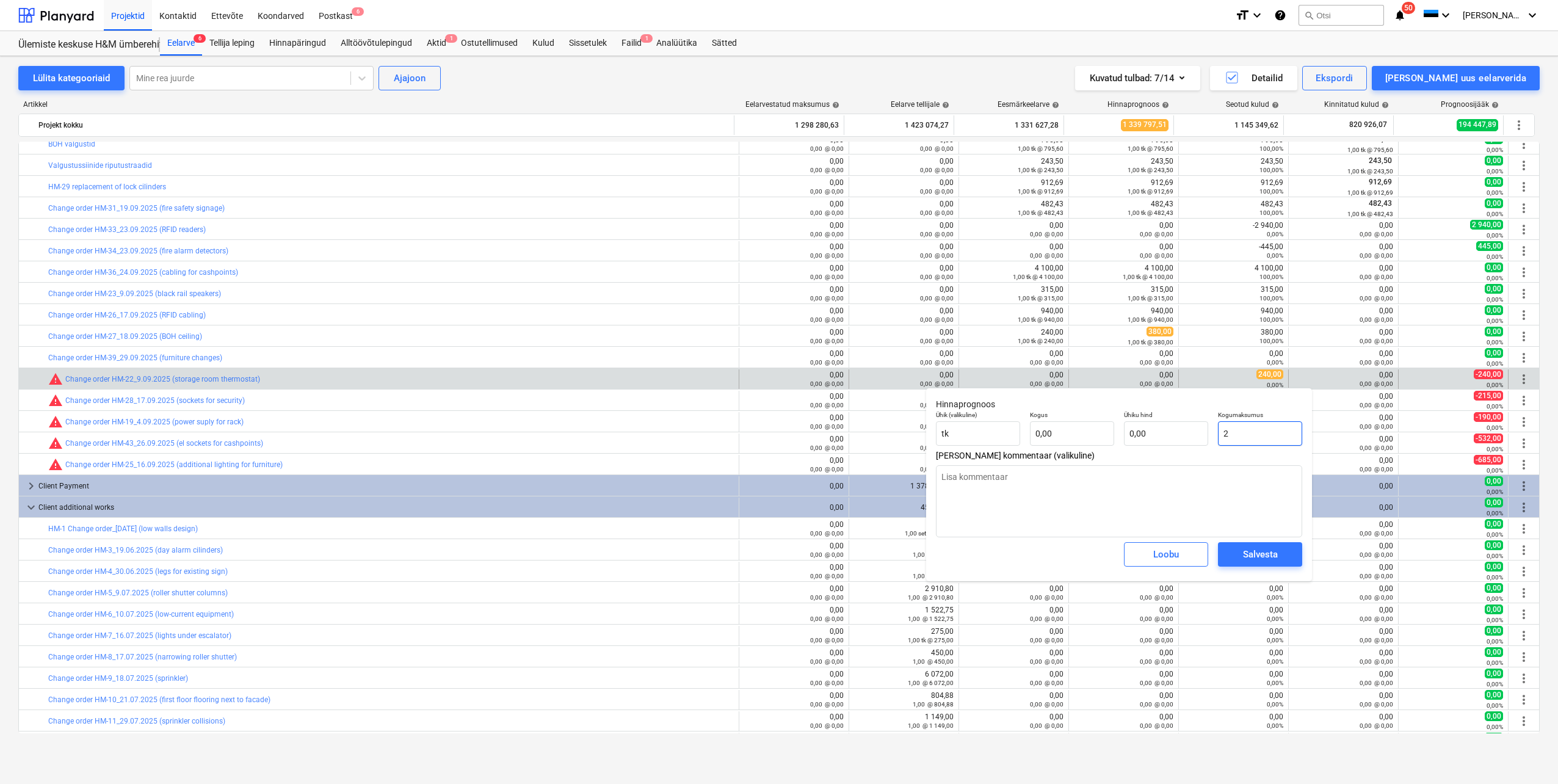
type input "2,00"
type textarea "x"
type input "24"
type input "24,00"
type textarea "x"
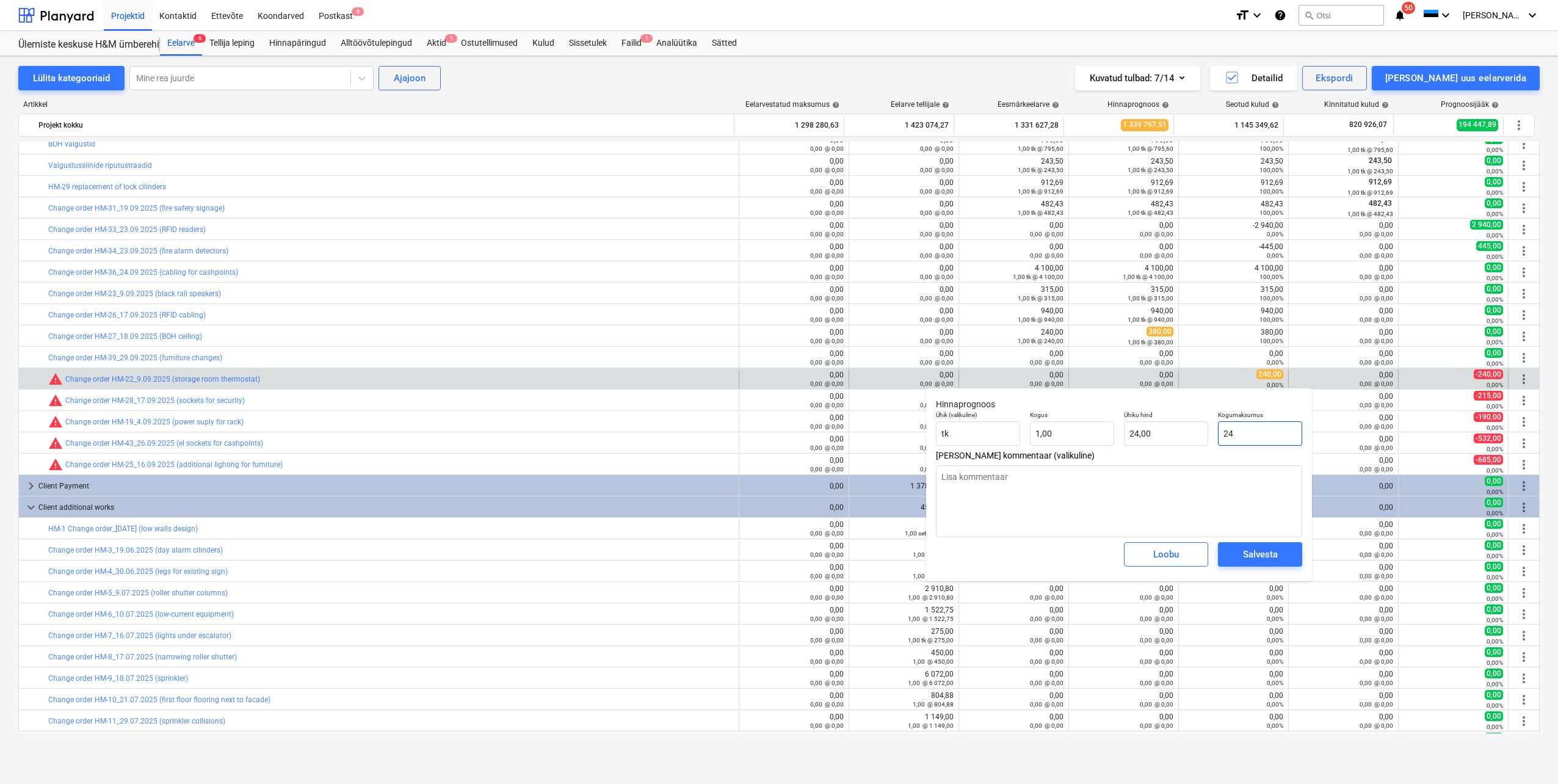
type input "240"
type input "240,00"
type input "240"
type textarea "x"
type input "240,00"
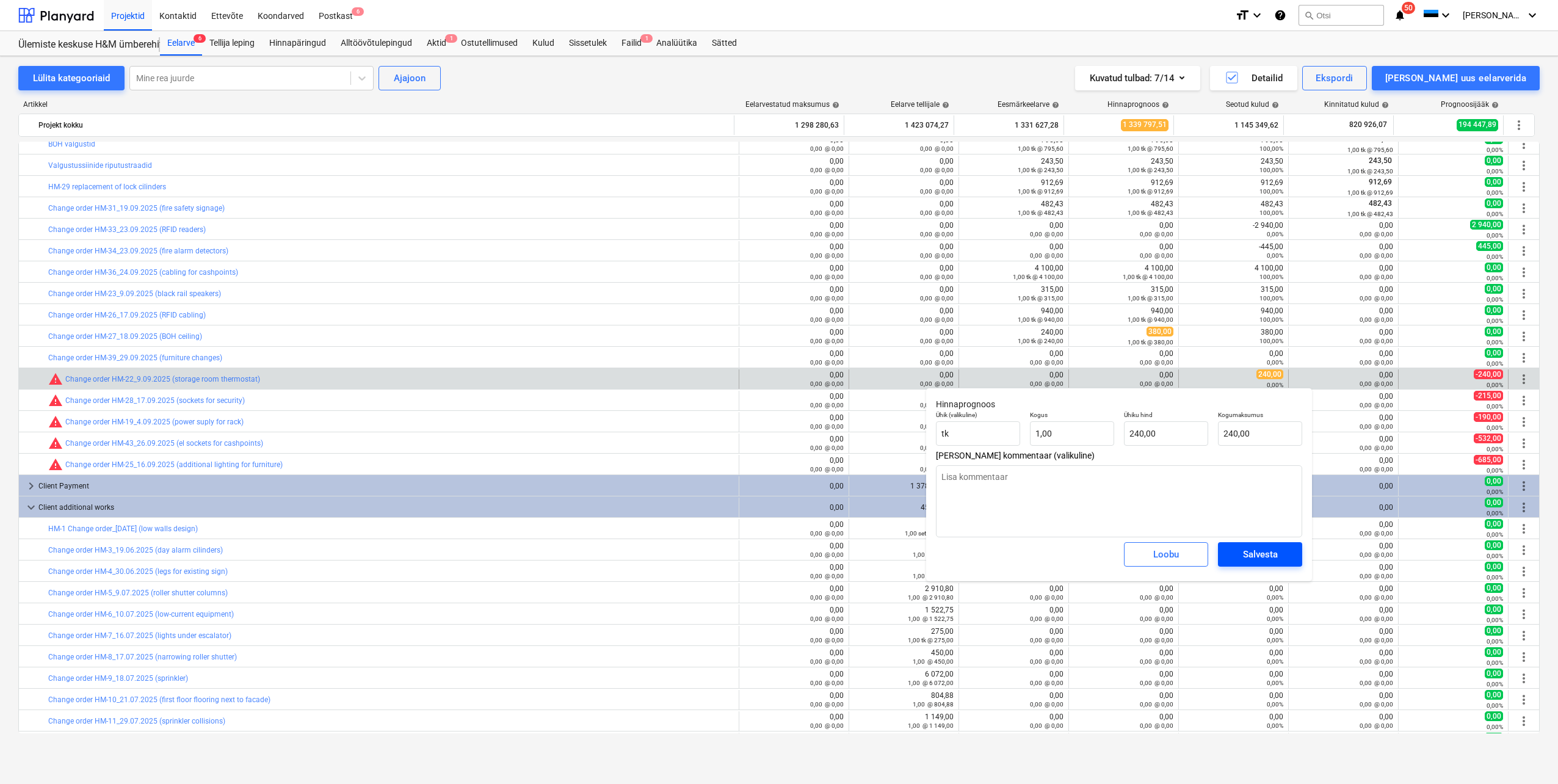
click at [1262, 558] on div "Salvesta" at bounding box center [1260, 554] width 34 height 16
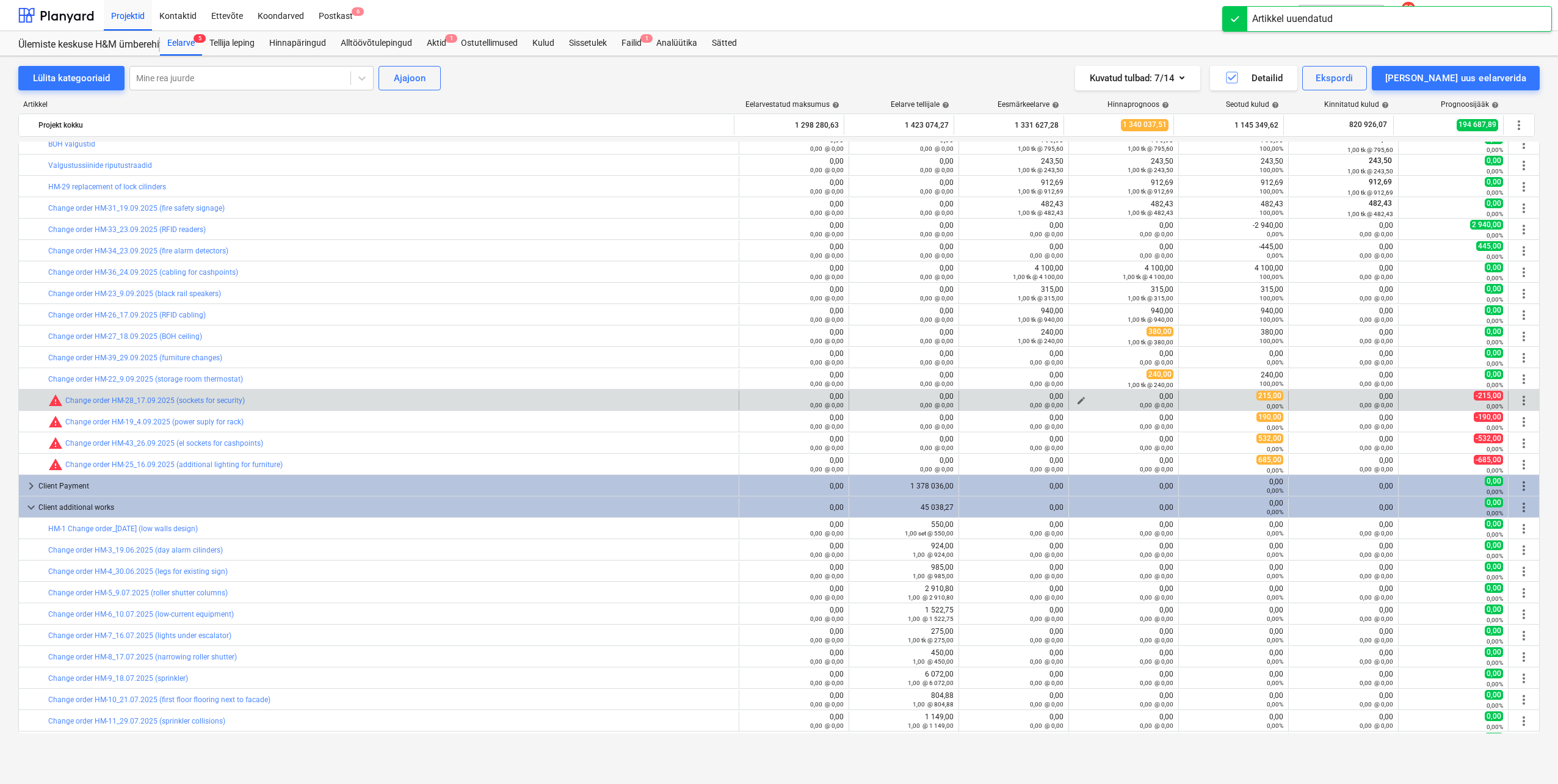
click at [1074, 402] on div "0,00 @ 0,00" at bounding box center [1123, 405] width 100 height 9
click at [1076, 399] on span "edit" at bounding box center [1081, 401] width 10 height 10
type textarea "x"
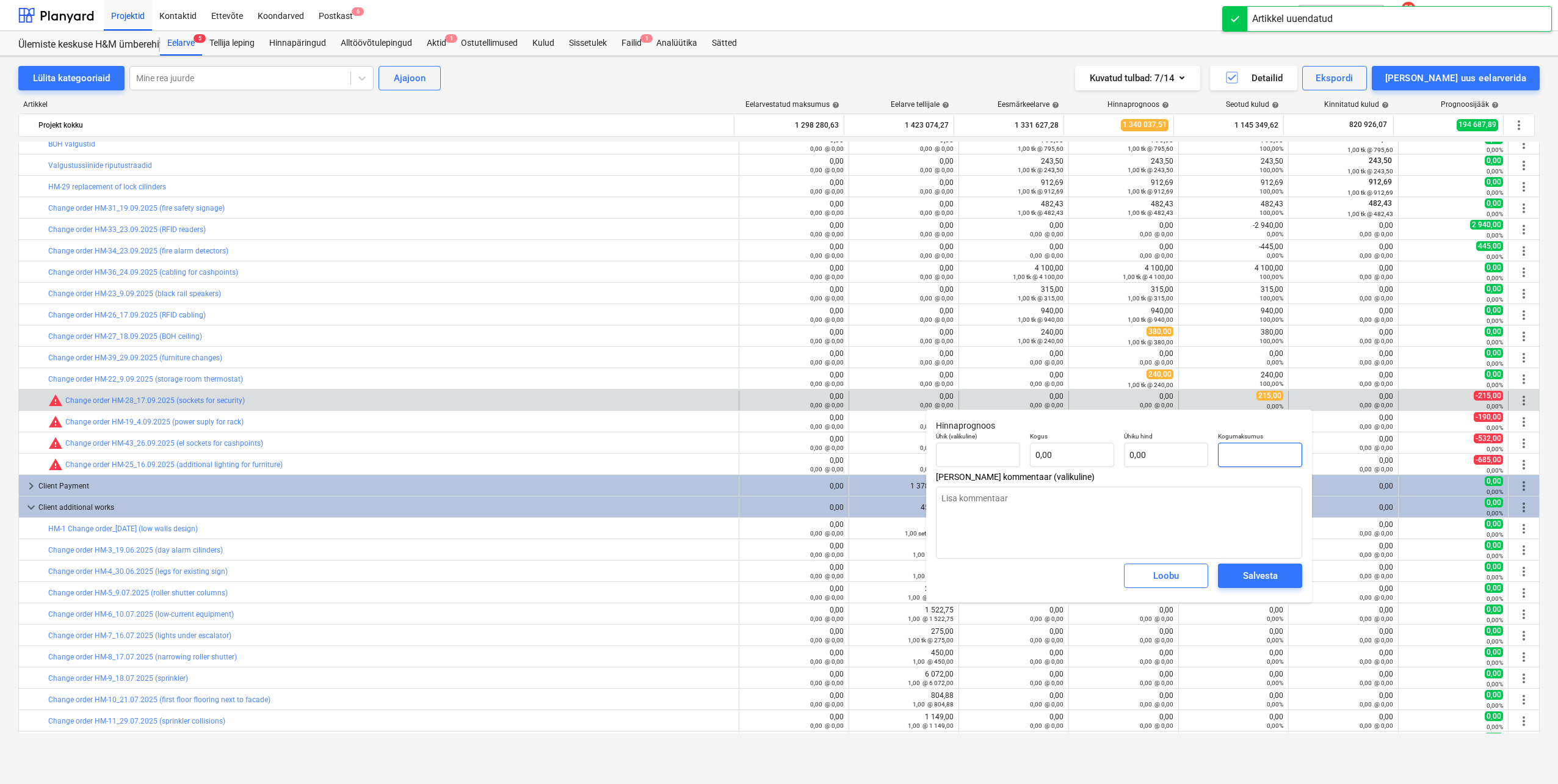
click at [1249, 447] on input "text" at bounding box center [1260, 455] width 84 height 24
type textarea "x"
type input "tk"
type input "2"
type input "1,00"
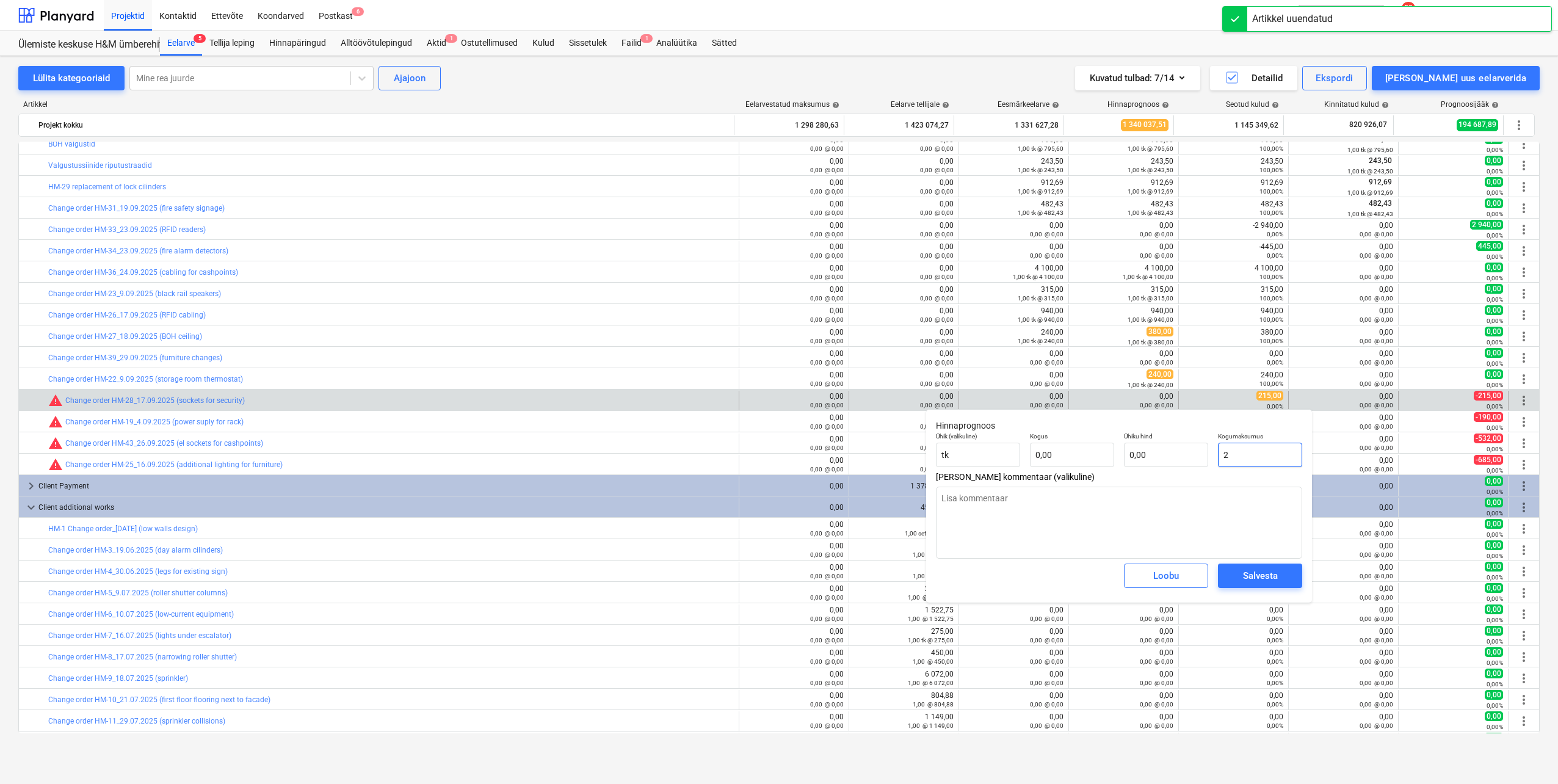
type input "2,00"
type textarea "x"
type input "21"
type input "21,00"
type textarea "x"
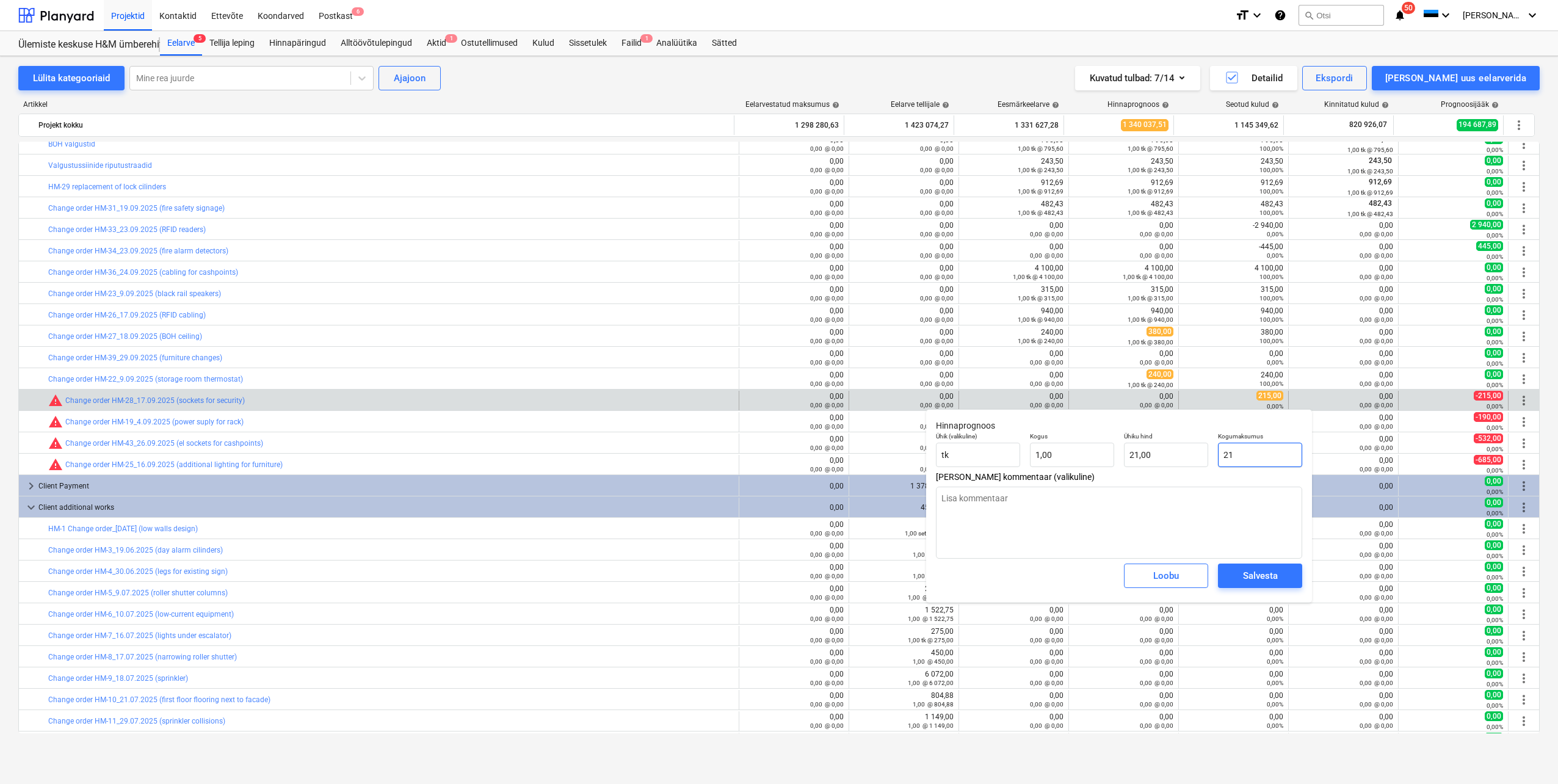
type input "215"
type input "215,00"
type input "215"
type textarea "x"
type input "215,00"
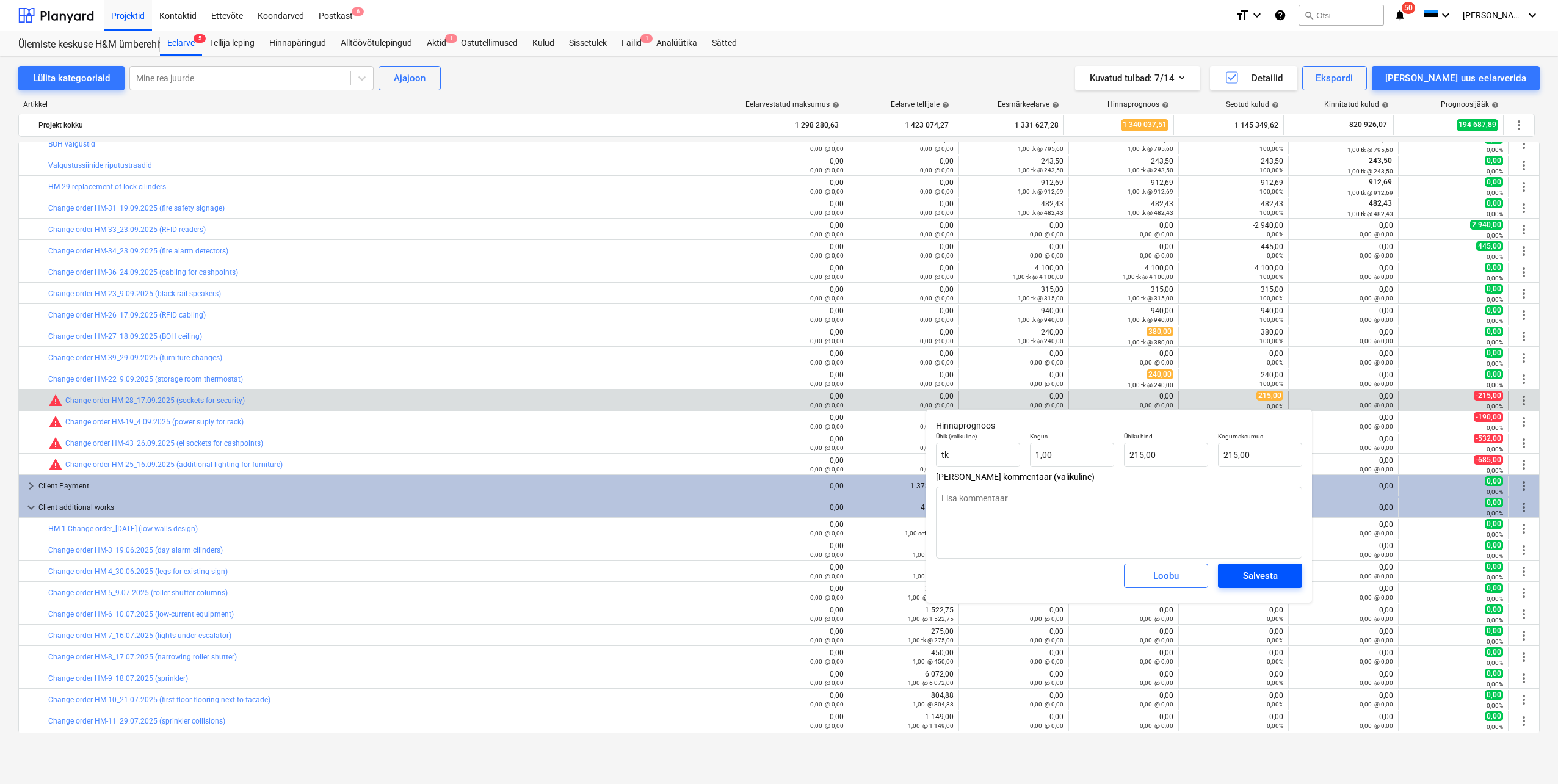
click at [1273, 579] on div "Salvesta" at bounding box center [1260, 575] width 34 height 16
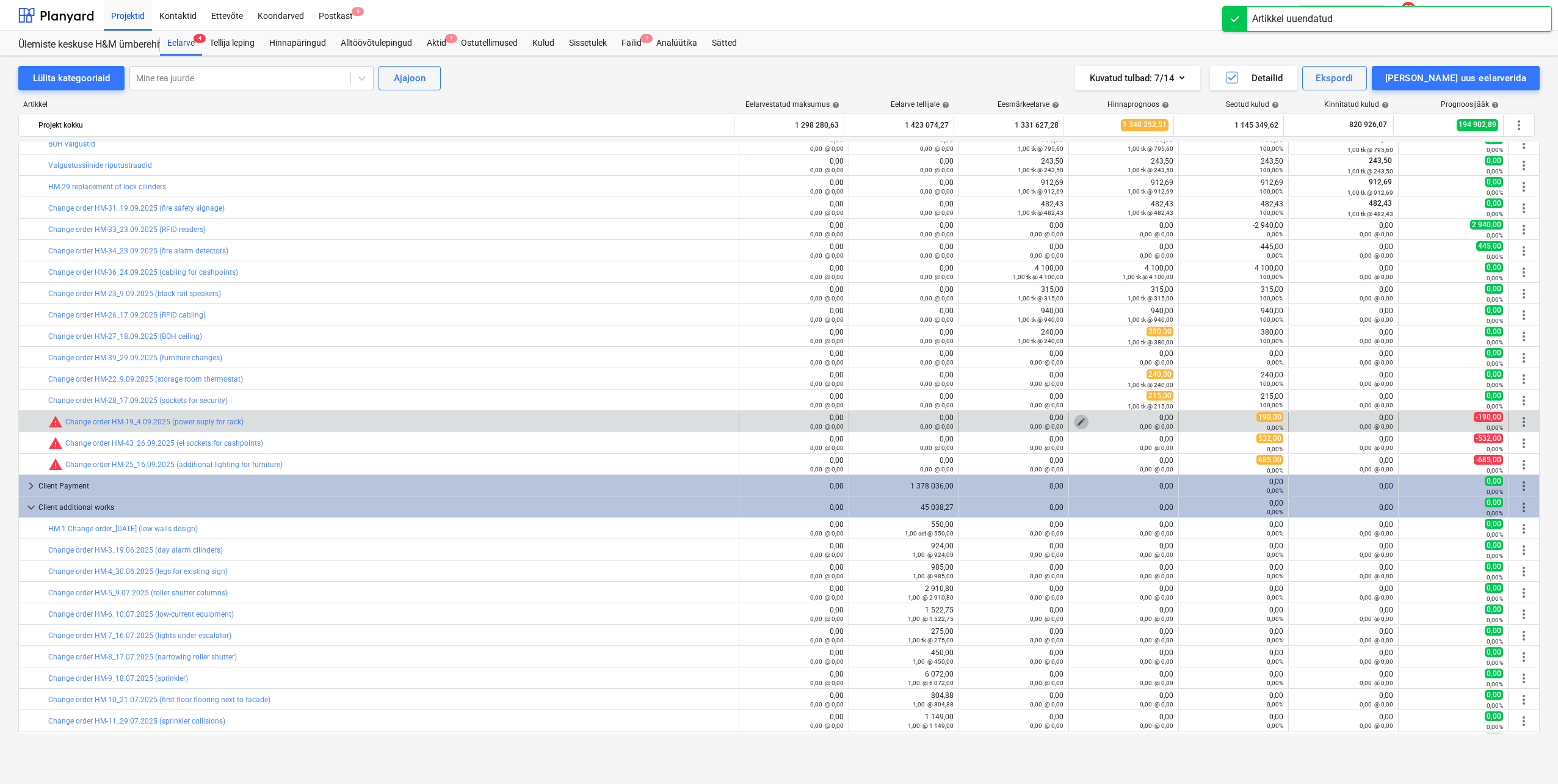
click at [1076, 420] on span "edit" at bounding box center [1081, 422] width 10 height 10
type textarea "x"
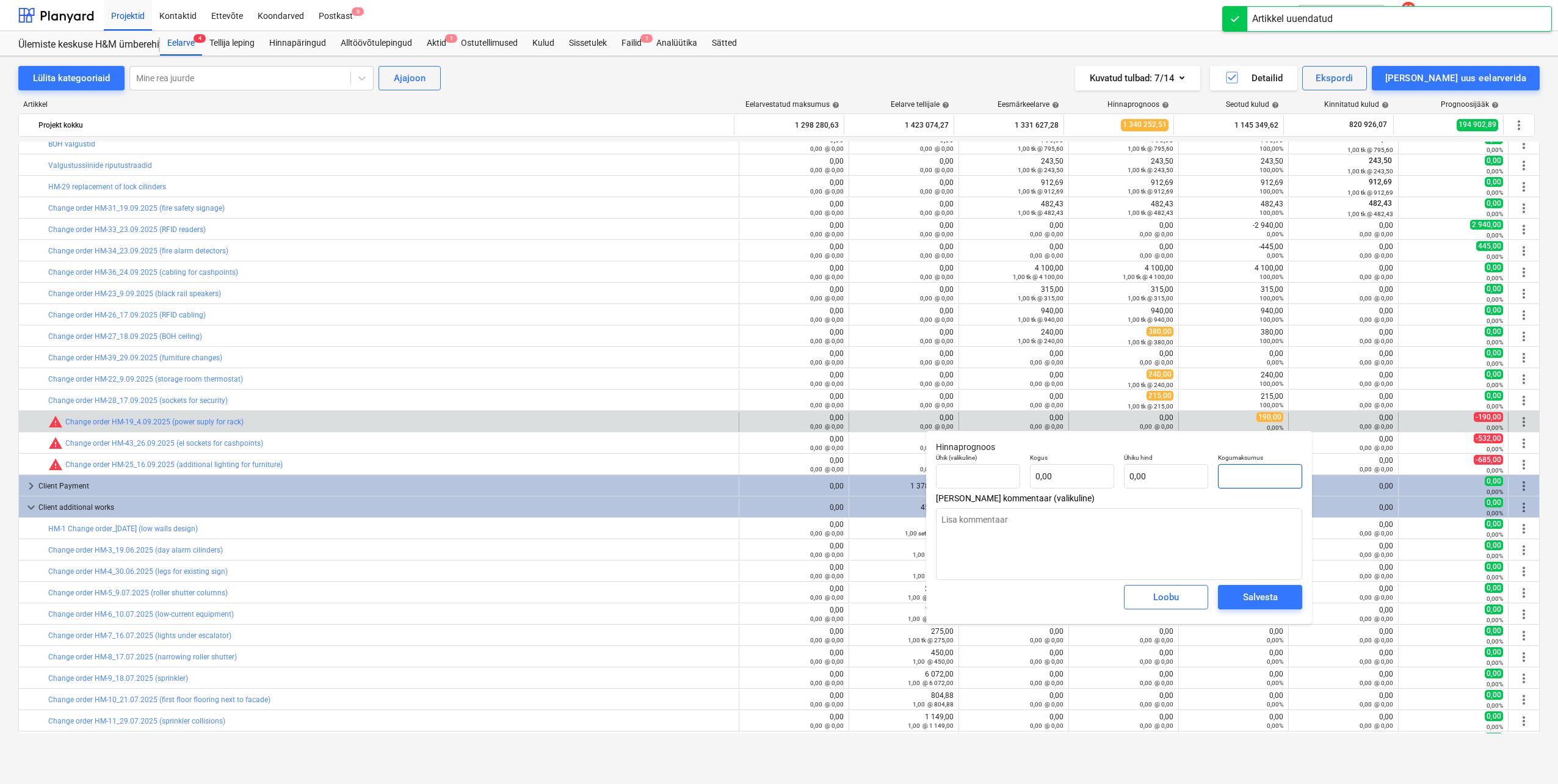
click at [1253, 485] on input "text" at bounding box center [1260, 476] width 84 height 24
type textarea "x"
type input "tk"
type input "1"
type input "1,00"
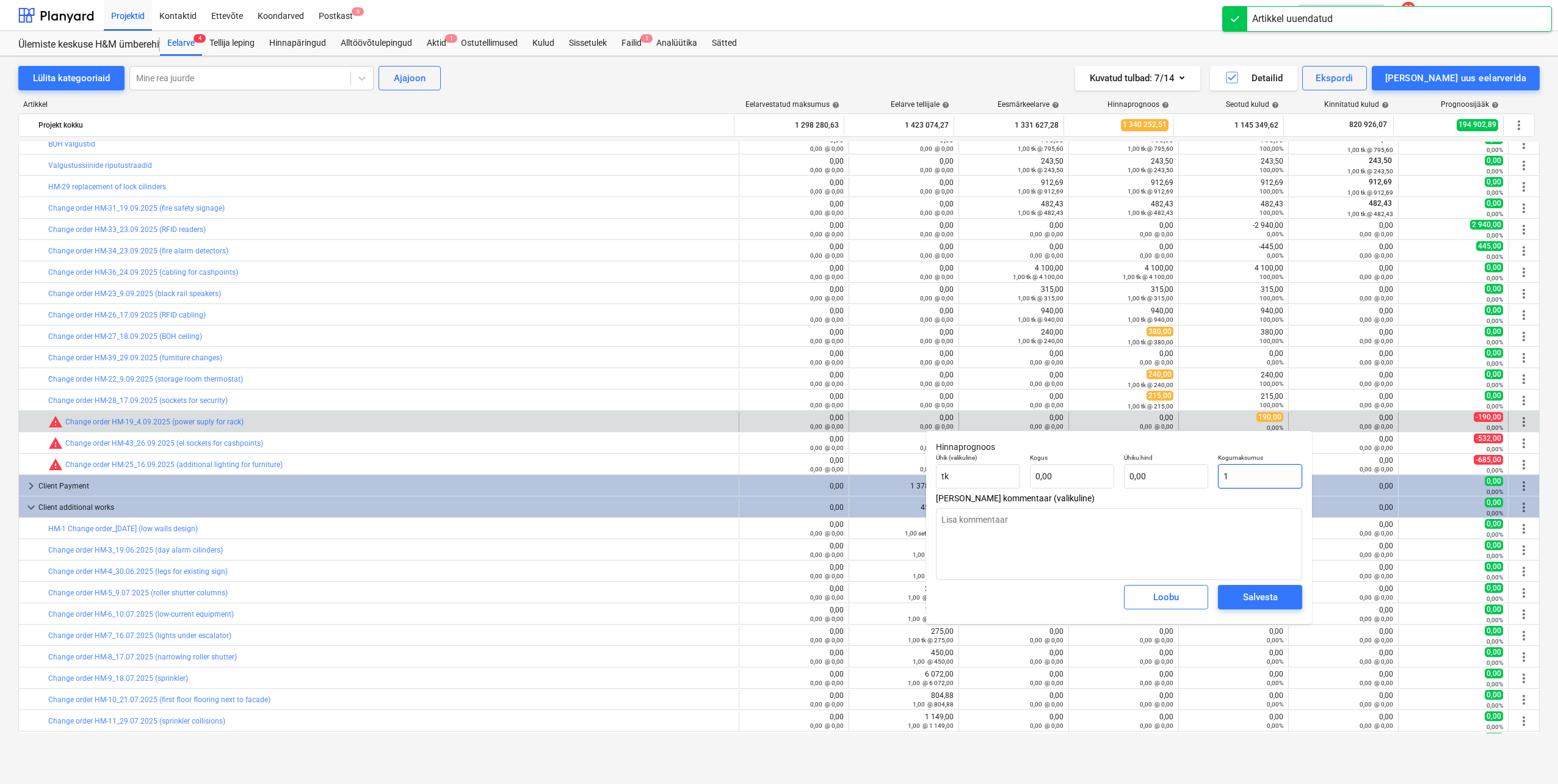
type input "1,00"
type textarea "x"
type input "19"
type input "19,00"
type textarea "x"
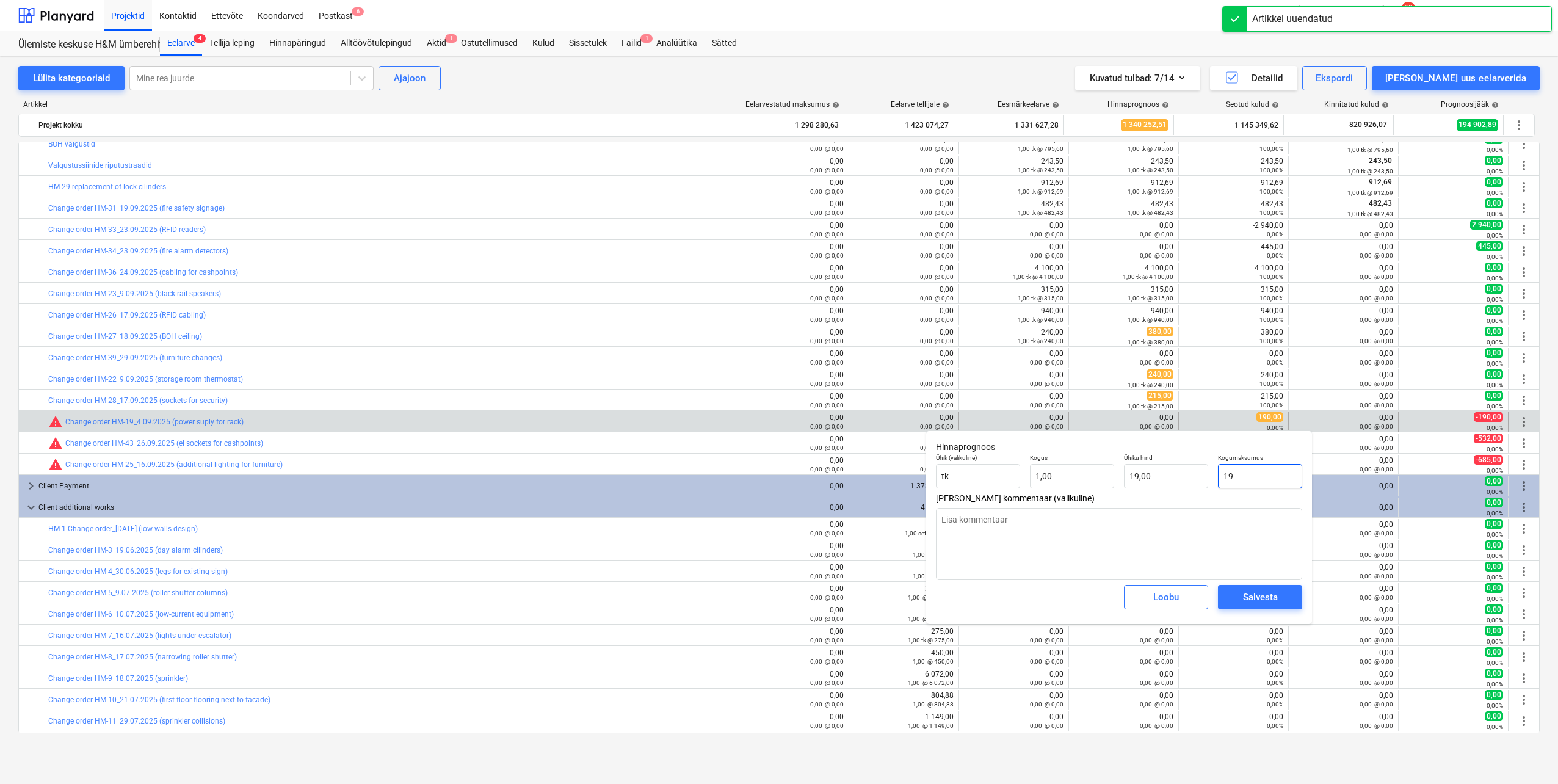
type input "190"
type input "190,00"
type input "190"
type textarea "x"
type input "190,00"
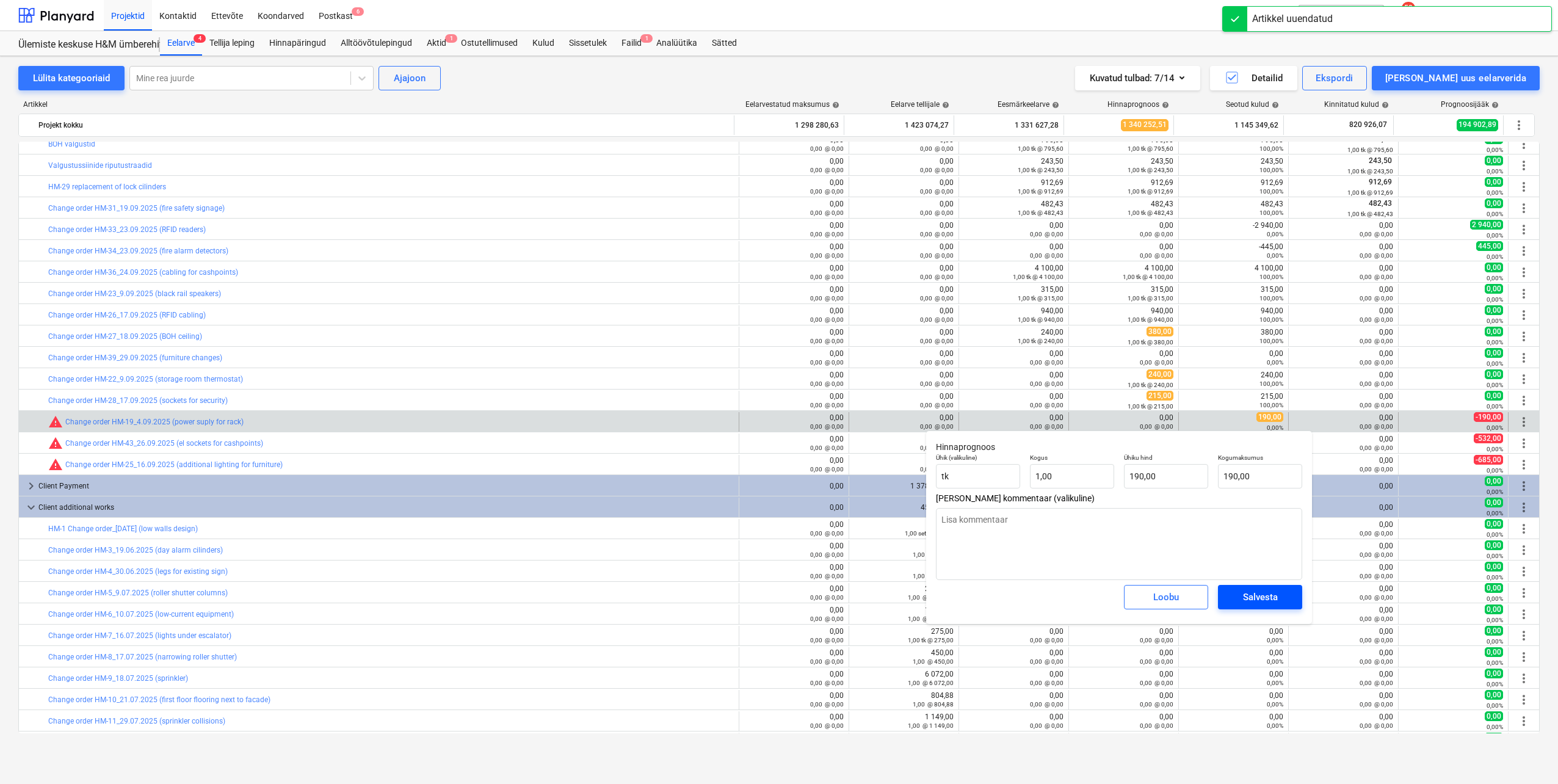
click at [1265, 590] on div "Salvesta" at bounding box center [1260, 596] width 34 height 16
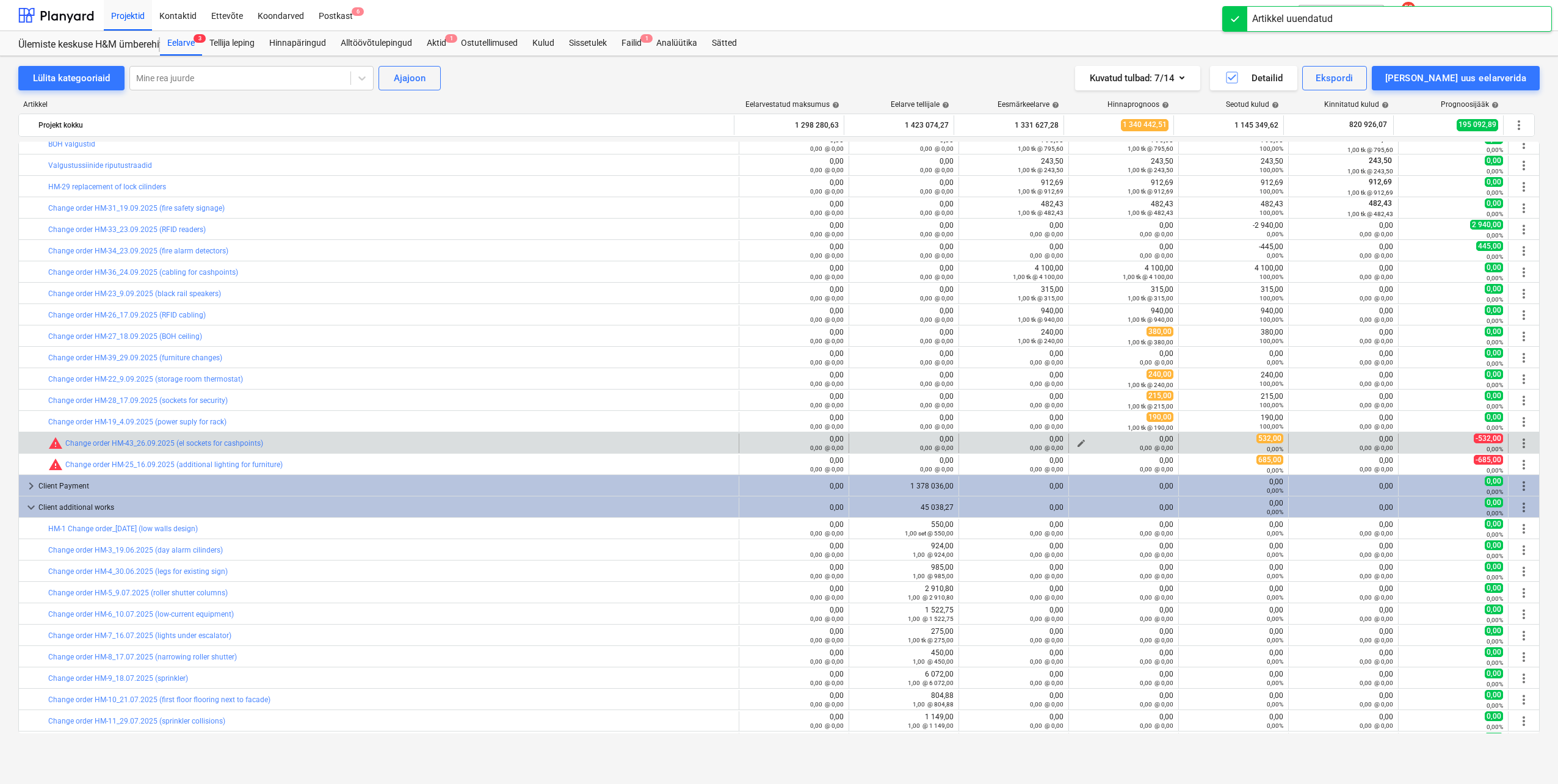
click at [1076, 440] on span "edit" at bounding box center [1081, 443] width 10 height 10
type textarea "x"
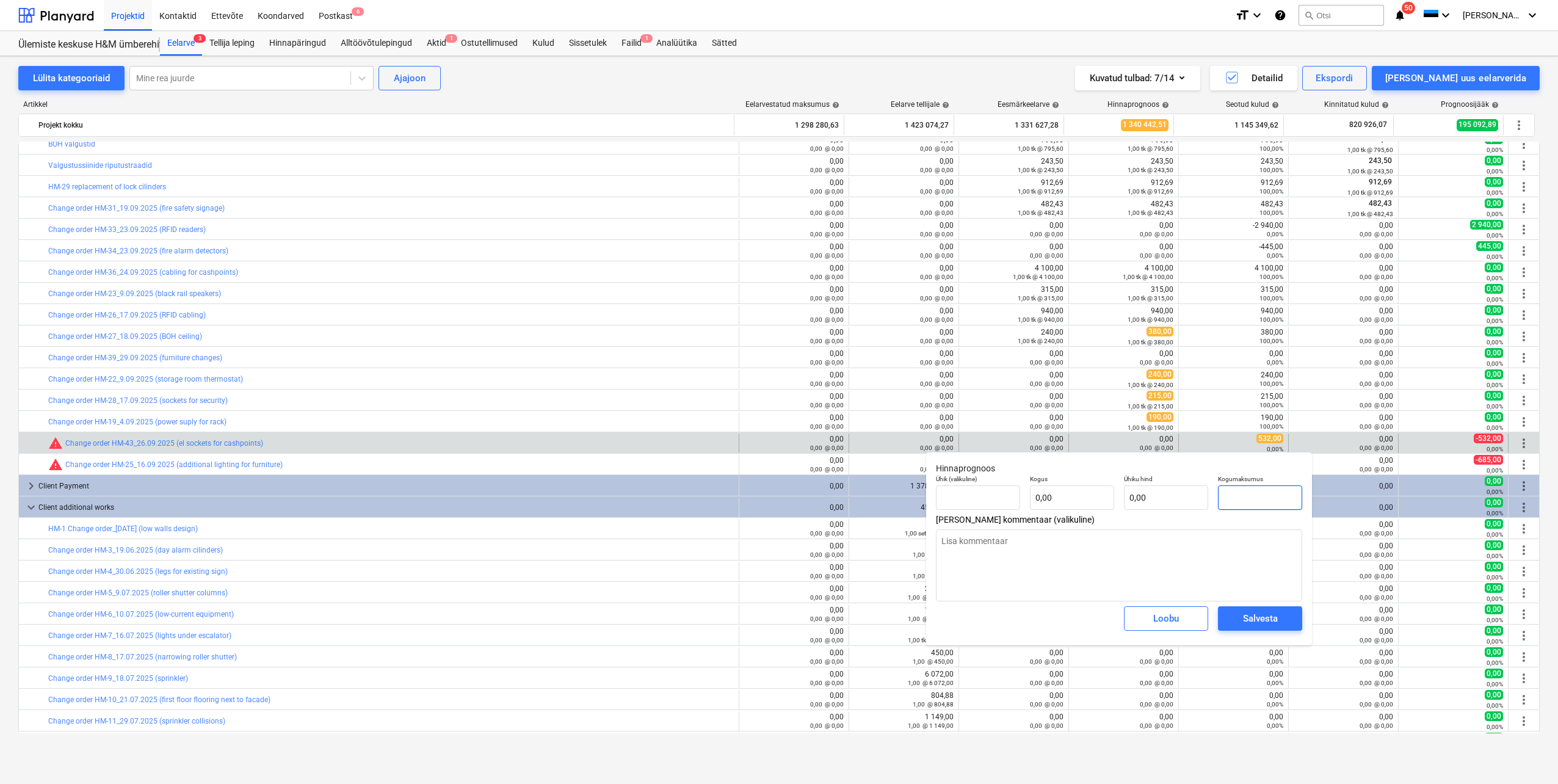
click at [1248, 502] on input "text" at bounding box center [1260, 497] width 84 height 24
type textarea "x"
type input "tk"
type input "5"
type input "1,00"
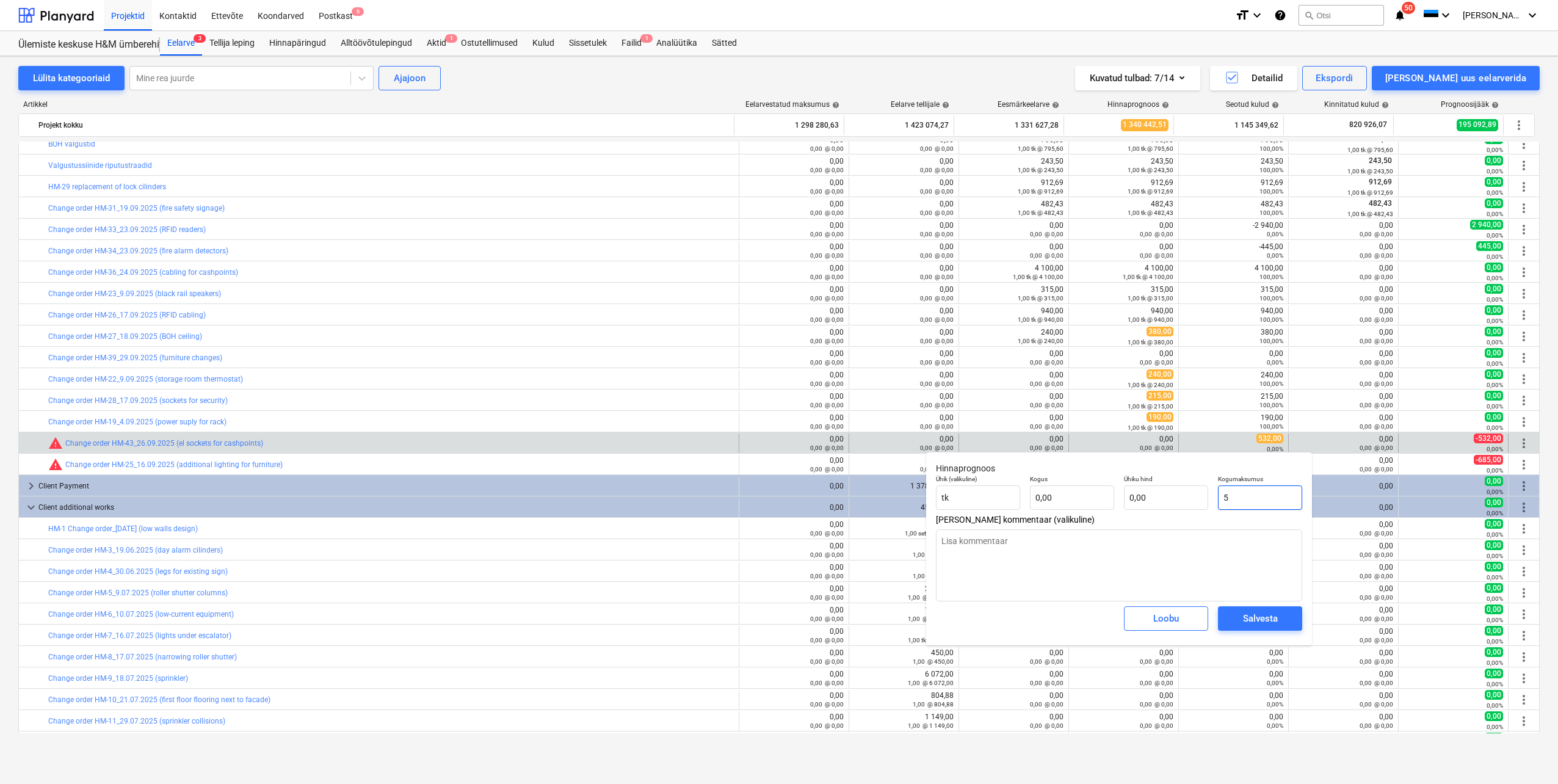
type input "5,00"
type textarea "x"
type input "53"
type input "53,00"
type textarea "x"
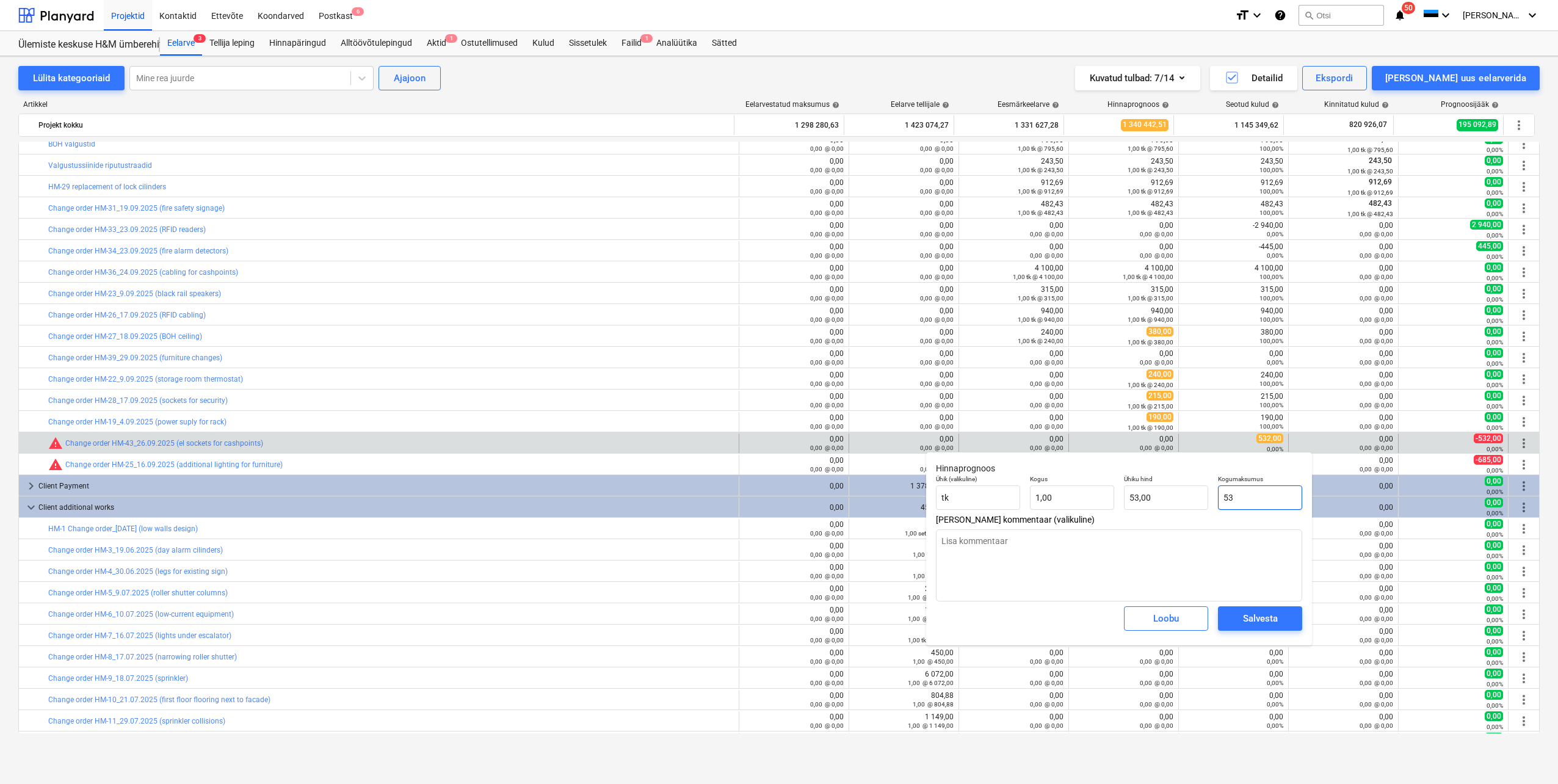
type input "532"
type input "532,00"
type input "532"
type textarea "x"
type input "532,00"
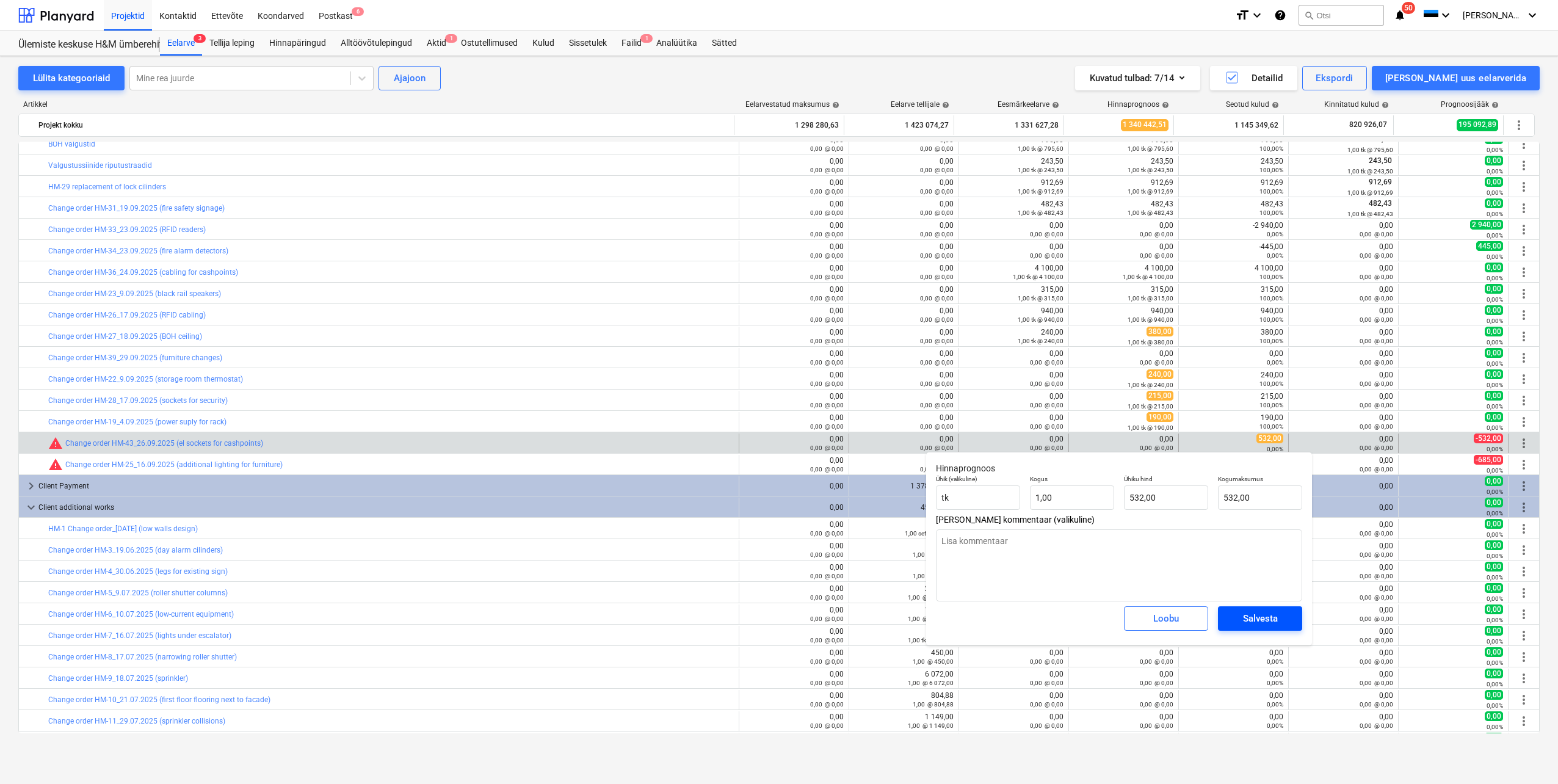
click at [1263, 618] on div "Salvesta" at bounding box center [1260, 618] width 34 height 16
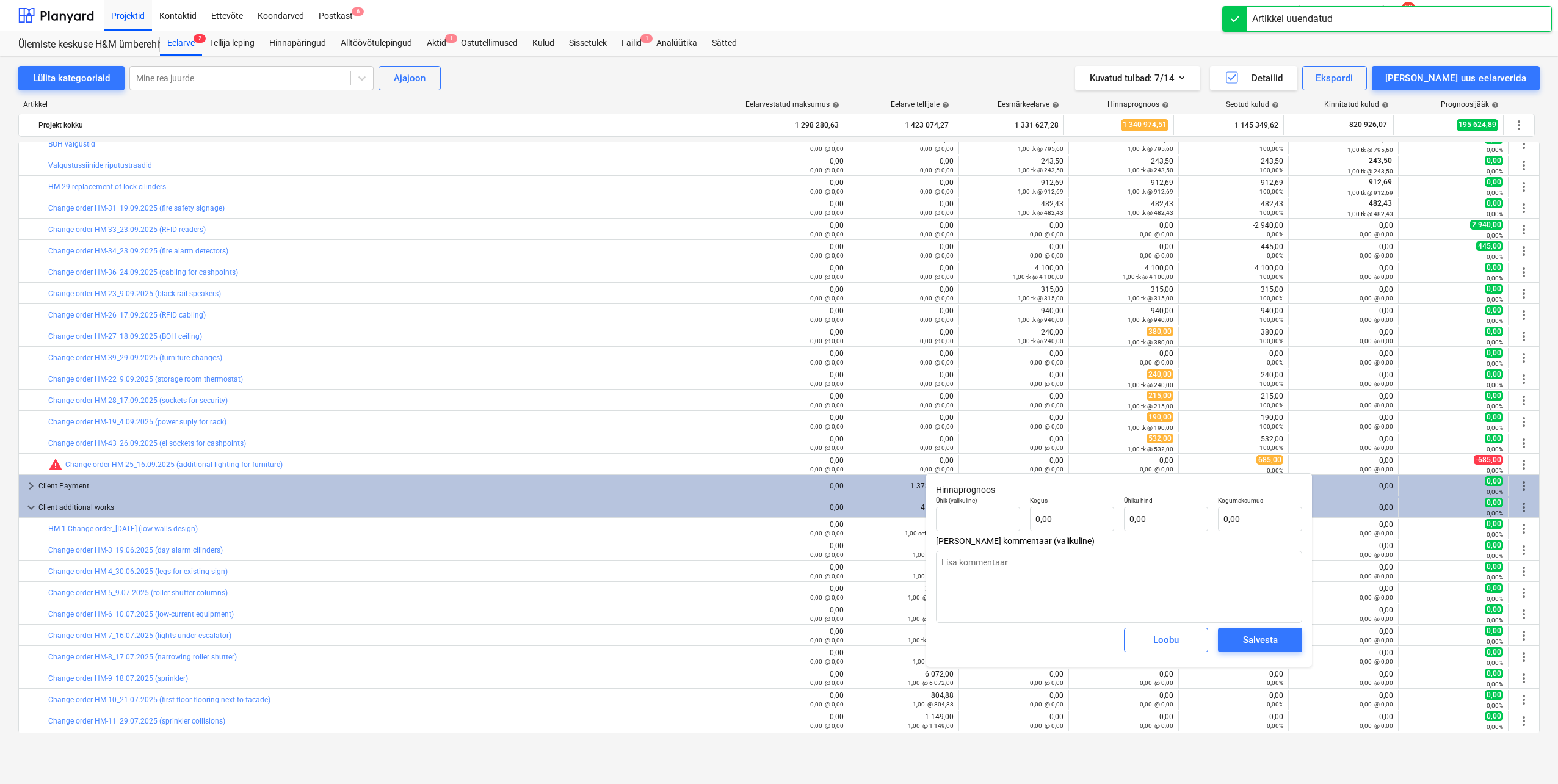
type textarea "x"
click at [1257, 515] on input "text" at bounding box center [1260, 519] width 84 height 24
type textarea "x"
type input "tk"
type input "6"
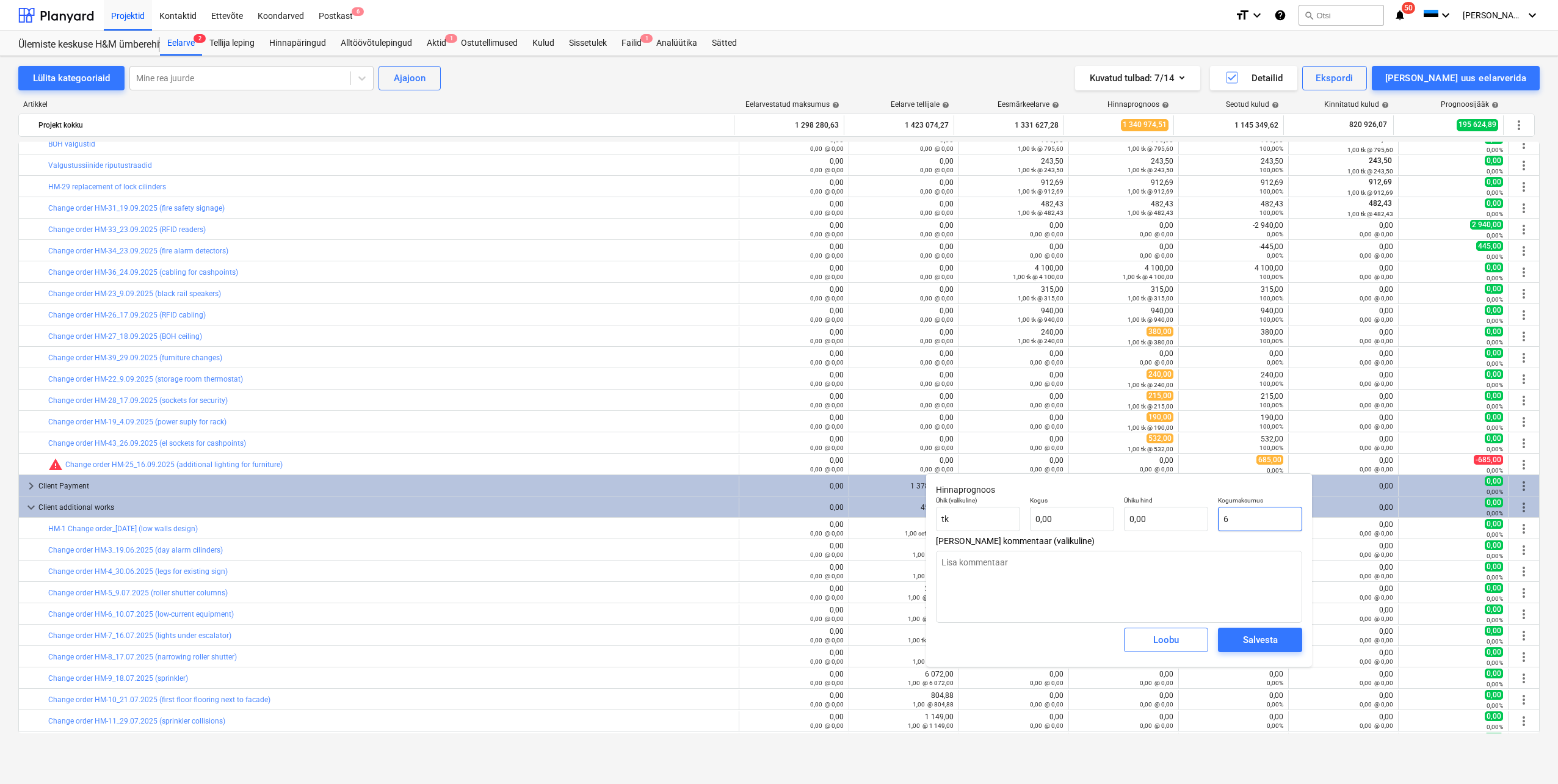
type input "1,00"
type input "6,00"
type textarea "x"
type input "68"
type input "68,00"
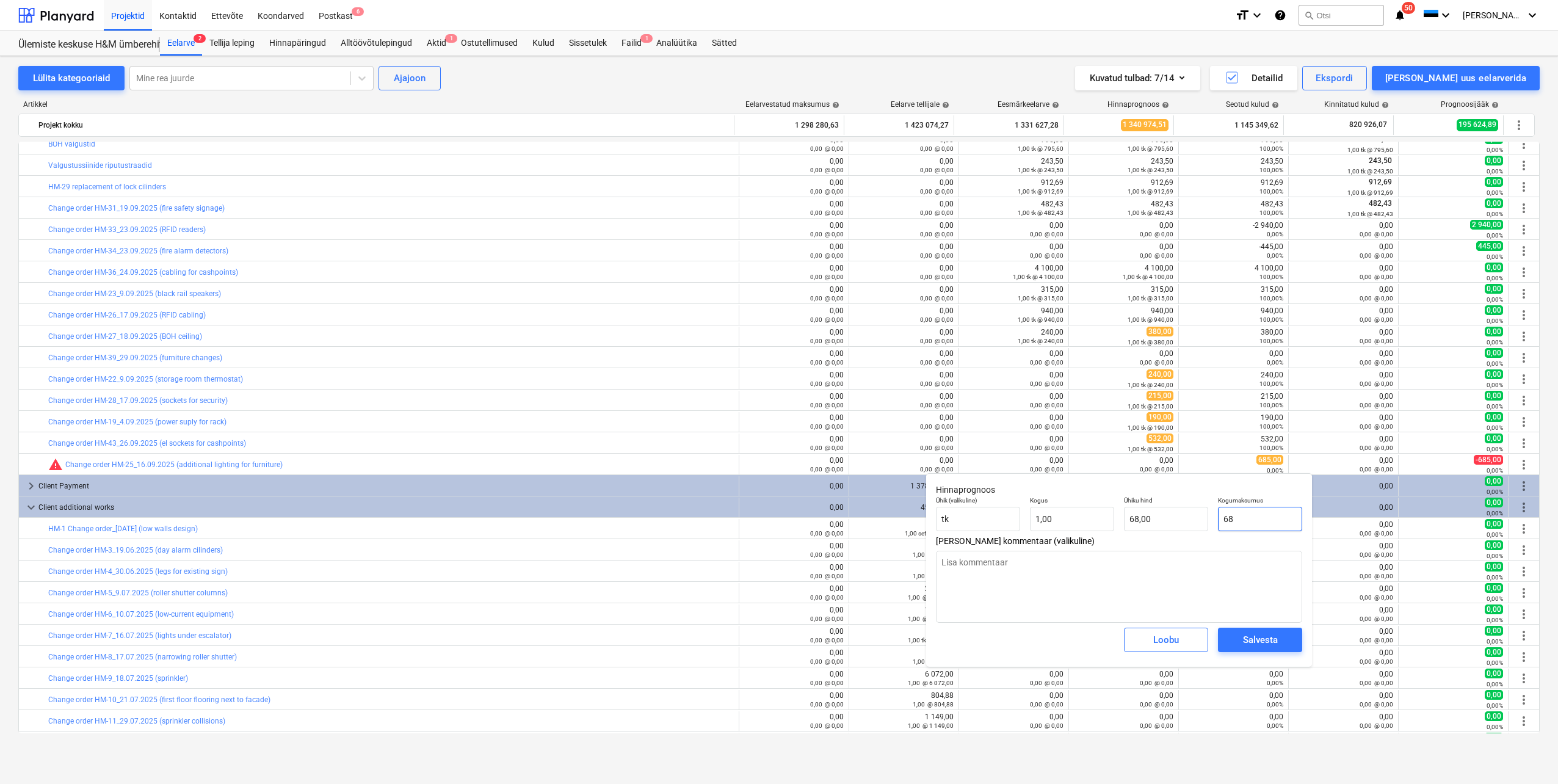
type textarea "x"
type input "685"
type input "685,00"
type input "685"
type textarea "x"
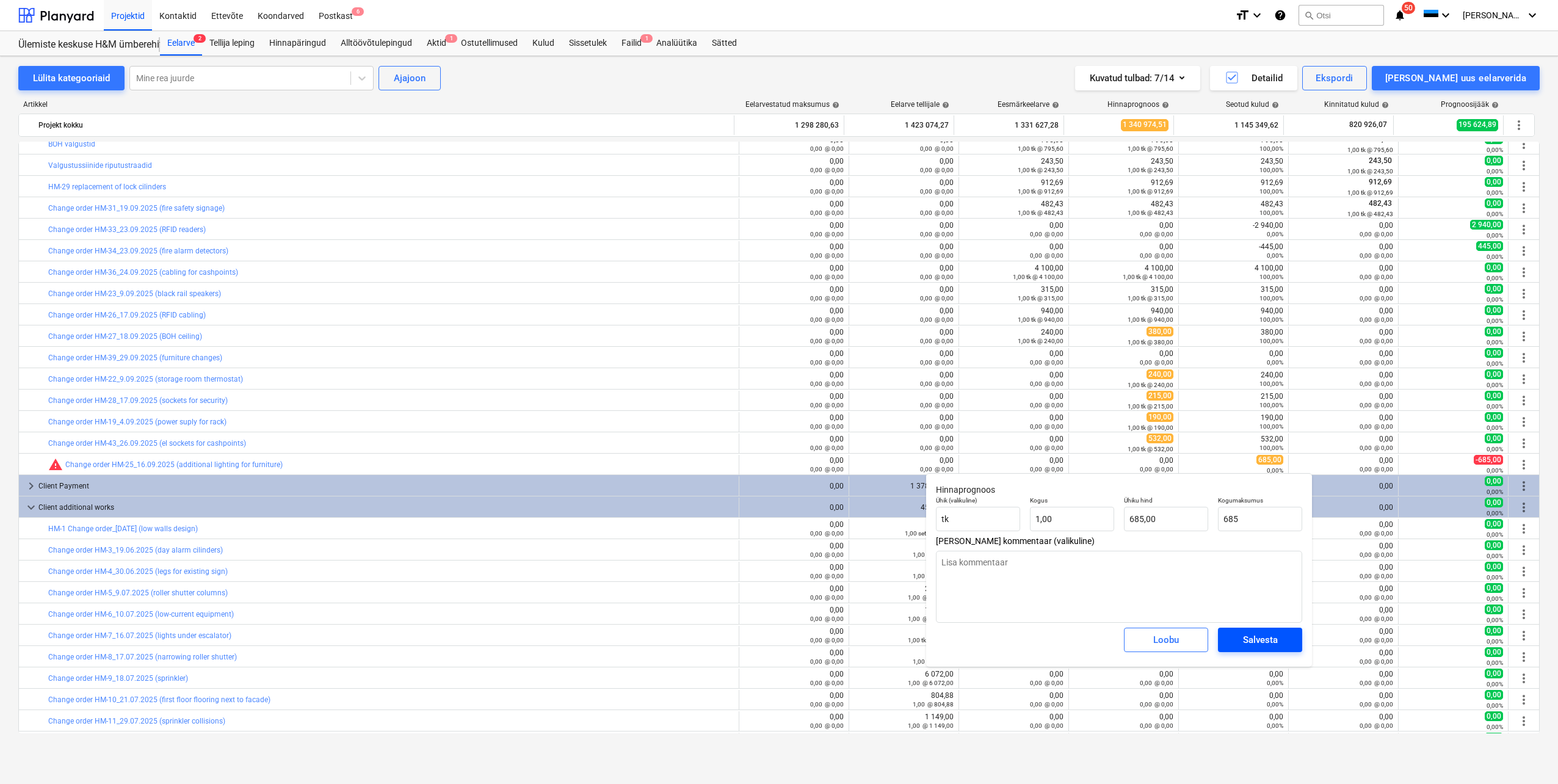
type input "685,00"
click at [1256, 638] on div "Salvesta" at bounding box center [1260, 639] width 34 height 16
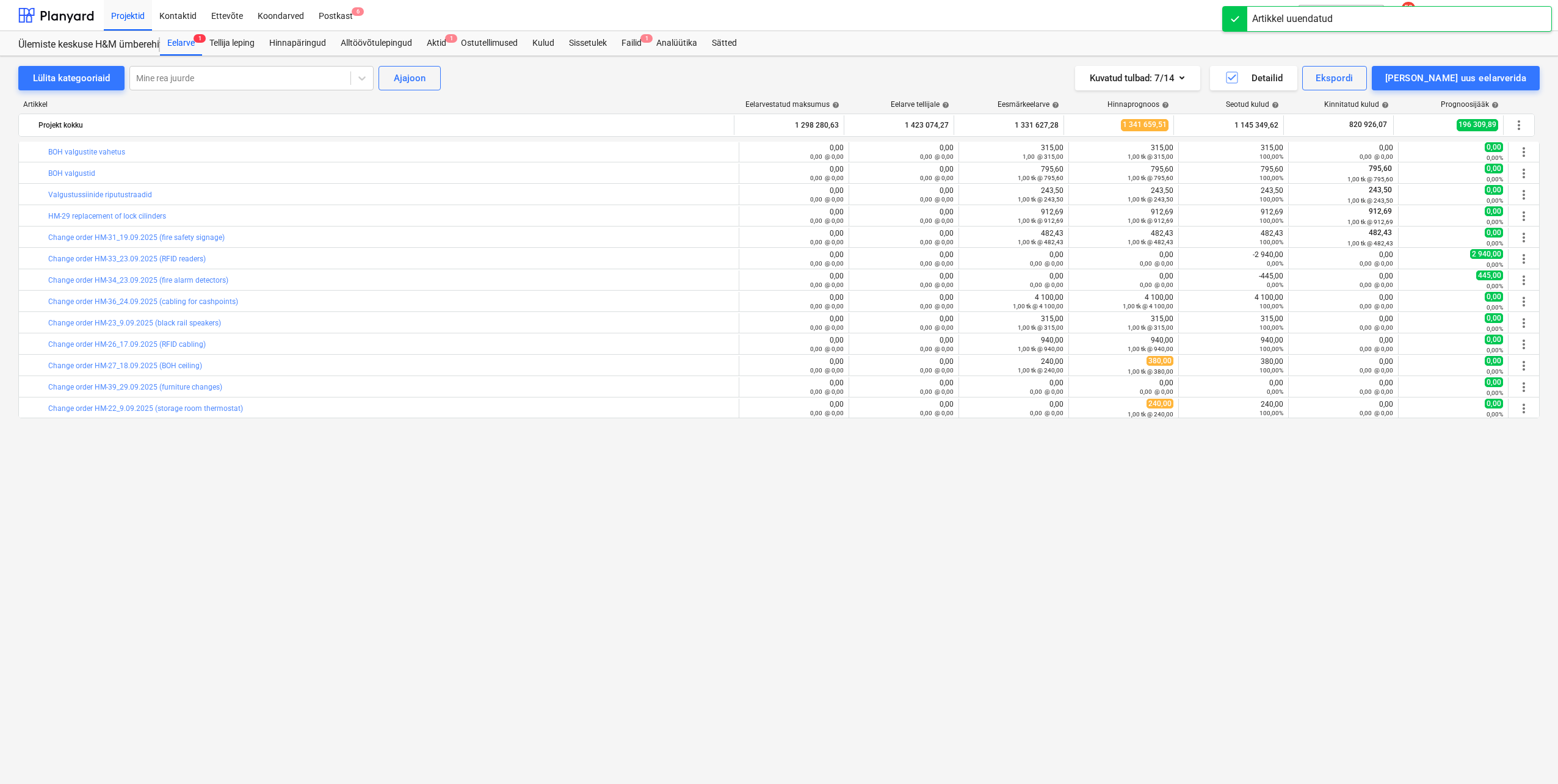
scroll to position [1587, 0]
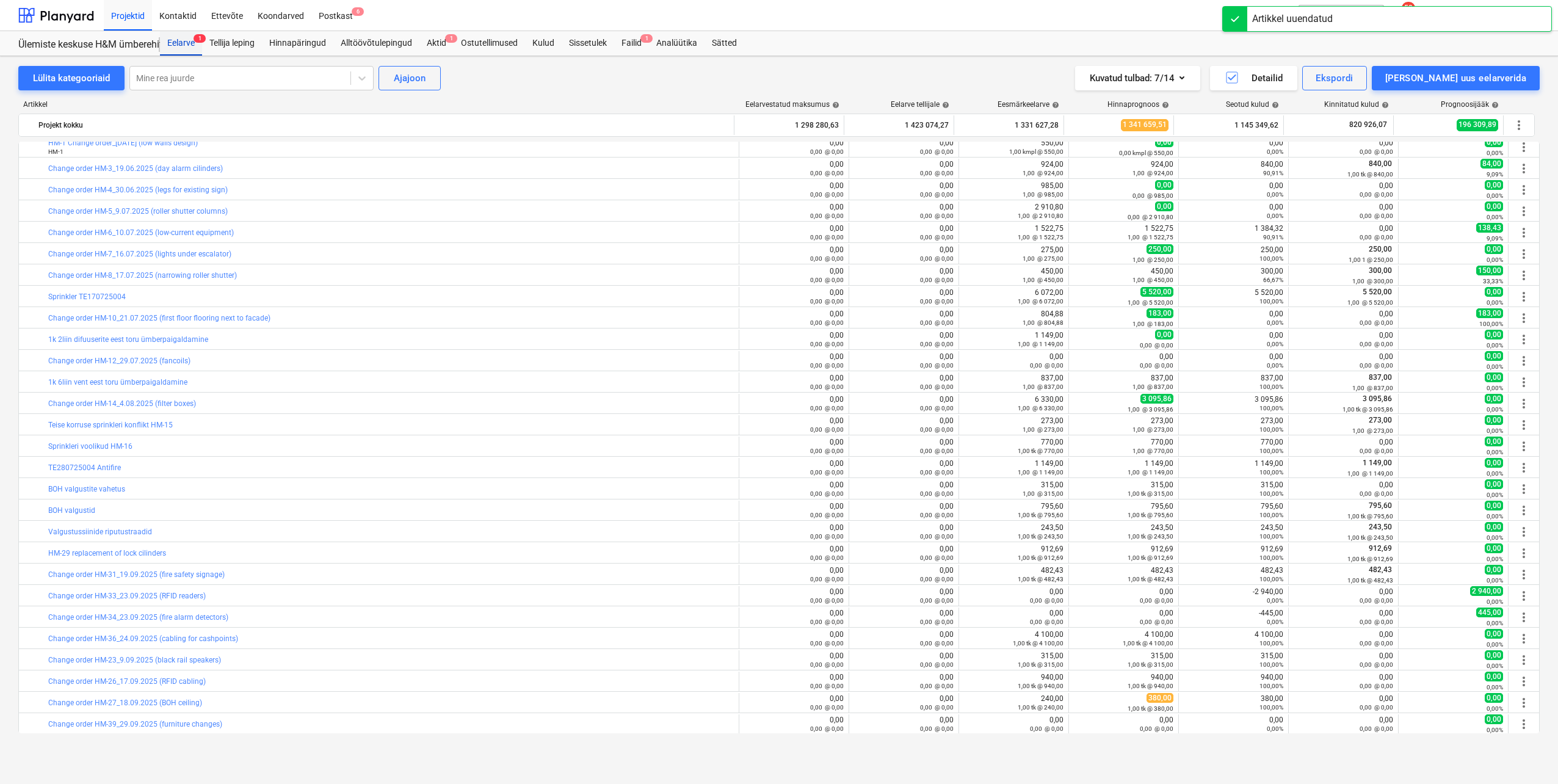
click at [171, 37] on div "Eelarve 1" at bounding box center [181, 43] width 42 height 24
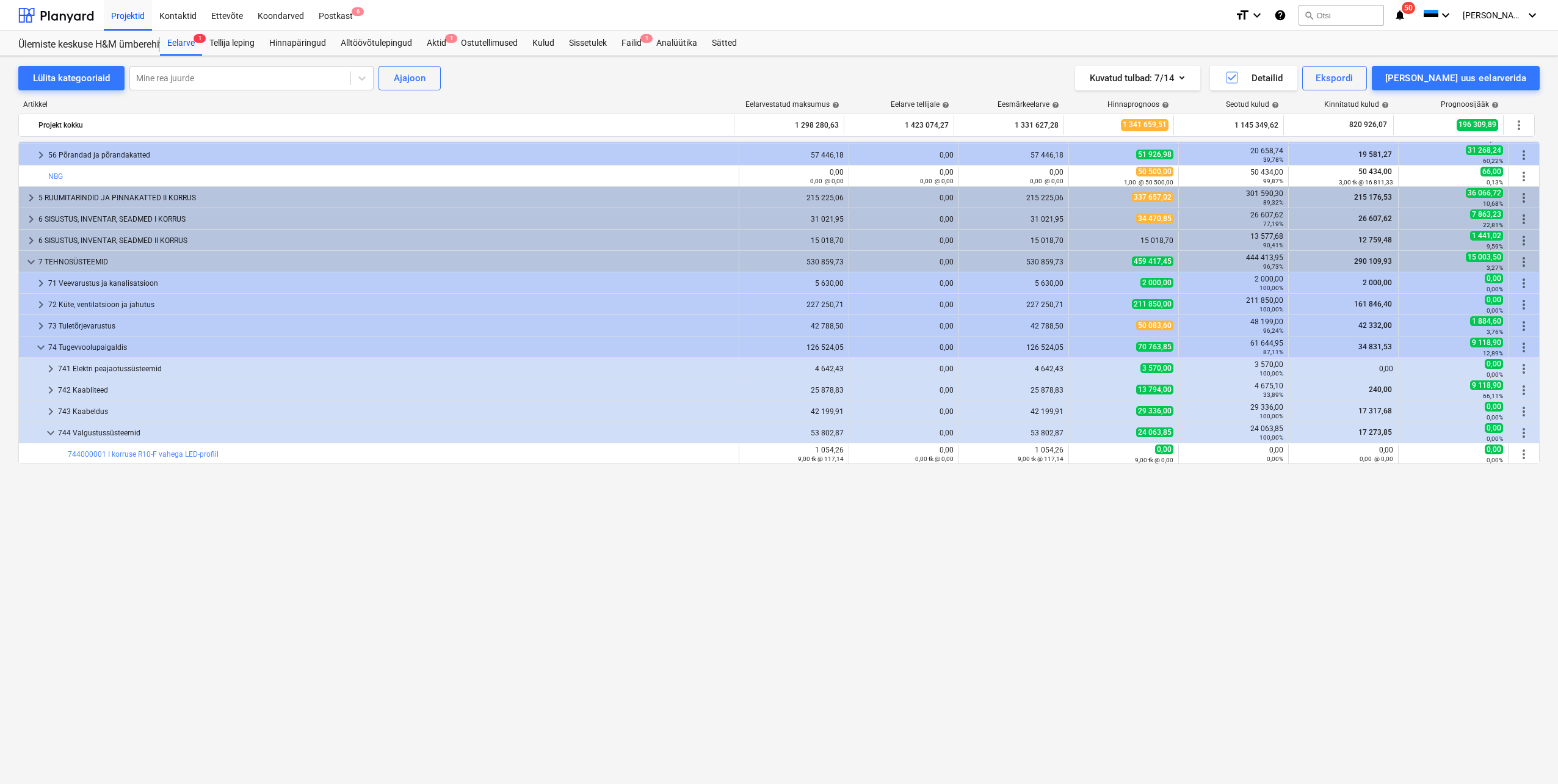
scroll to position [74, 0]
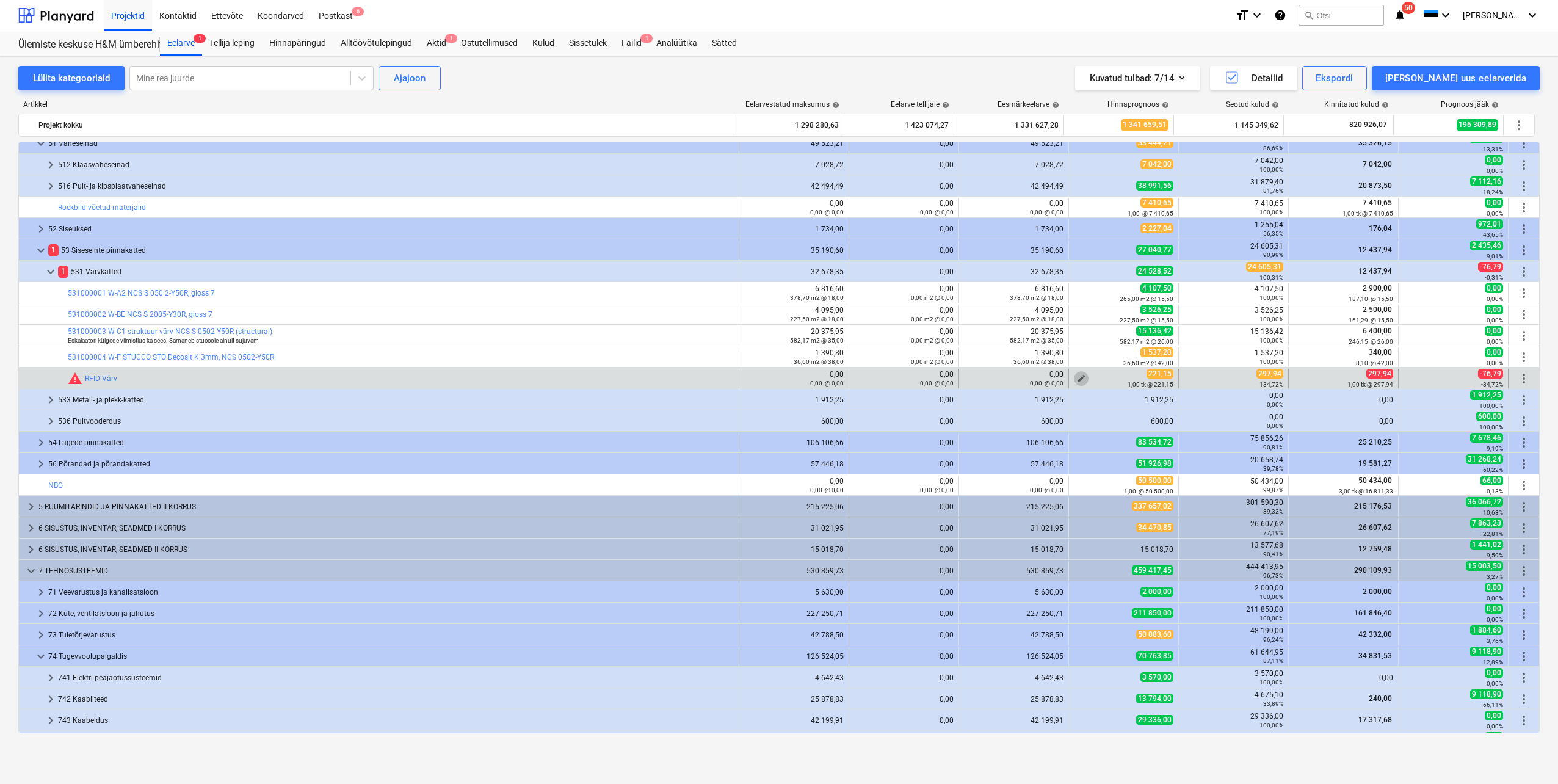
click at [1078, 376] on span "edit" at bounding box center [1081, 379] width 10 height 10
type textarea "x"
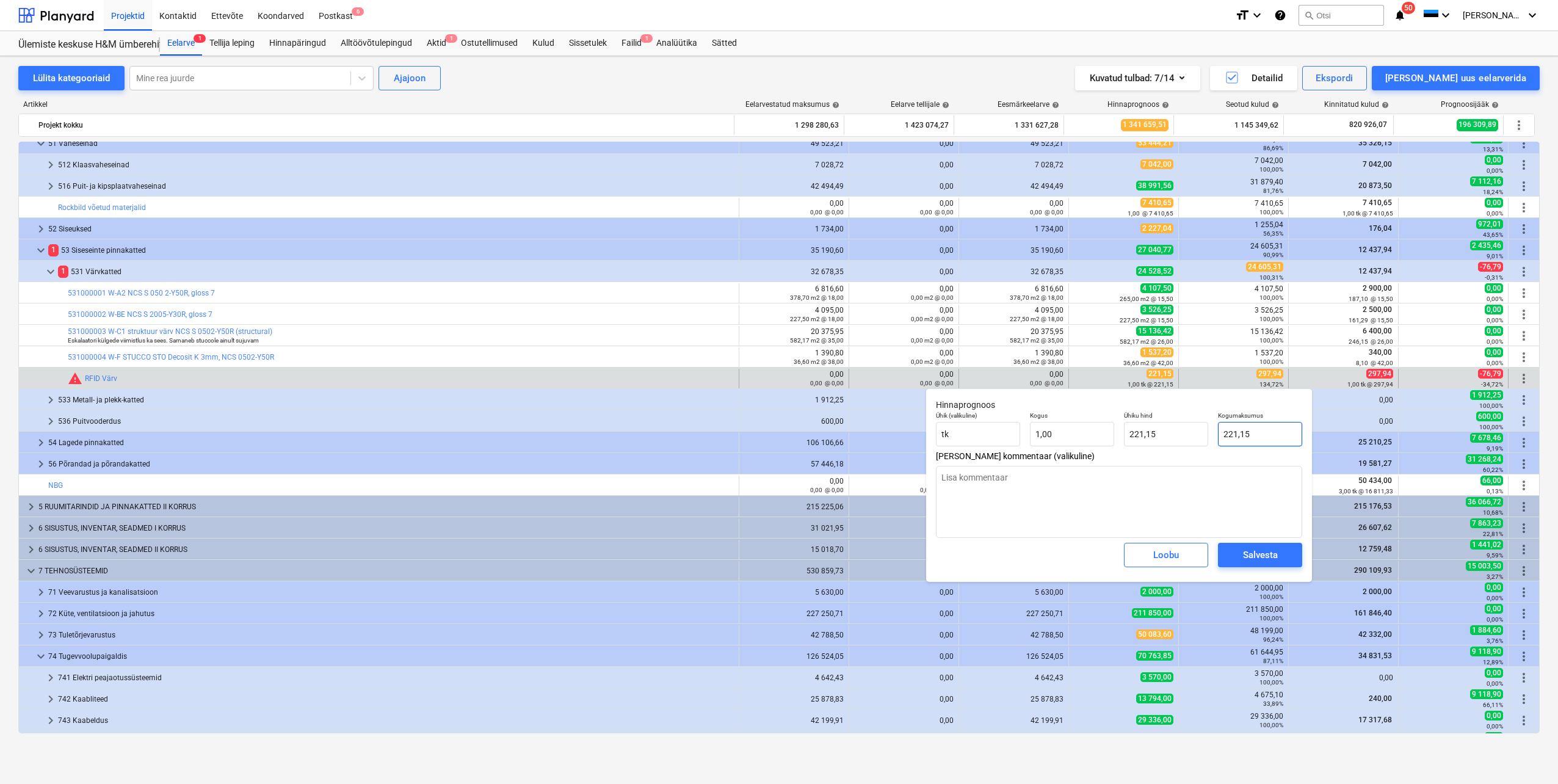
drag, startPoint x: 1260, startPoint y: 433, endPoint x: 1209, endPoint y: 435, distance: 51.0
click at [1209, 435] on div "Ühik (valikuline) [PERSON_NAME] 1,00 Ühiku hind 221,15 Kogumaksumus 221,15" at bounding box center [1119, 428] width 376 height 45
type input "2"
type textarea "x"
type input "2,00"
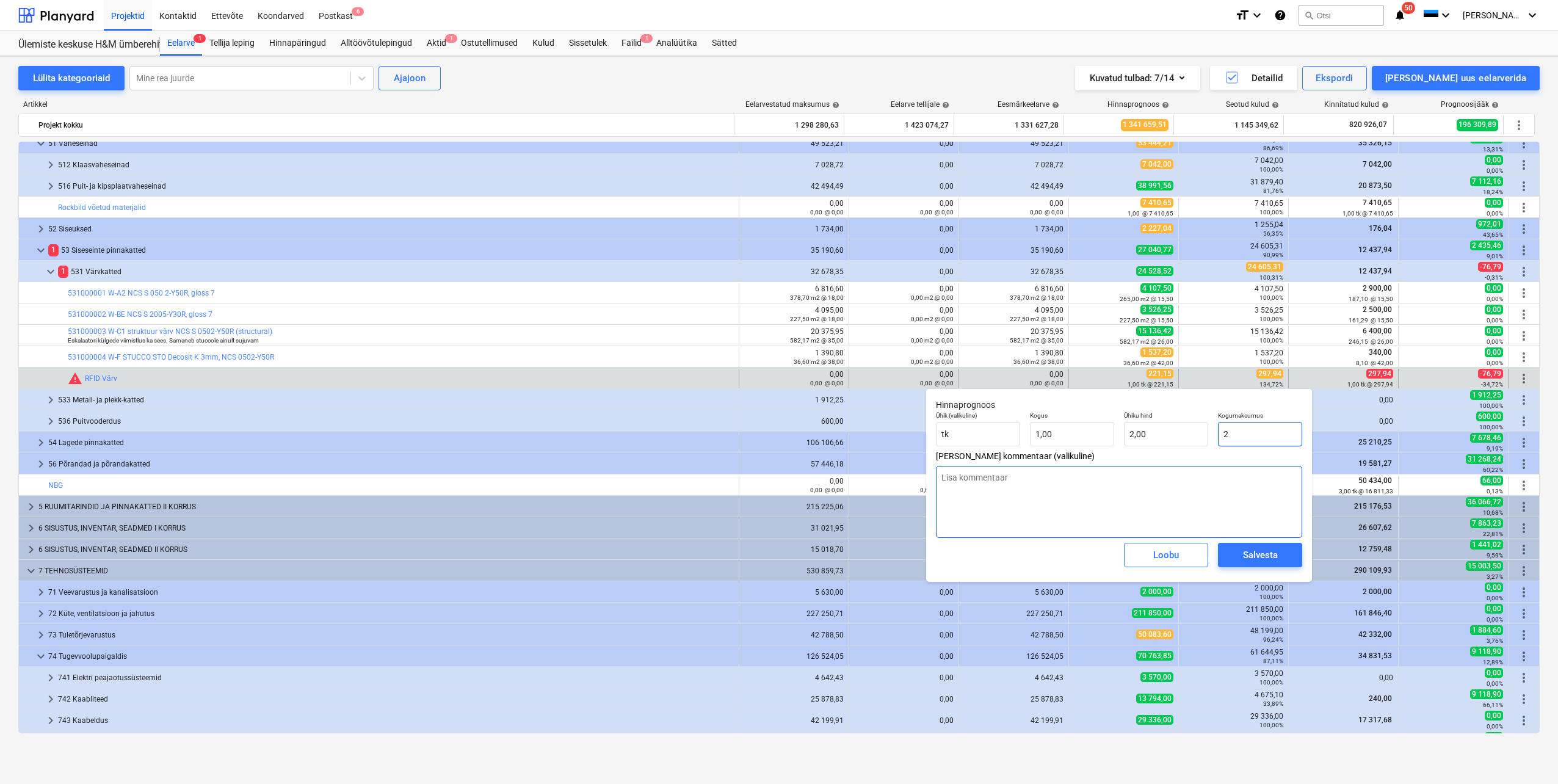
type textarea "x"
type input "29"
type input "29,00"
type textarea "x"
type input "297"
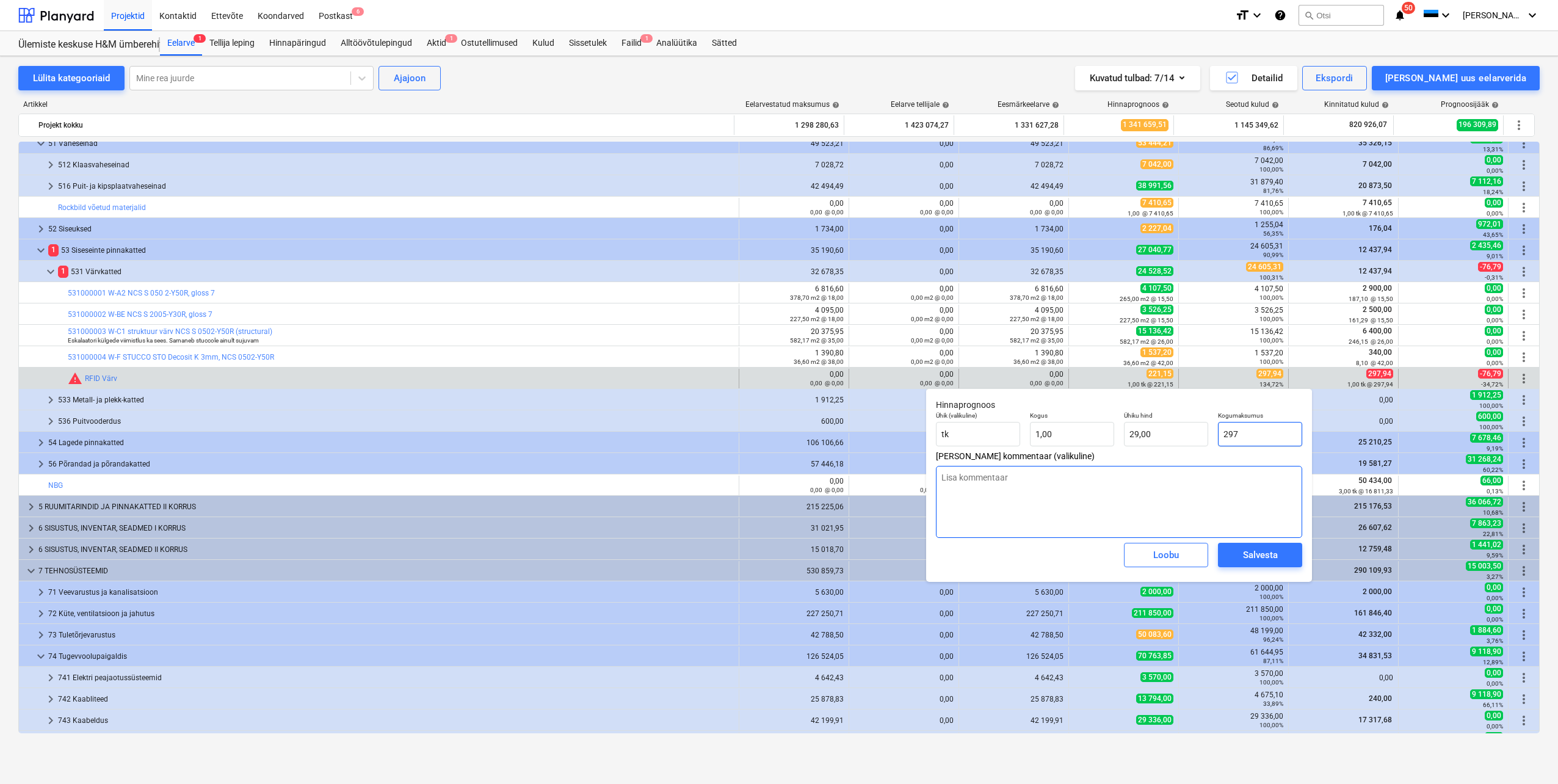
type input "297,00"
type textarea "x"
type input "297,"
type textarea "x"
type input "297,9"
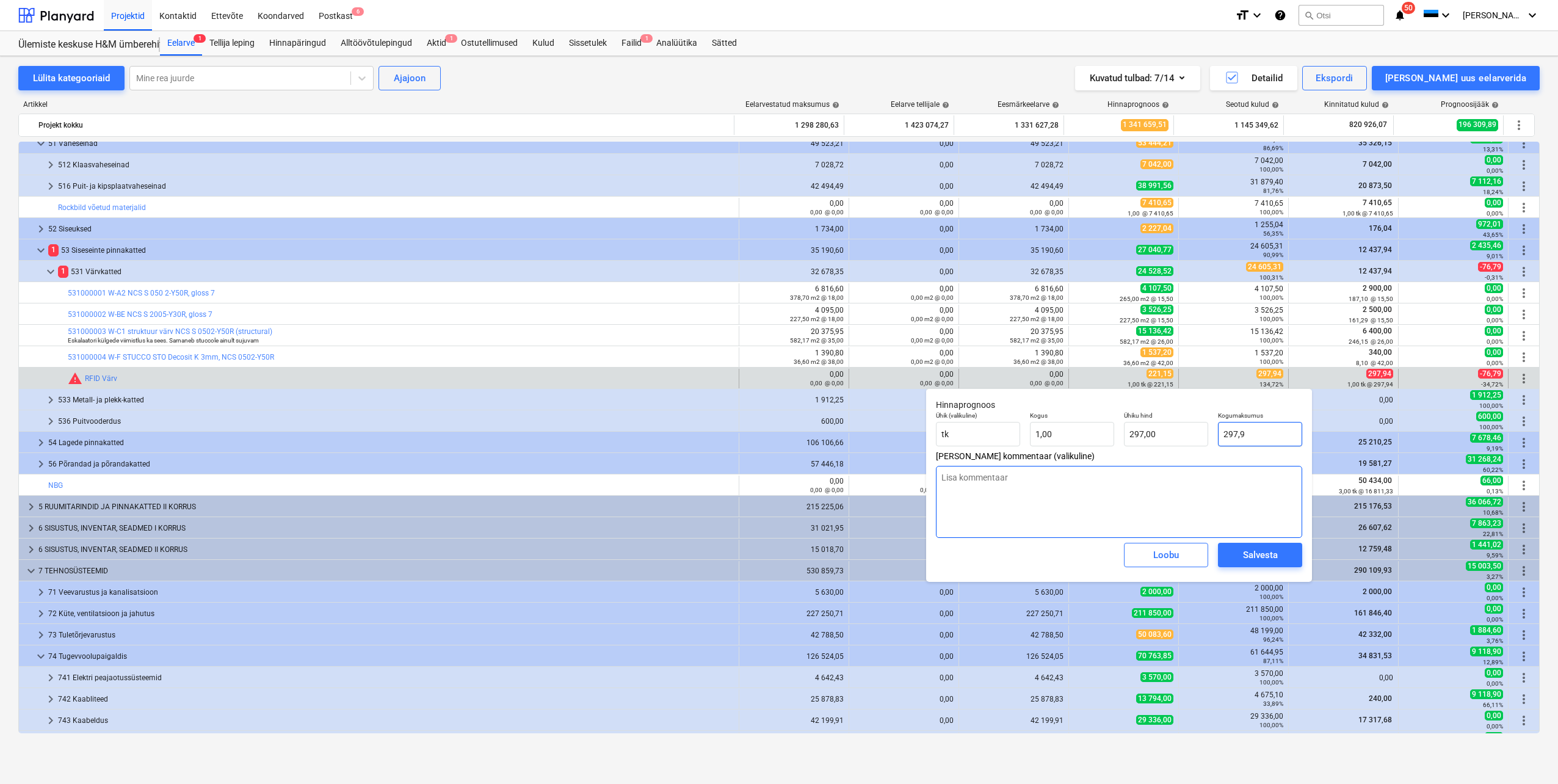
type input "297,90"
type textarea "x"
type input "297,94"
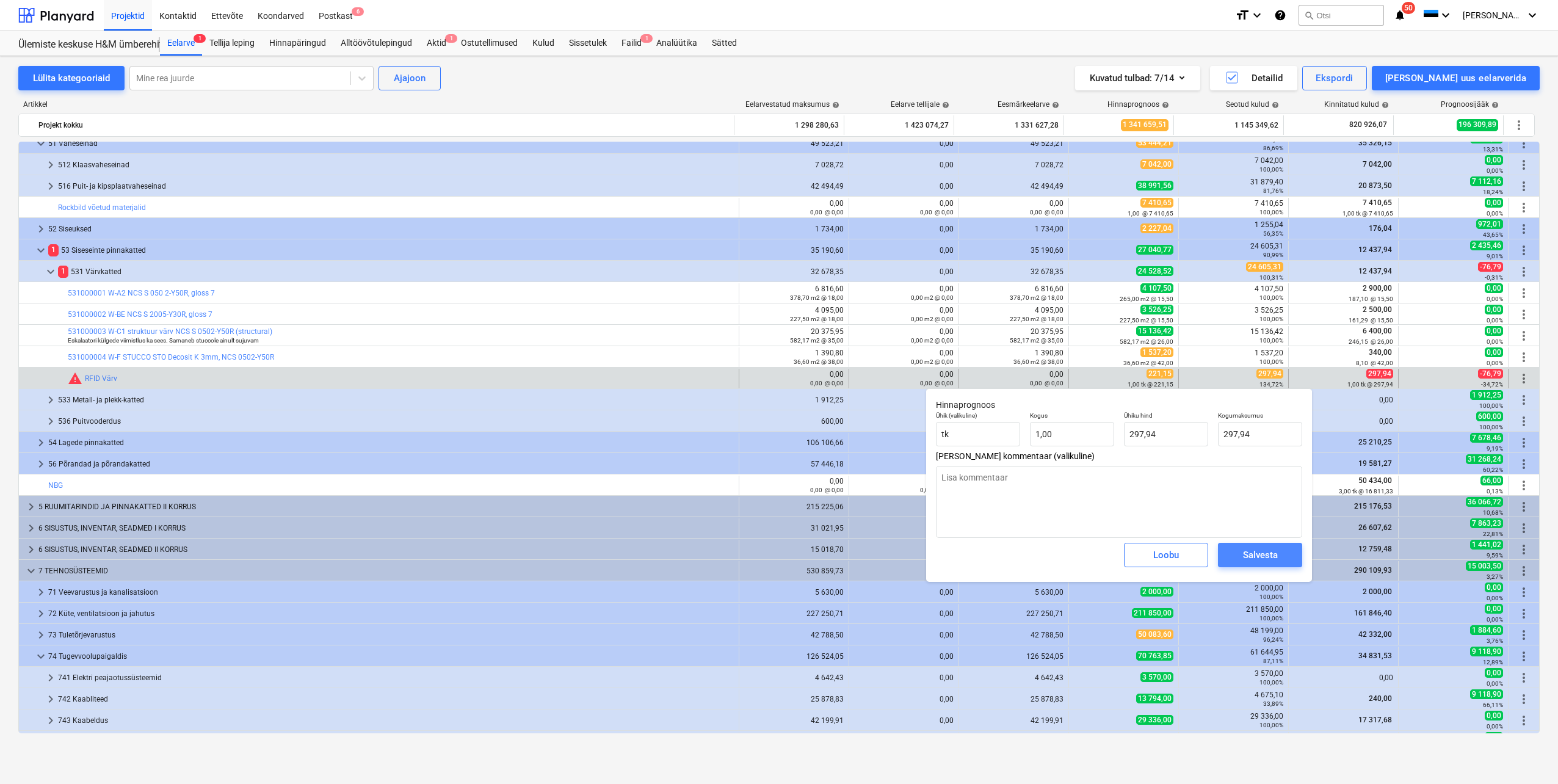
click at [1251, 551] on div "Salvesta" at bounding box center [1260, 554] width 34 height 16
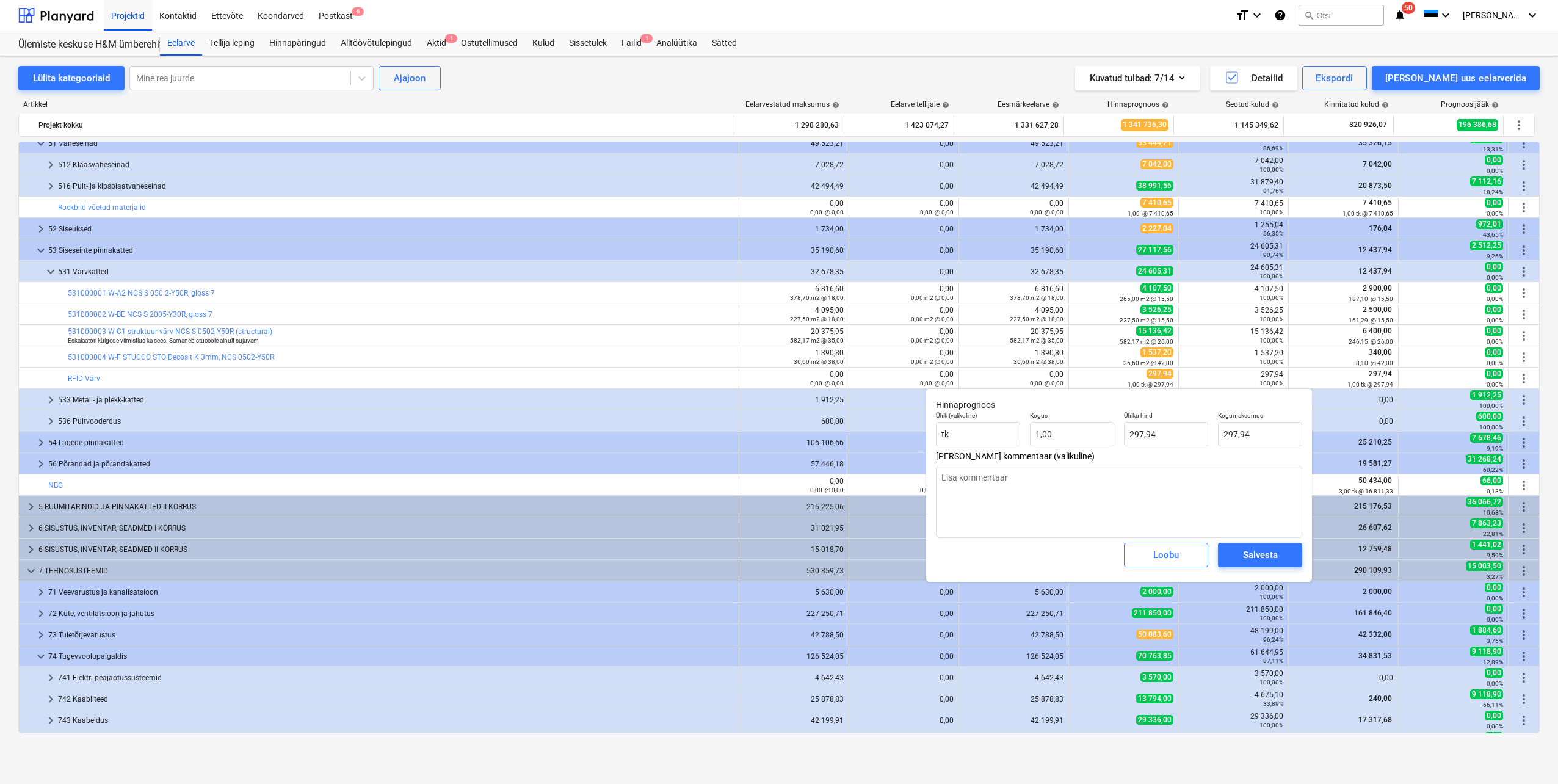
type textarea "x"
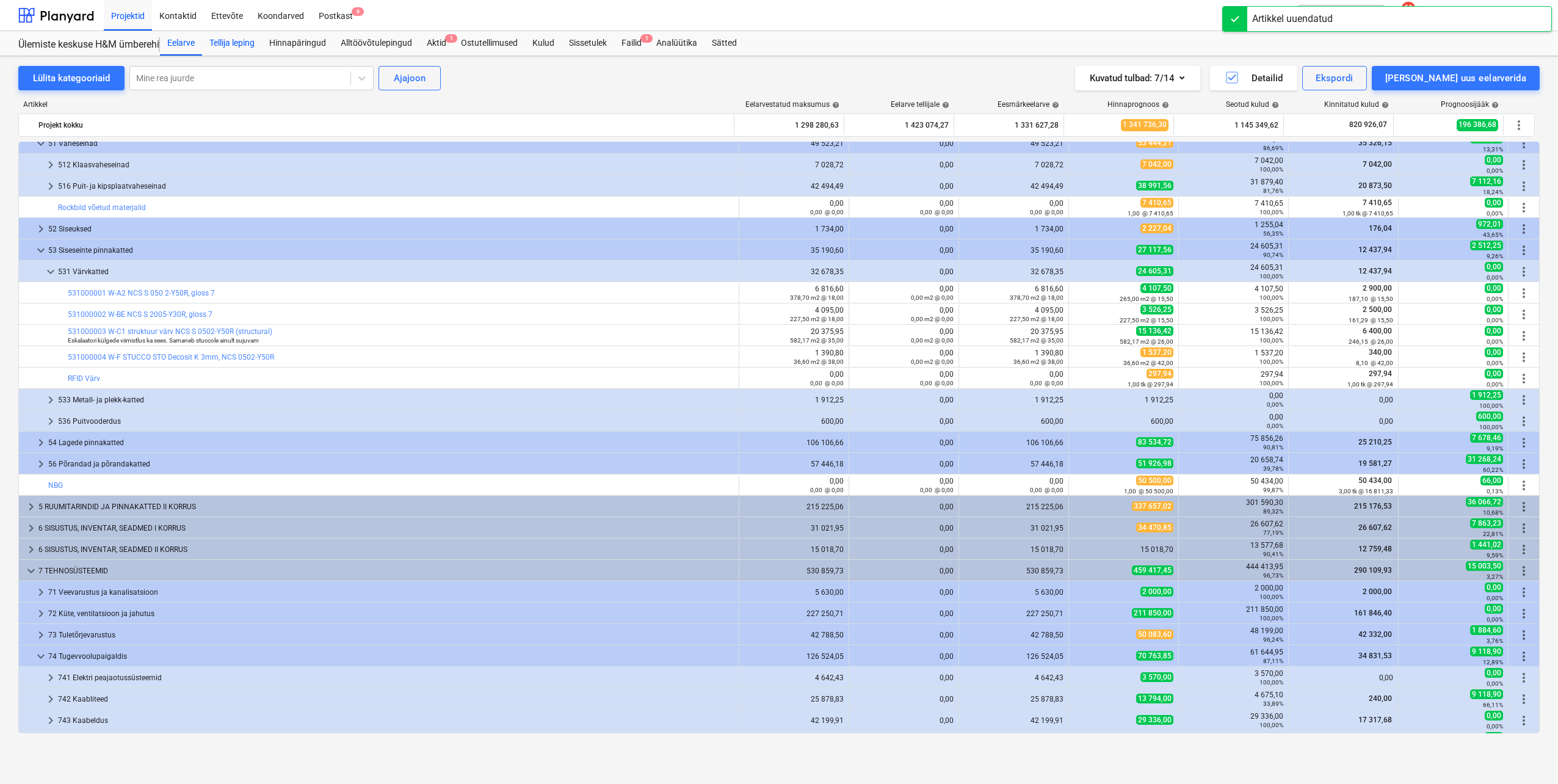
drag, startPoint x: 194, startPoint y: 43, endPoint x: 238, endPoint y: 37, distance: 44.4
click at [194, 43] on div "Eelarve" at bounding box center [181, 43] width 42 height 24
